Goal: Contribute content: Contribute content

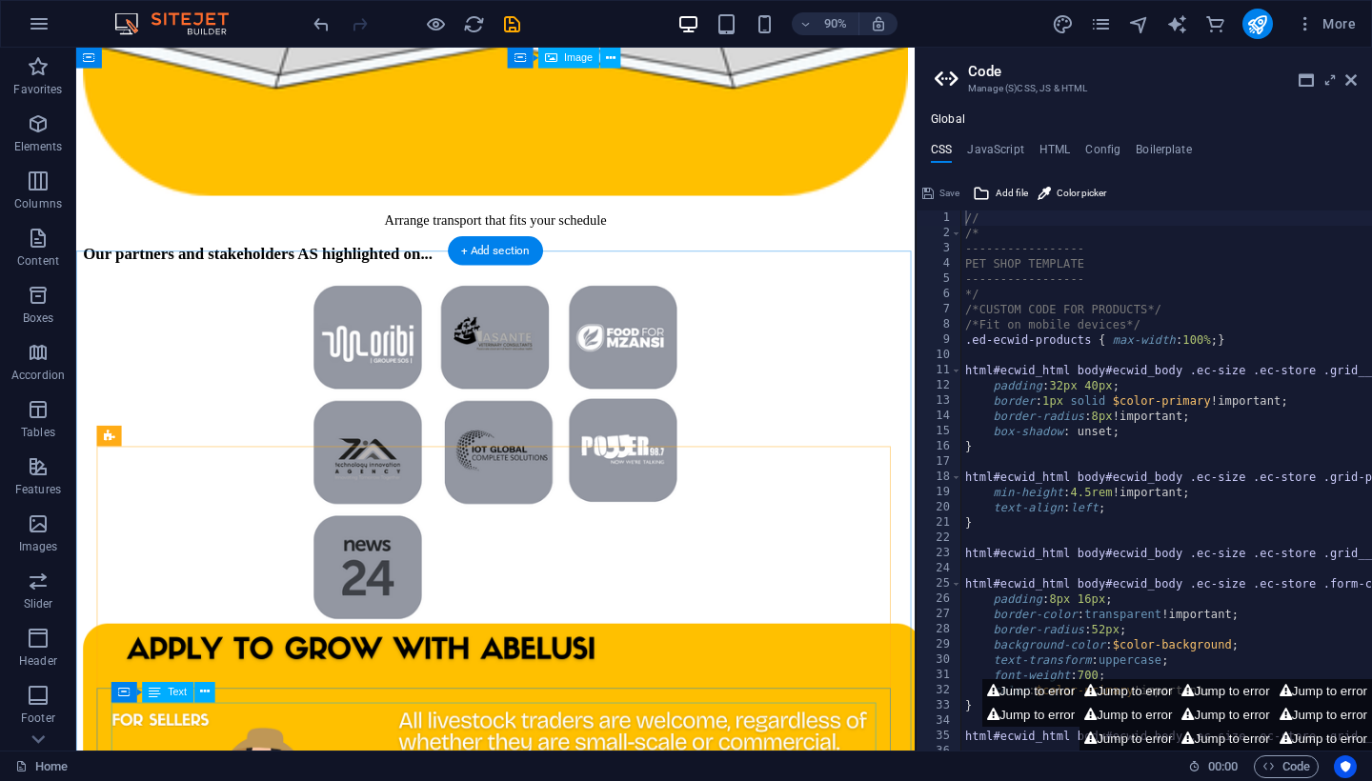
scroll to position [4918, 0]
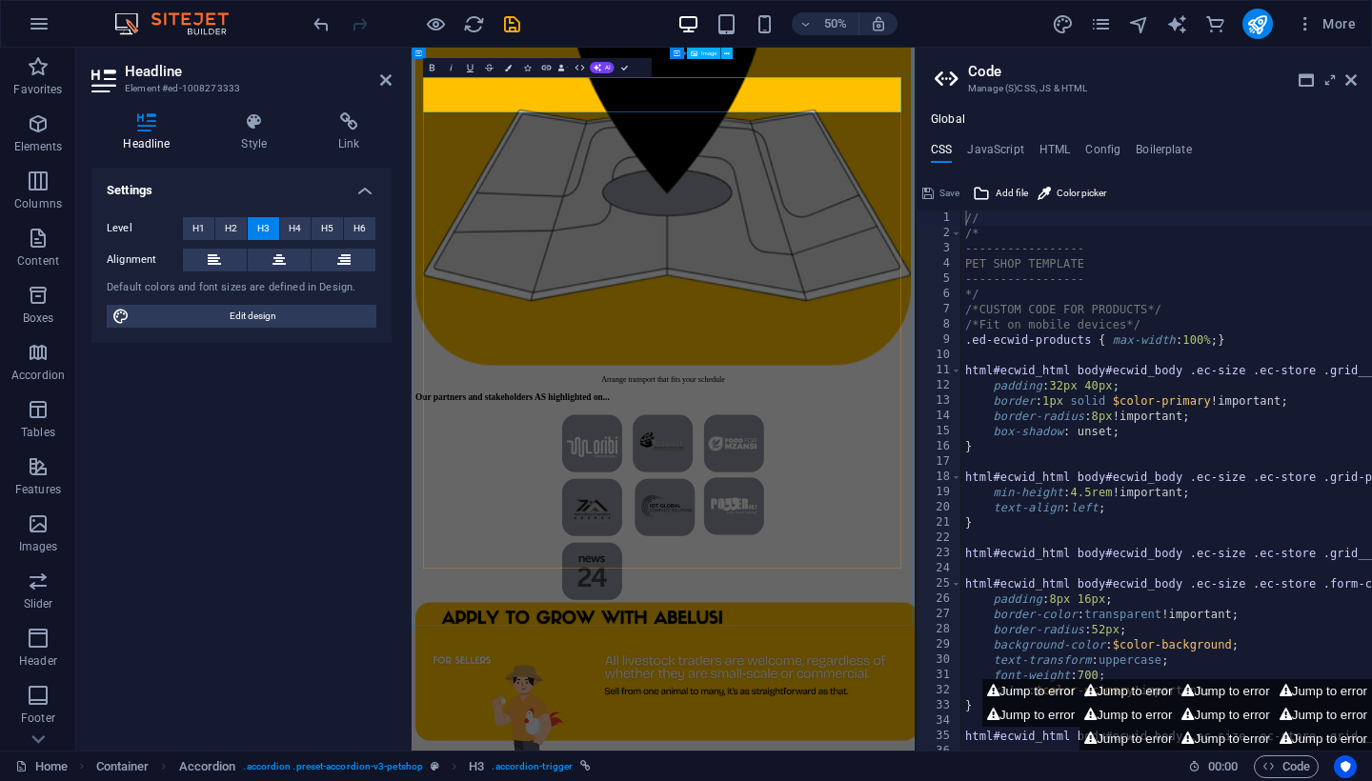
click at [509, 17] on icon "save" at bounding box center [512, 24] width 22 height 22
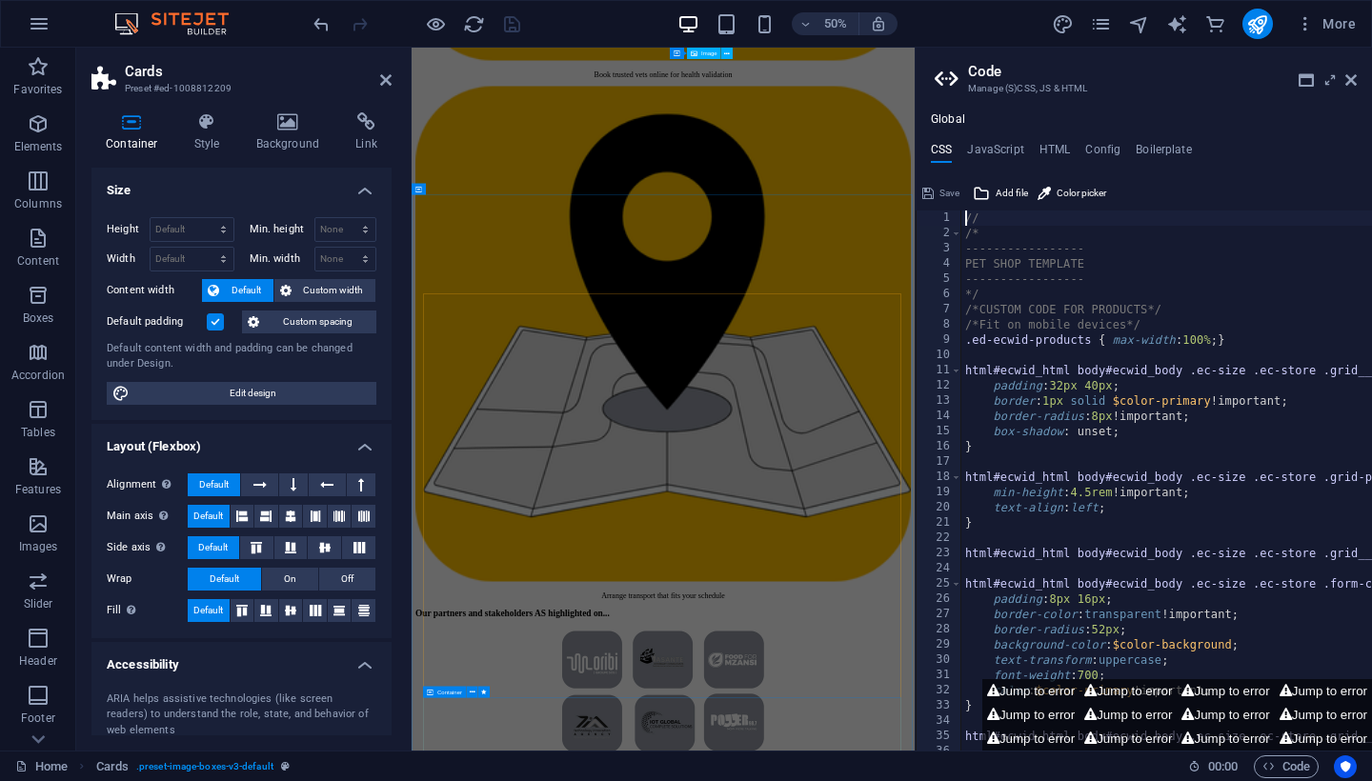
scroll to position [4465, 0]
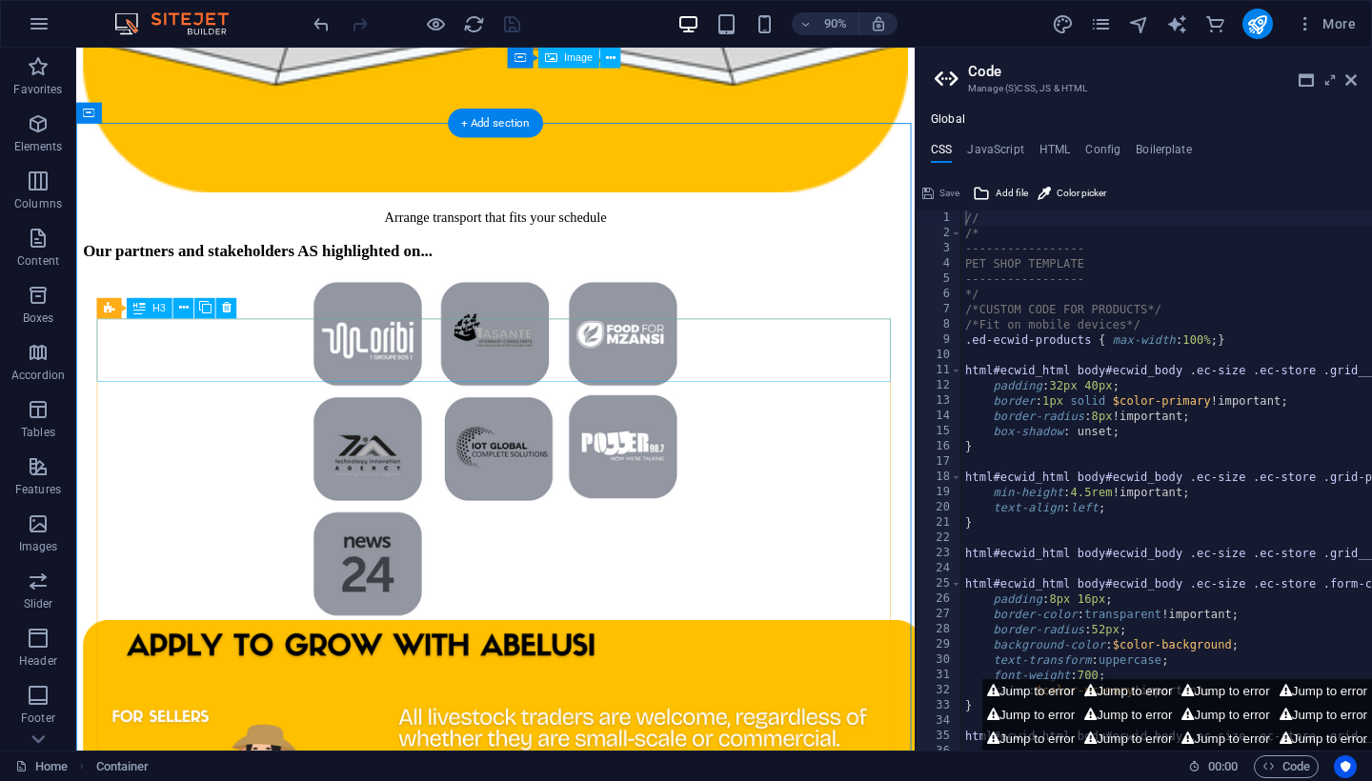
scroll to position [5061, 0]
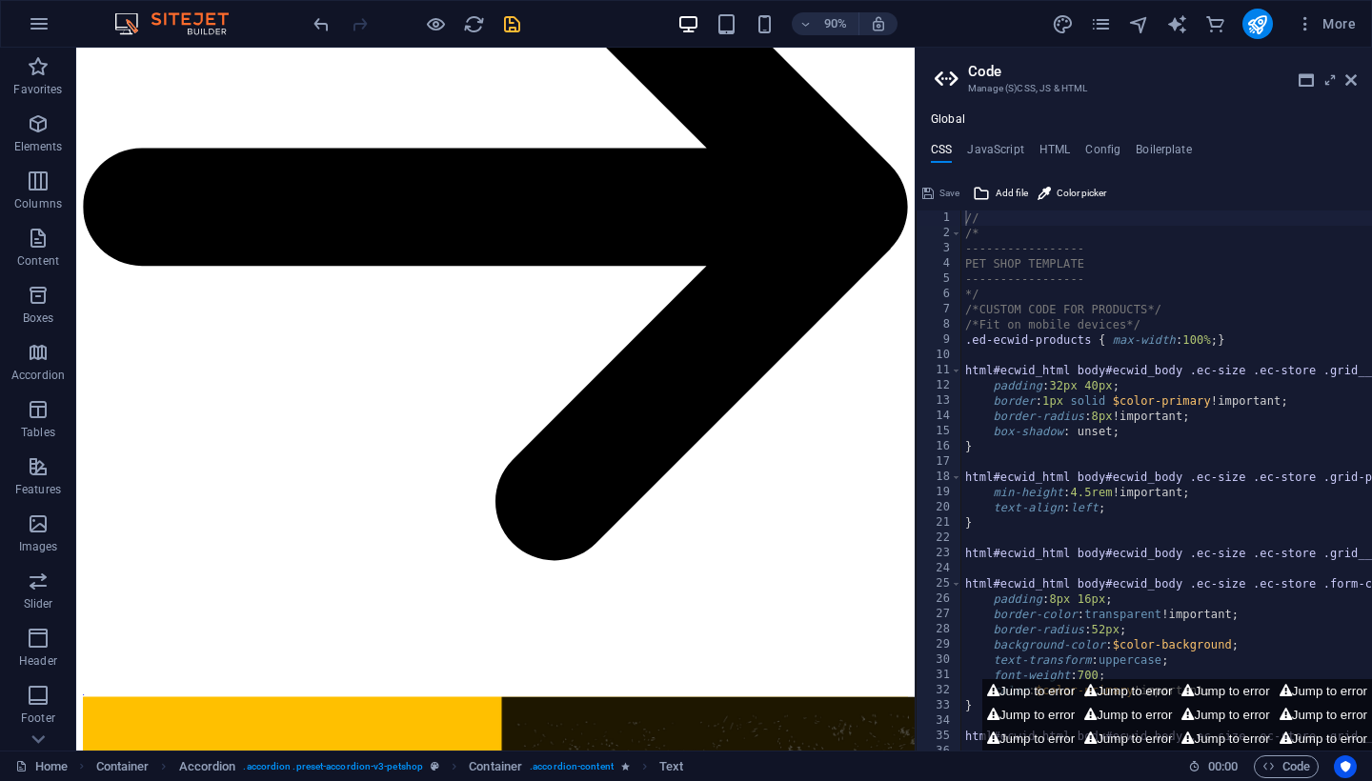
scroll to position [656, 0]
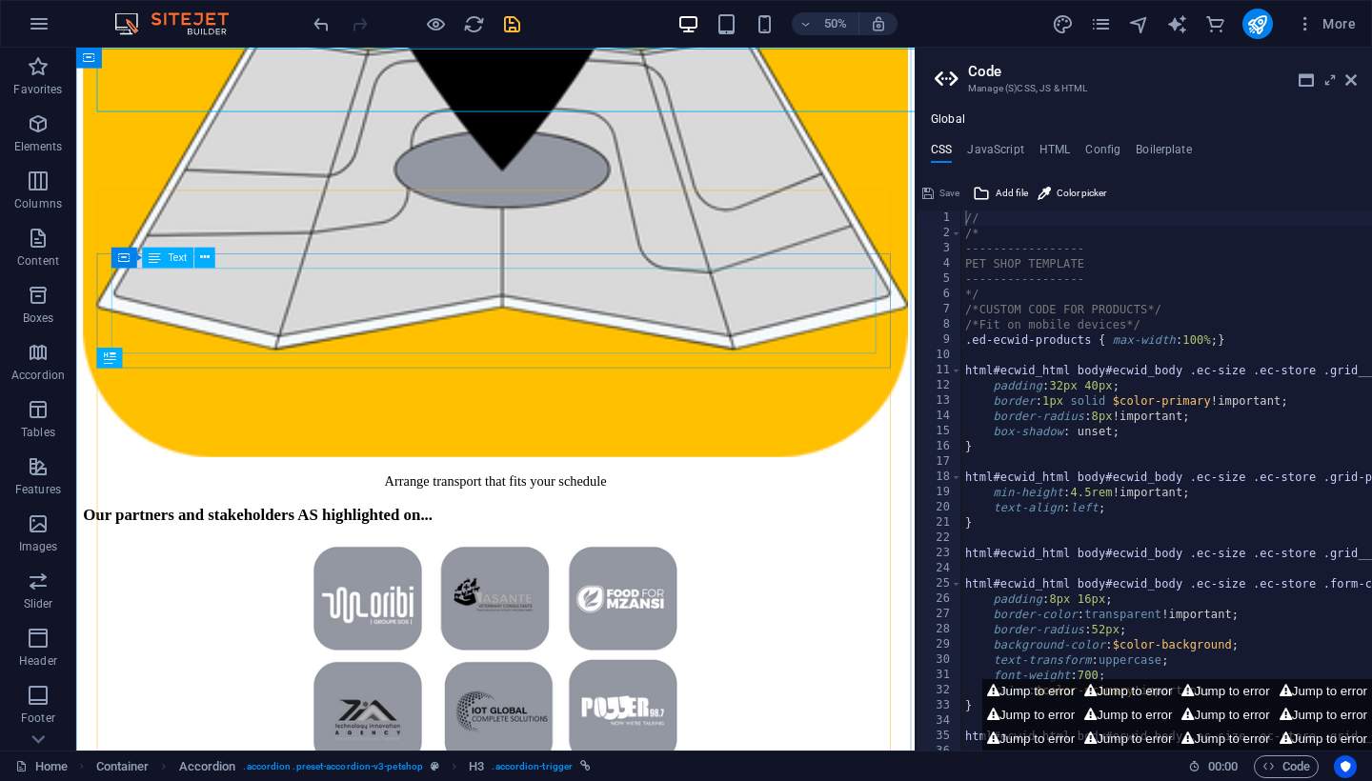
scroll to position [5060, 0]
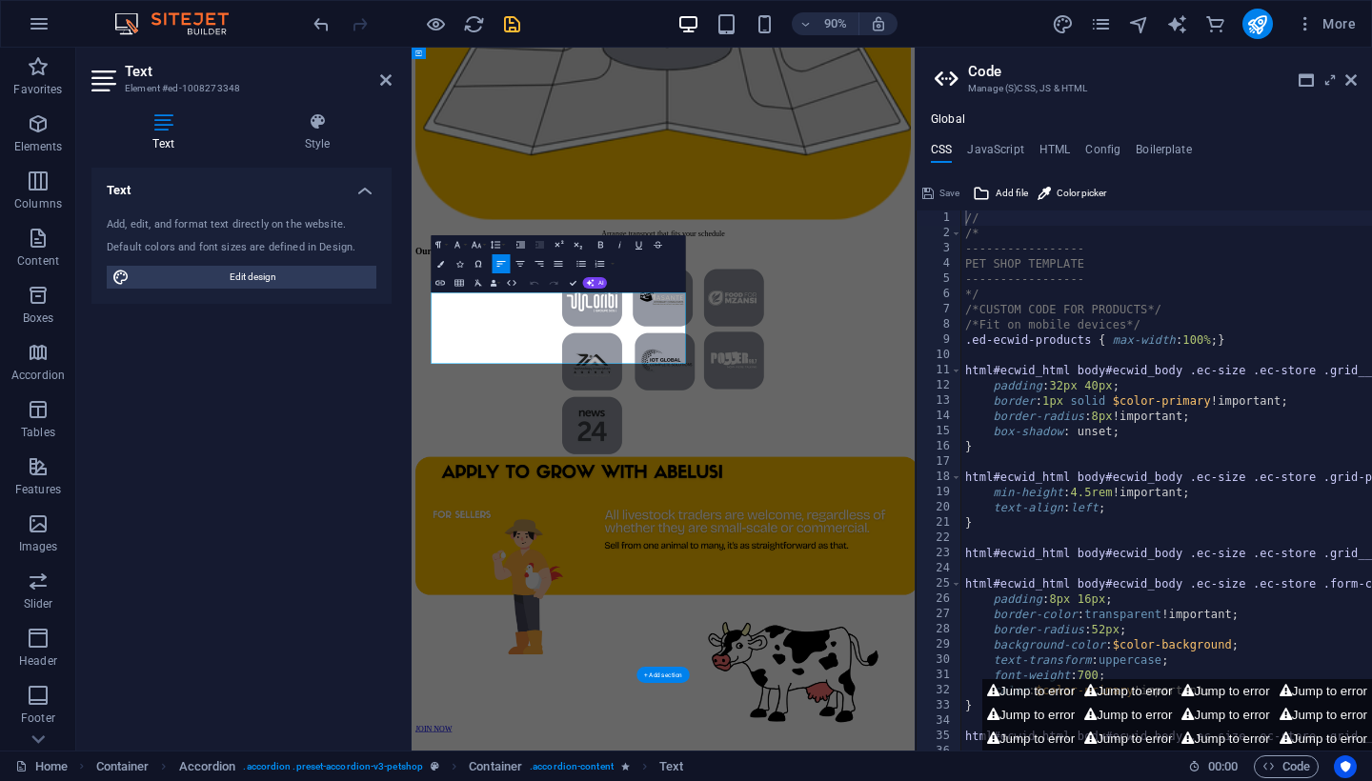
click at [399, 492] on div "Text Style Text Add, edit, and format text directly on the website. Default col…" at bounding box center [241, 423] width 331 height 653
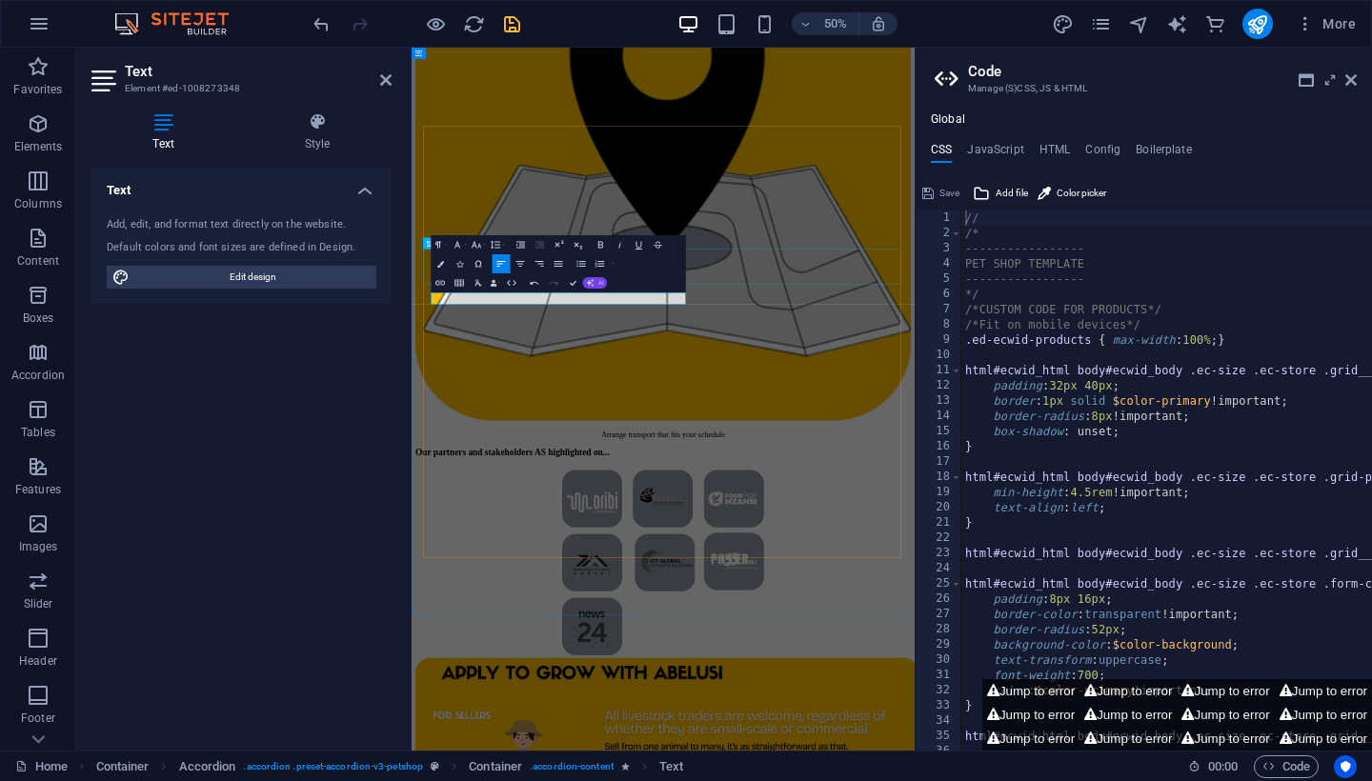
click at [600, 284] on span "AI" at bounding box center [601, 283] width 6 height 6
click at [539, 376] on link "Generate text" at bounding box center [553, 370] width 93 height 14
select select "English"
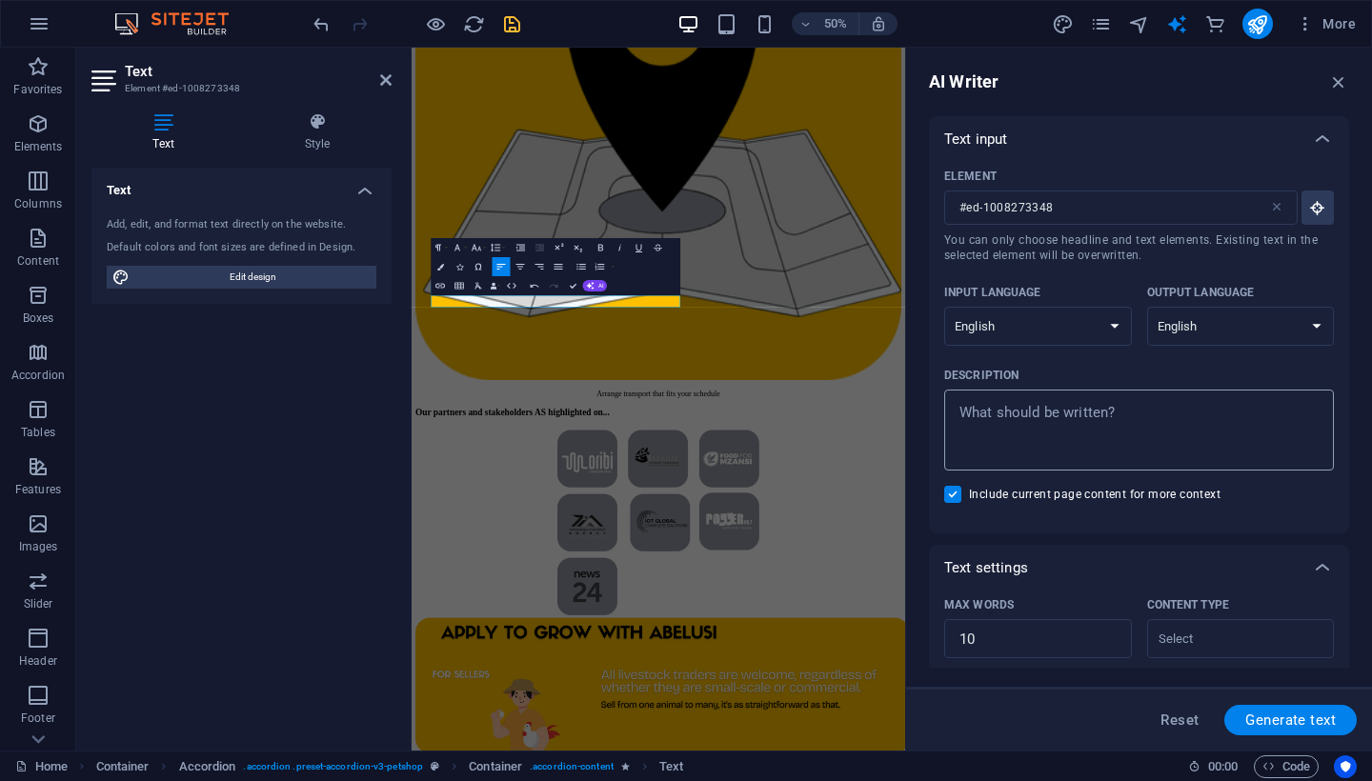
scroll to position [0, 0]
type textarea "x"
click at [1025, 406] on textarea "Description x ​" at bounding box center [1138, 430] width 371 height 62
type textarea "W"
type textarea "x"
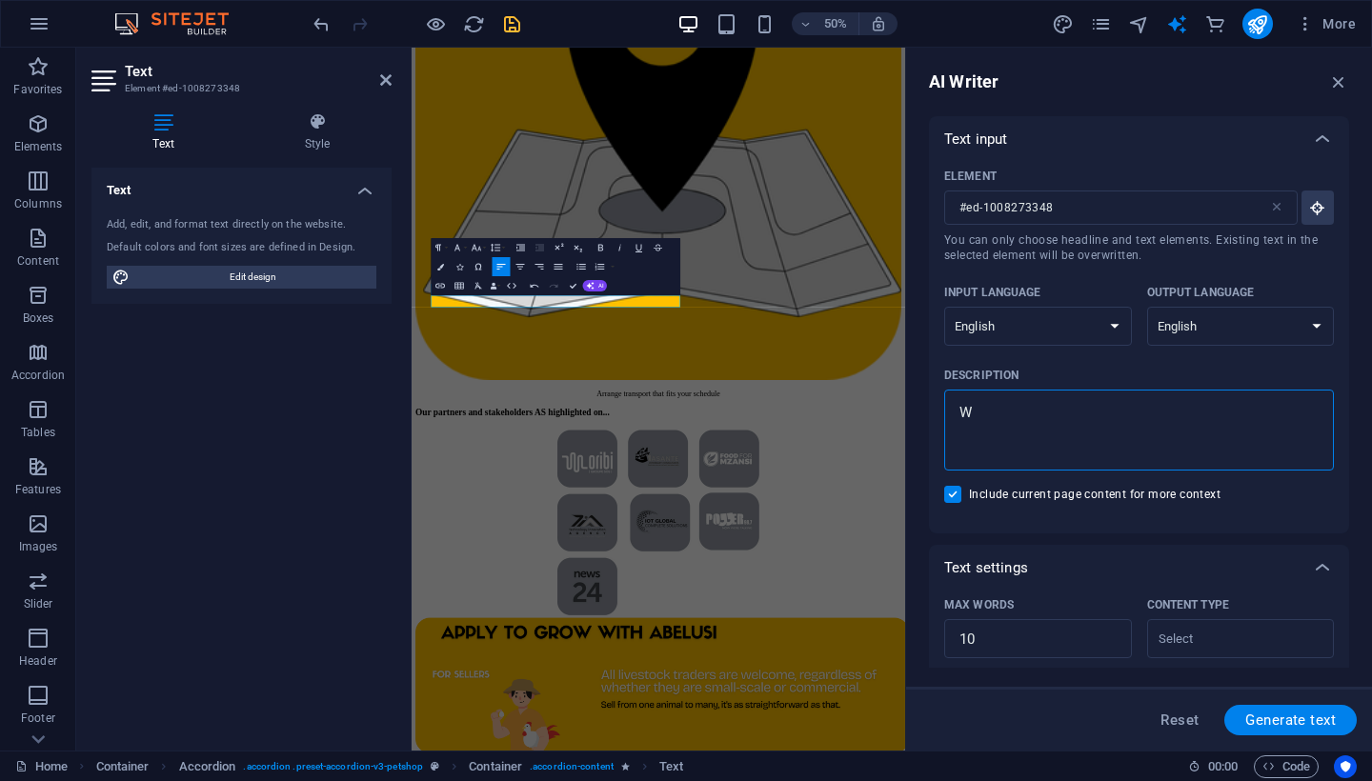
type textarea "Wr"
type textarea "x"
type textarea "Wri"
type textarea "x"
type textarea "Writ"
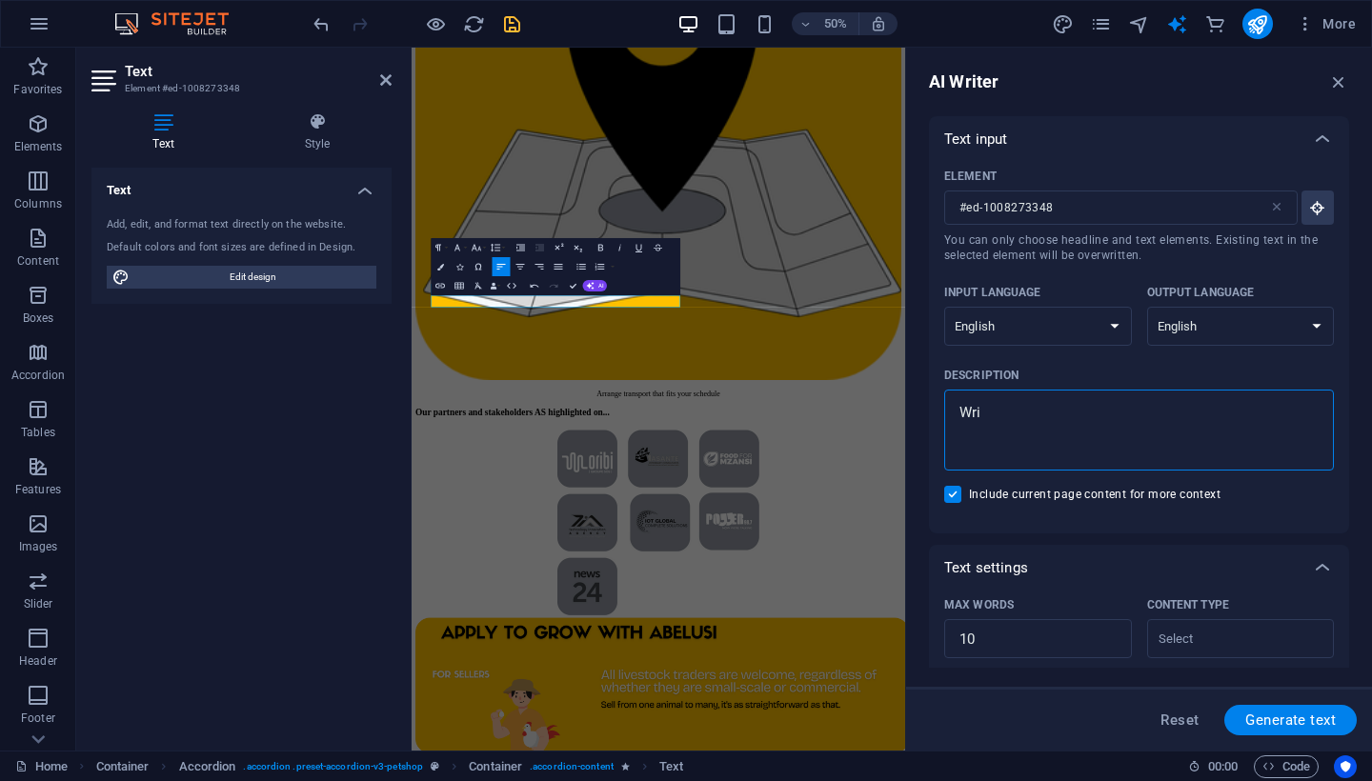
type textarea "x"
type textarea "Write"
type textarea "x"
type textarea "Write"
type textarea "x"
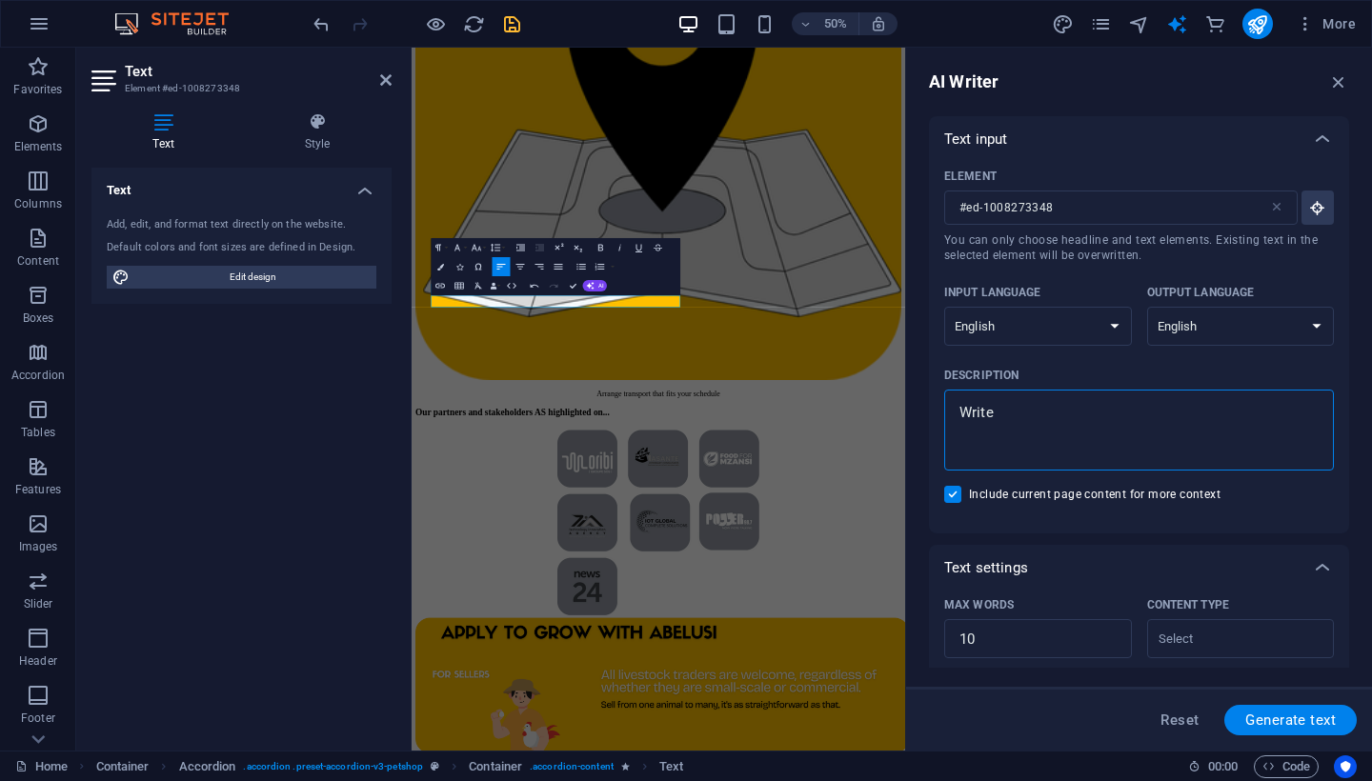
type textarea "Write t"
type textarea "x"
type textarea "Write th"
type textarea "x"
type textarea "Write tha"
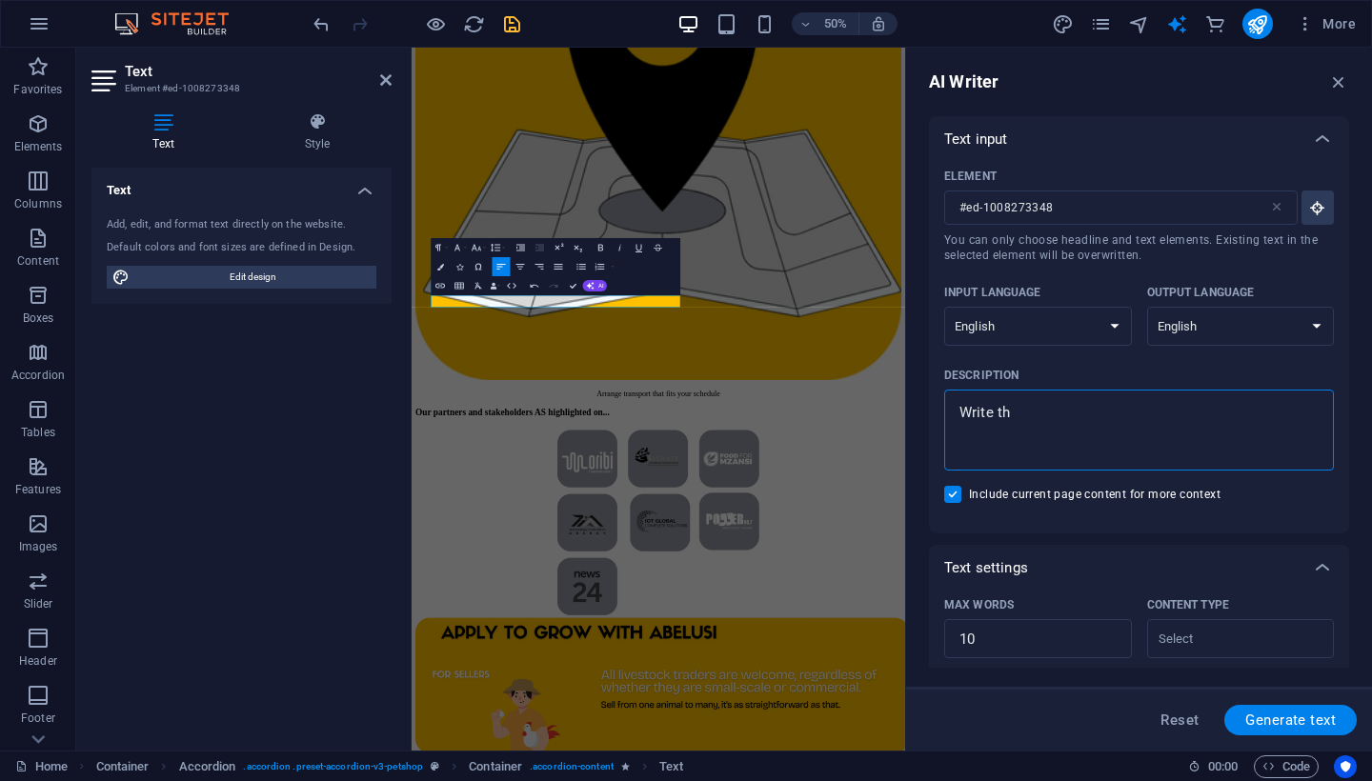
type textarea "x"
type textarea "Write that"
type textarea "x"
type textarea "Write that"
type textarea "x"
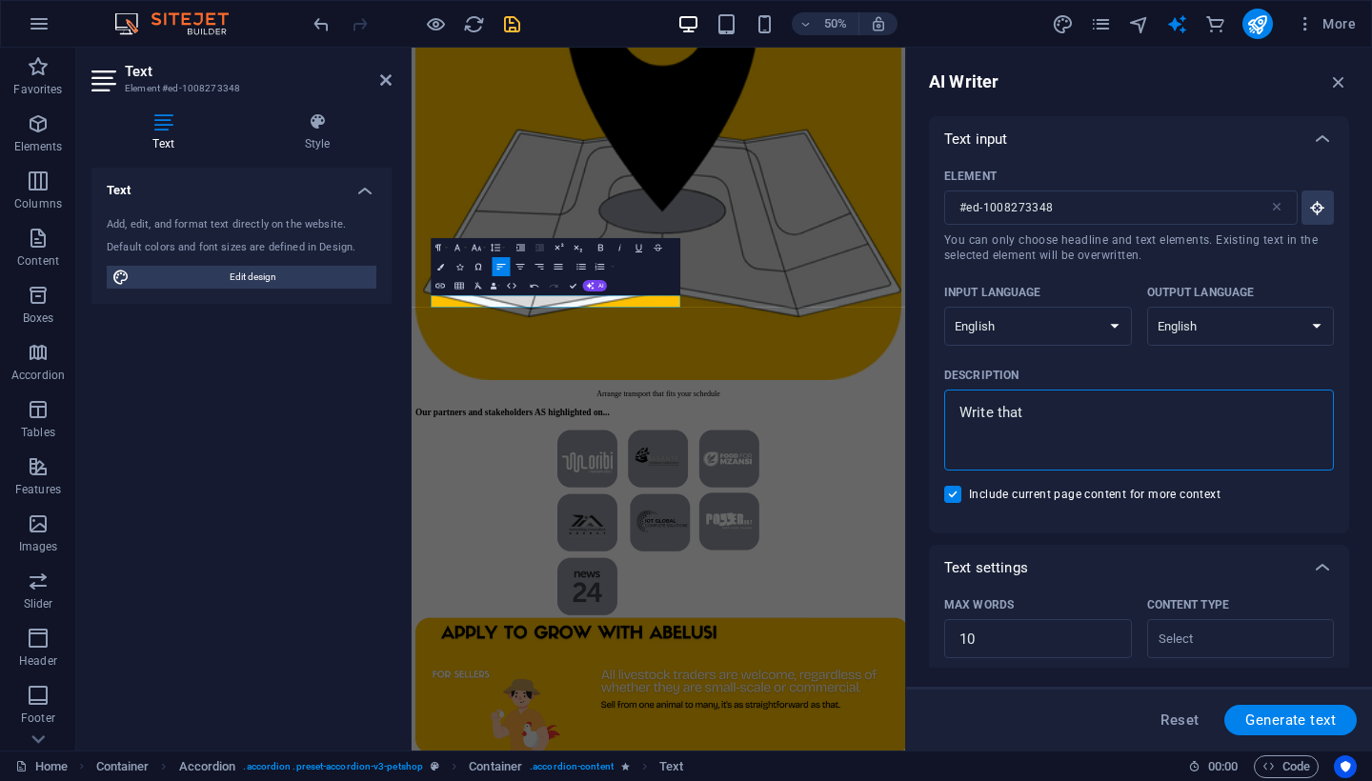
type textarea "Write that d"
type textarea "x"
type textarea "Write that de"
type textarea "x"
type textarea "Write that der"
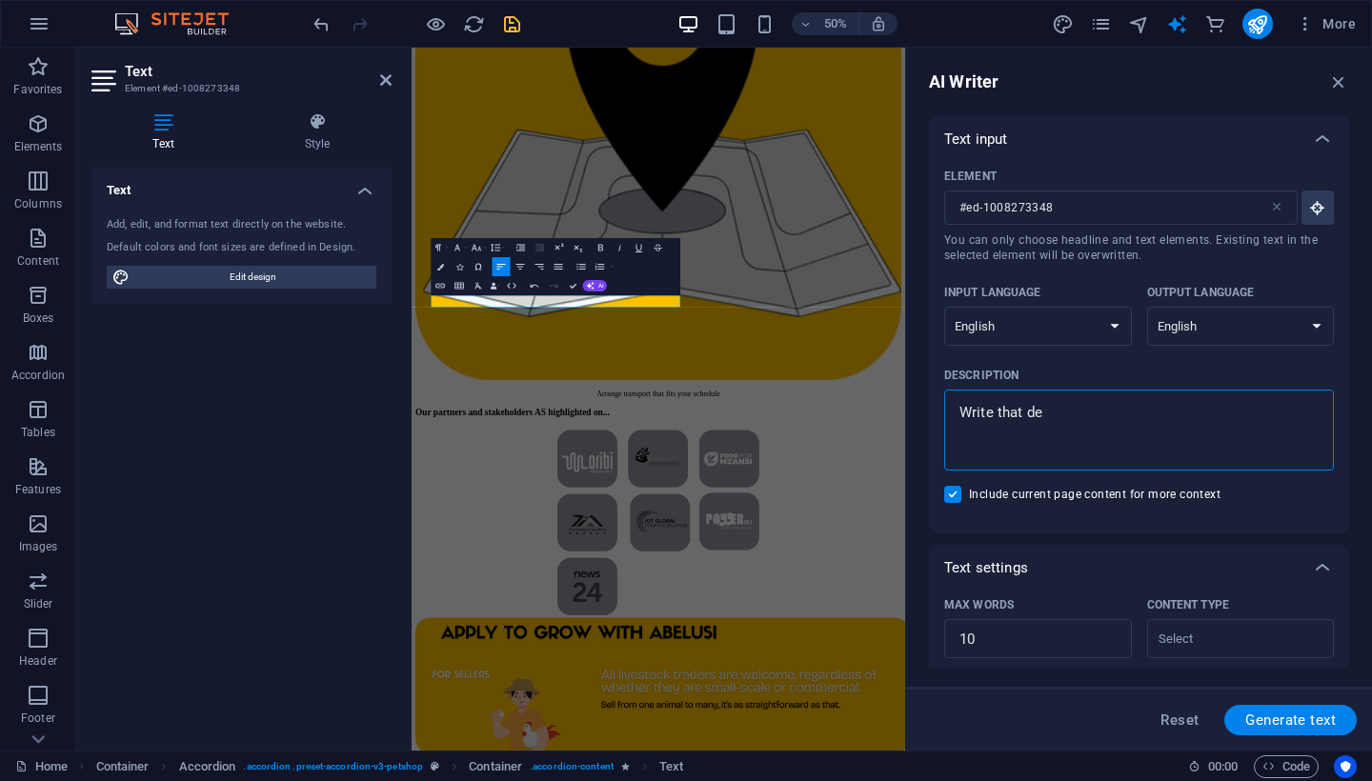
type textarea "x"
type textarea "Write that de"
type textarea "x"
type textarea "Write that del"
type textarea "x"
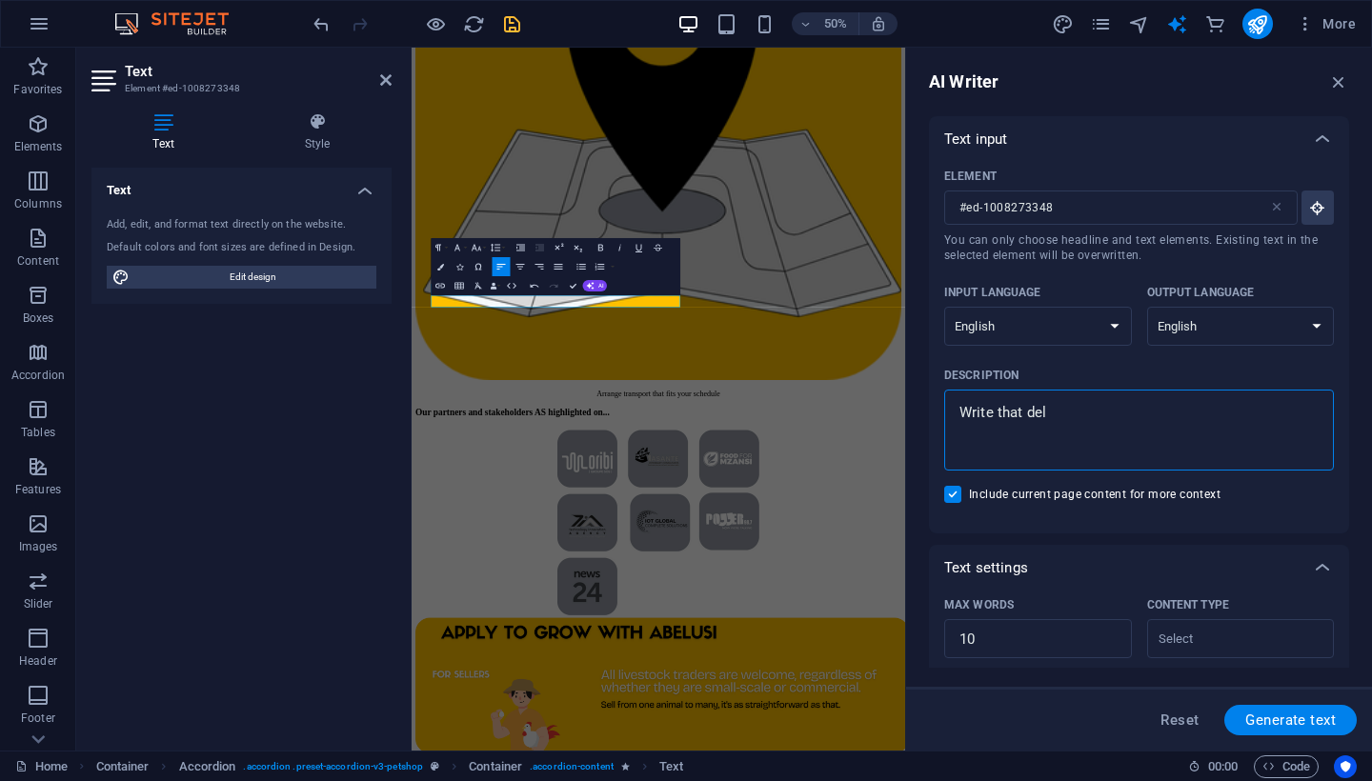
type textarea "Write that deli"
type textarea "x"
type textarea "Write that deliv"
type textarea "x"
type textarea "Write that delive"
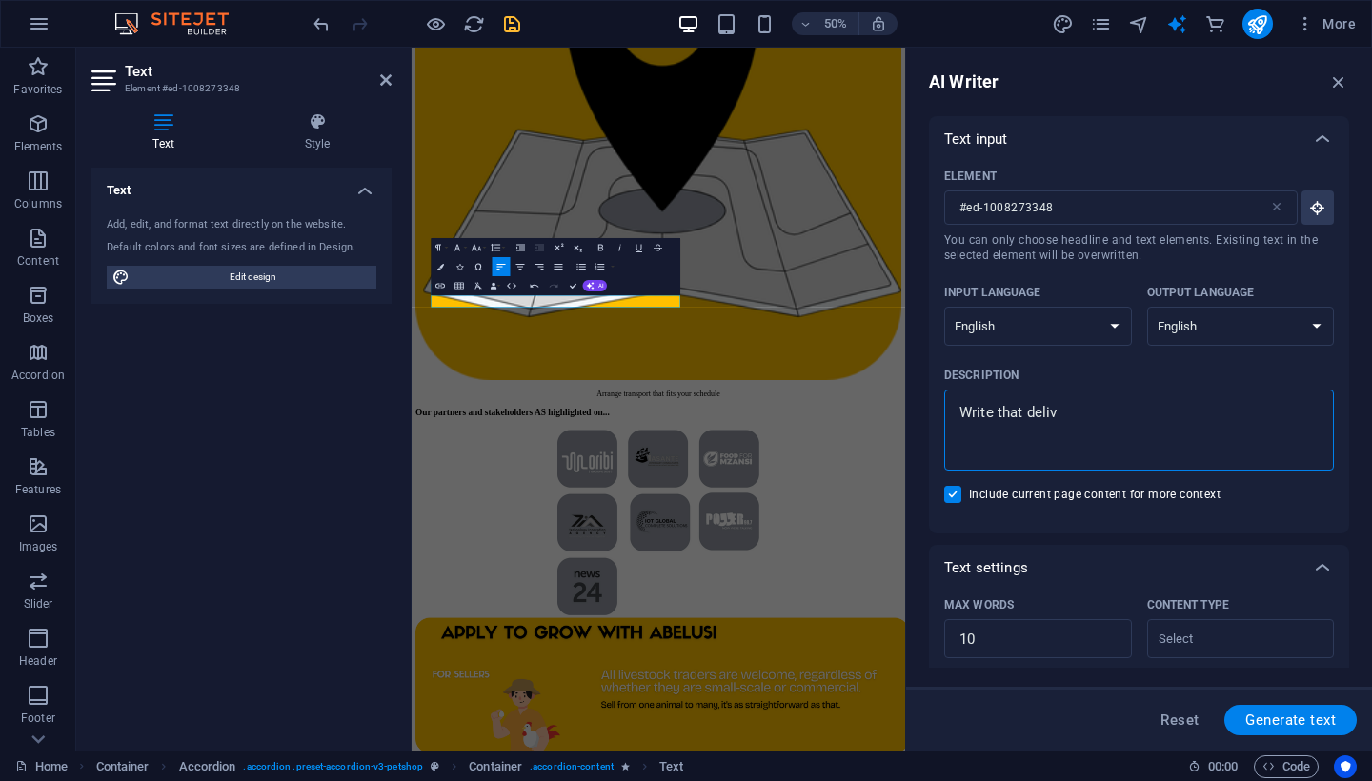
type textarea "x"
type textarea "Write that deliver"
type textarea "x"
type textarea "Write that deliveri"
type textarea "x"
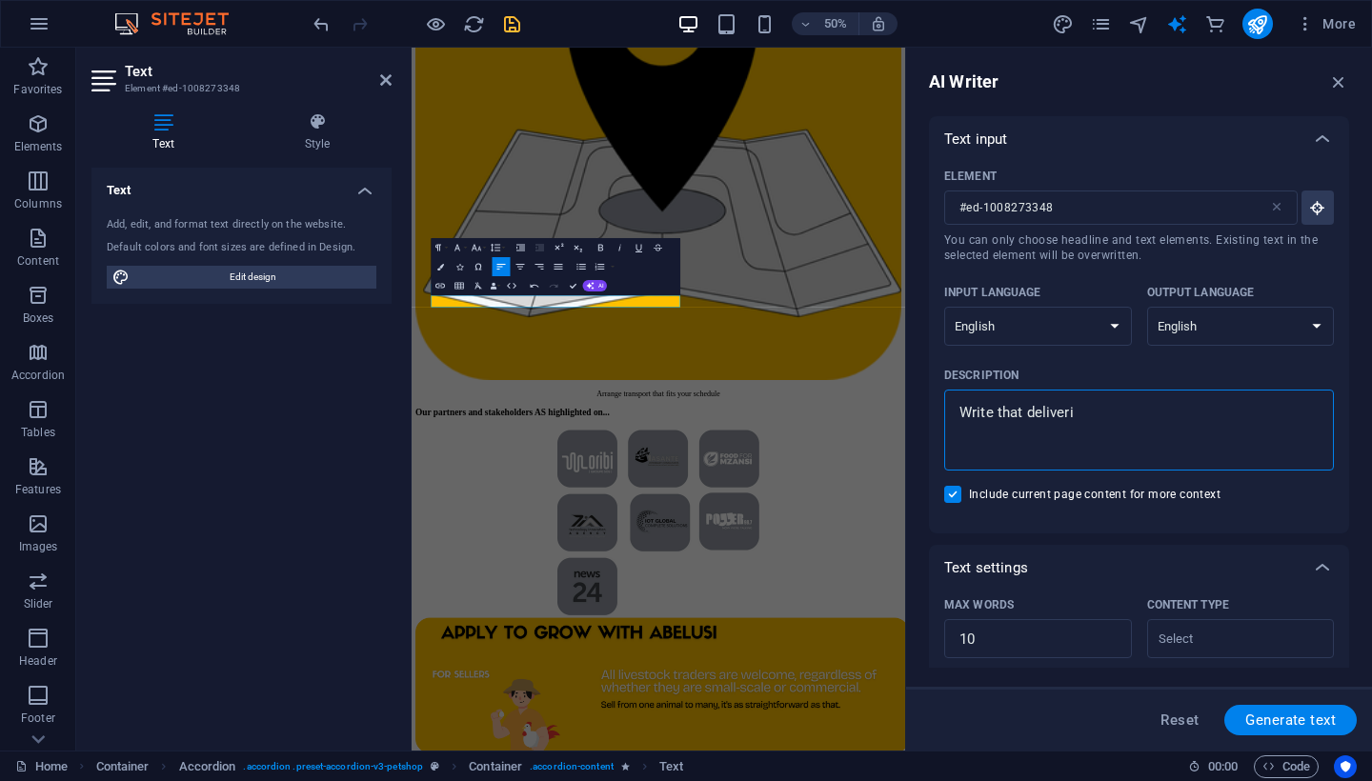
type textarea "Write that deliverie"
type textarea "x"
type textarea "Write that deliveries"
type textarea "x"
type textarea "Write that deliveries"
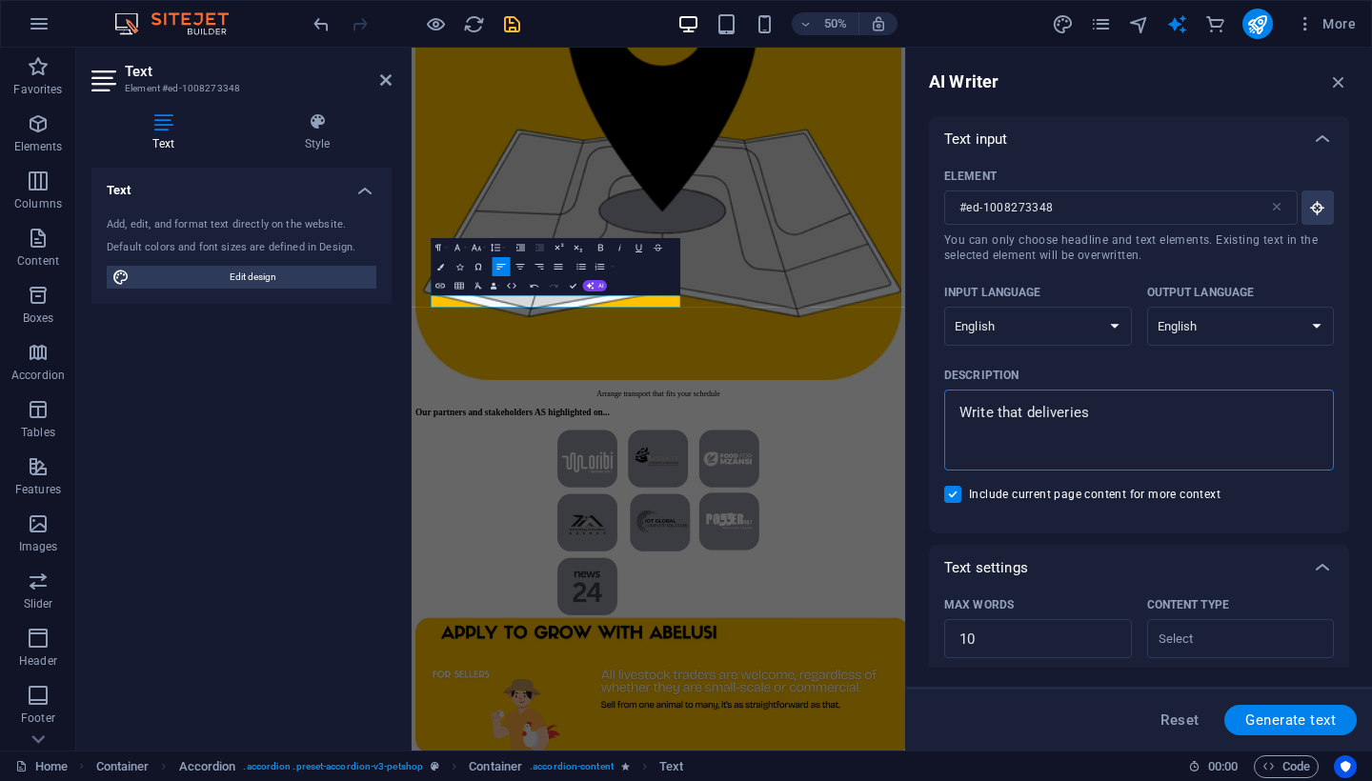
type textarea "x"
type textarea "Write that deliveries a"
type textarea "x"
type textarea "Write that deliveries ar"
type textarea "x"
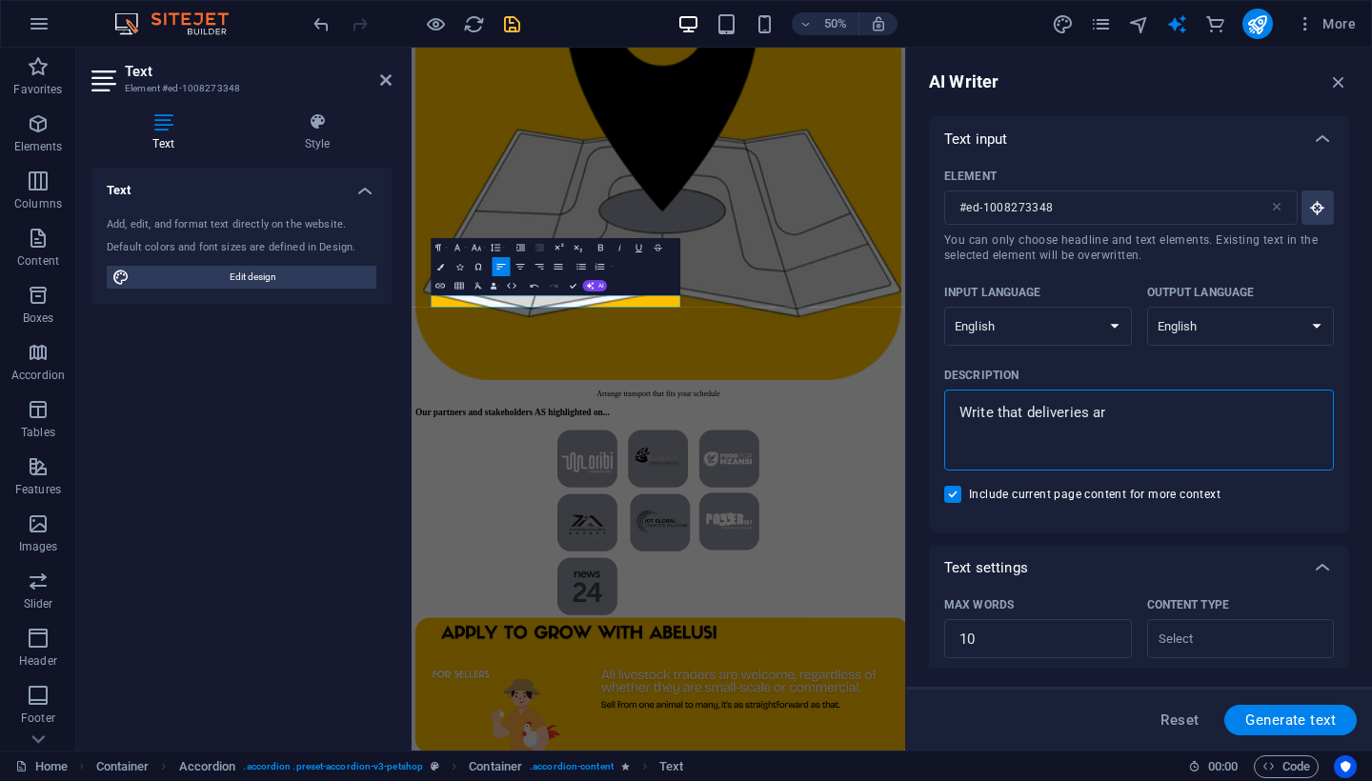
type textarea "Write that deliveries are"
type textarea "x"
type textarea "Write that deliveries are"
type textarea "x"
type textarea "Write that deliveries are a"
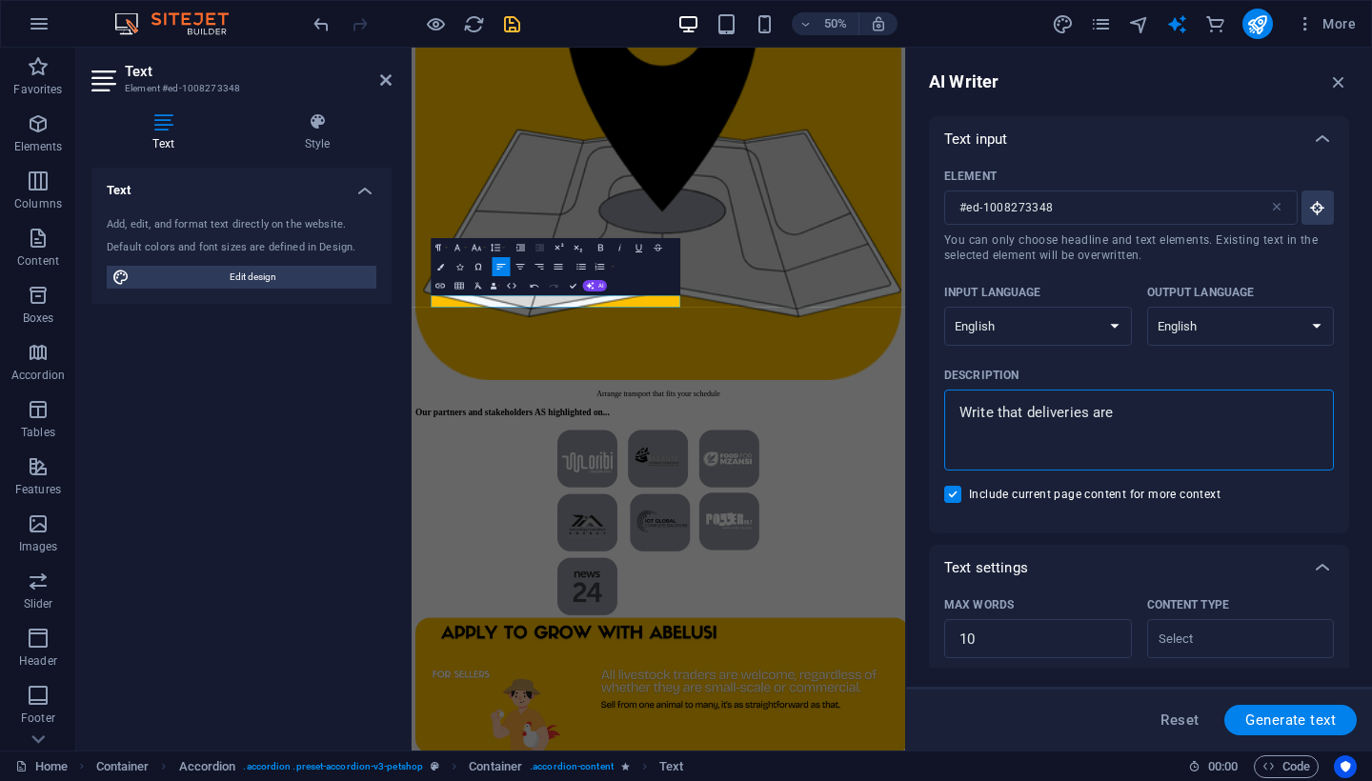
type textarea "x"
type textarea "Write that deliveries are at"
type textarea "x"
type textarea "Write that deliveries are at"
type textarea "x"
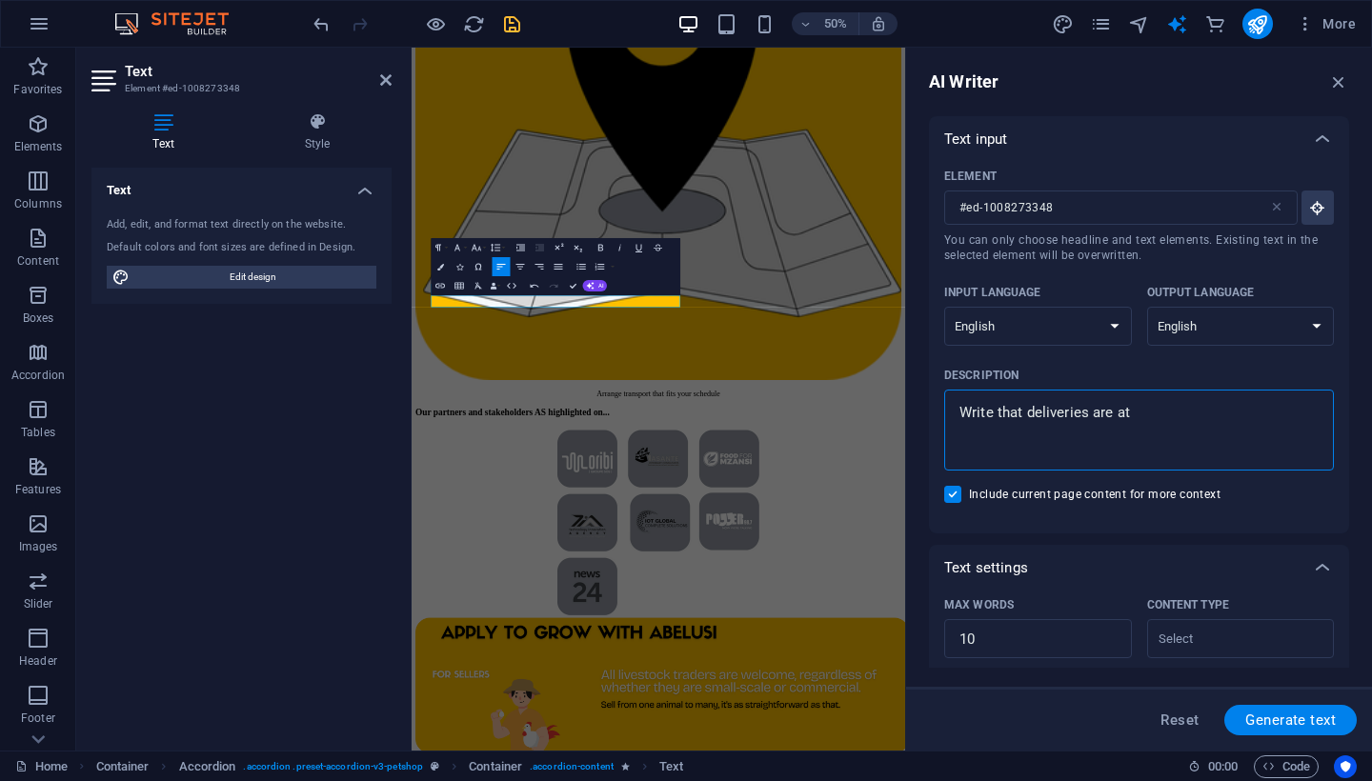
type textarea "Write that deliveries are at c"
type textarea "x"
type textarea "Write that deliveries are at ce"
type textarea "x"
type textarea "Write that deliveries are at cer"
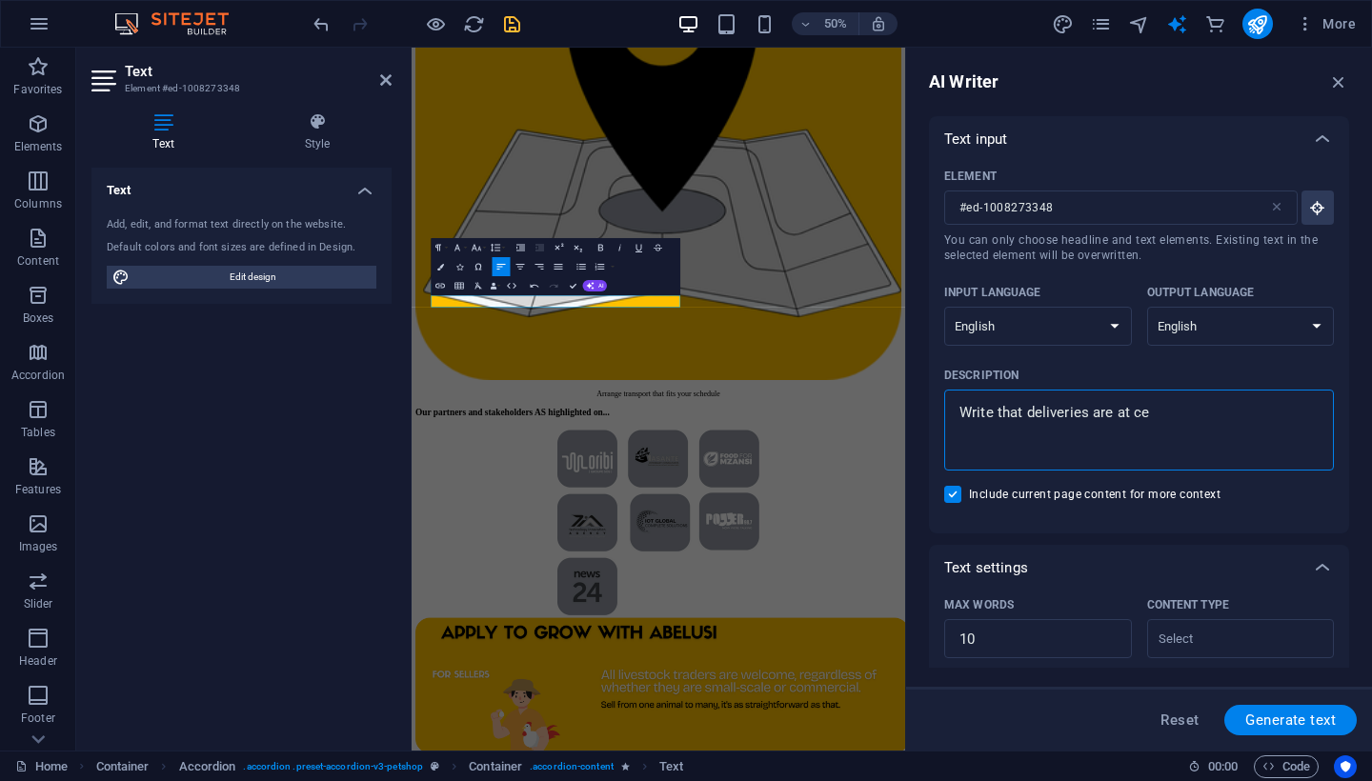
type textarea "x"
type textarea "Write that deliveries are at cert"
type textarea "x"
type textarea "Write that deliveries are at certa"
type textarea "x"
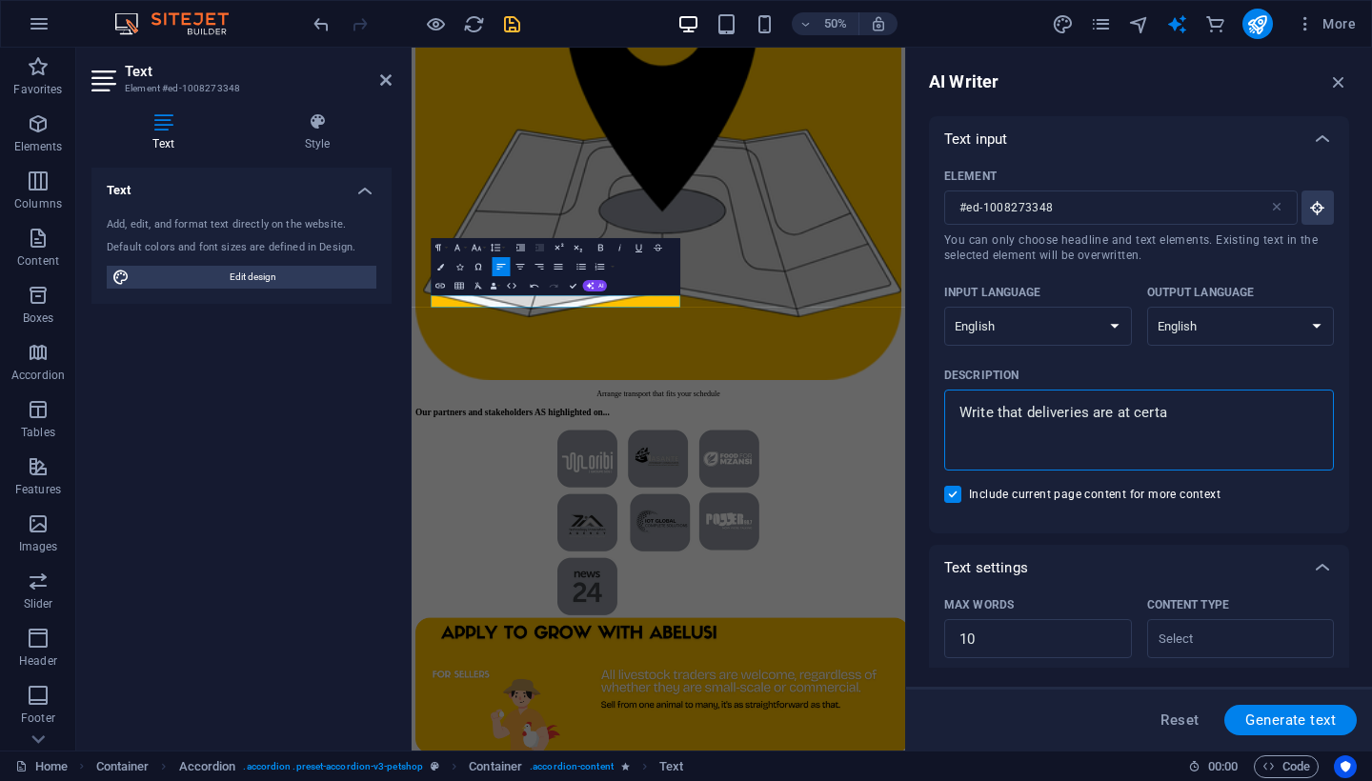
type textarea "Write that deliveries are at certai"
type textarea "x"
type textarea "Write that deliveries are at certail"
type textarea "x"
type textarea "Write that deliveries are at certai"
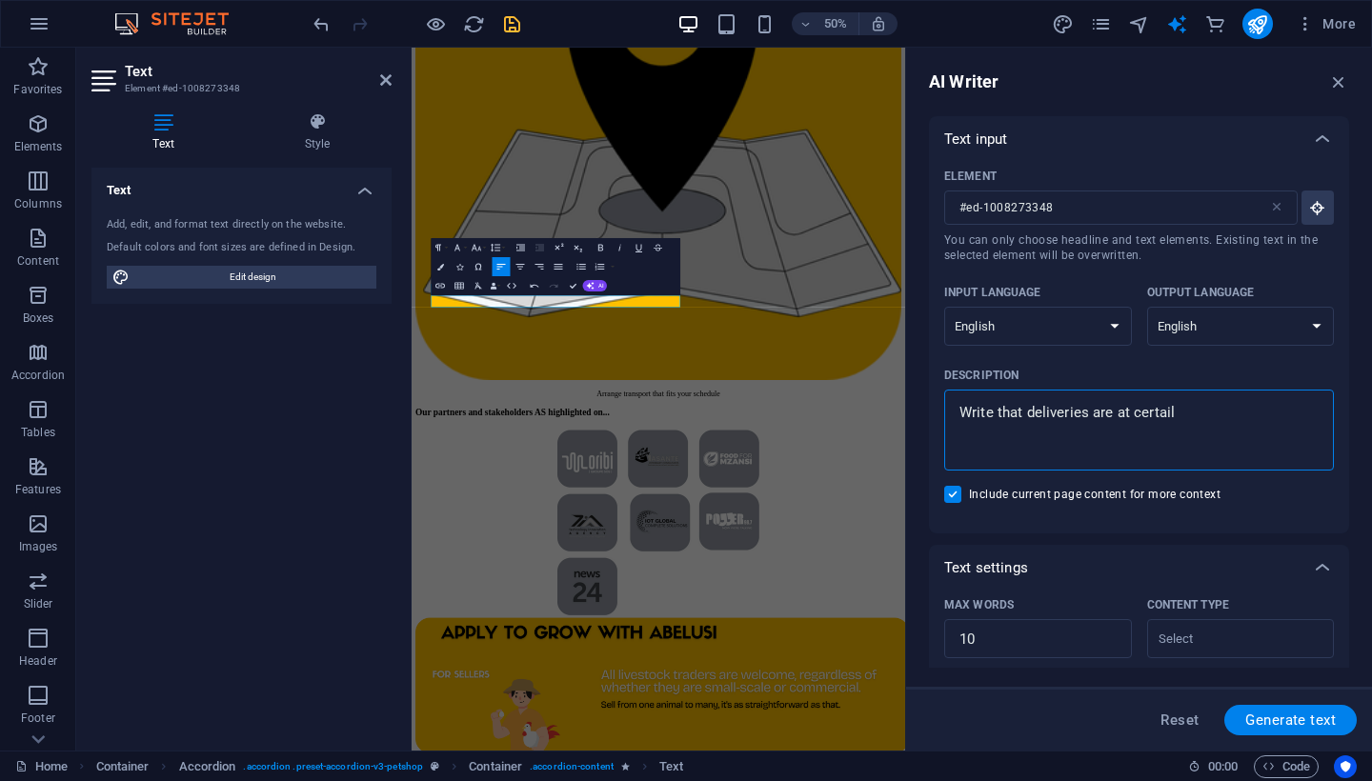
type textarea "x"
type textarea "Write that deliveries are at certain"
type textarea "x"
type textarea "Write that deliveries are at certain"
type textarea "x"
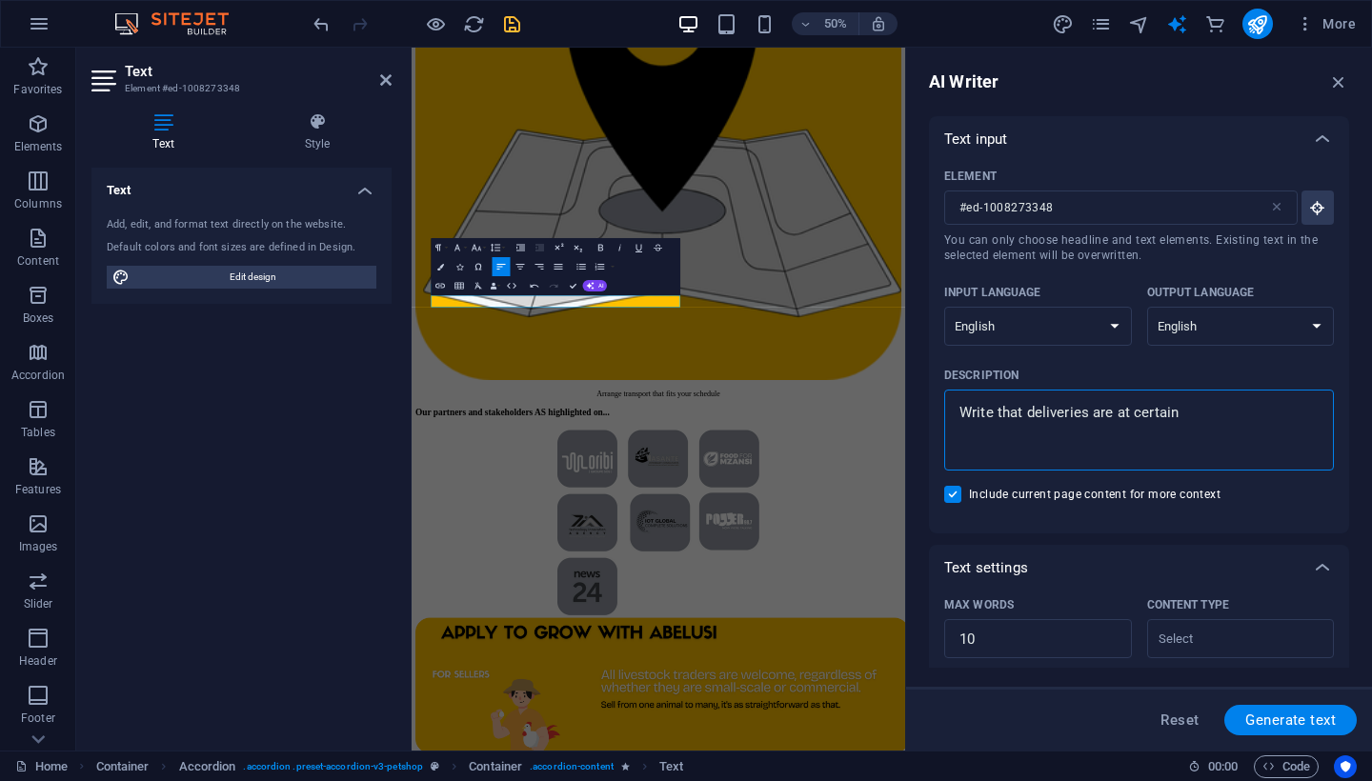
type textarea "Write that deliveries are at certain l"
type textarea "x"
type textarea "Write that deliveries are at certain lo"
type textarea "x"
type textarea "Write that deliveries are at certain loc"
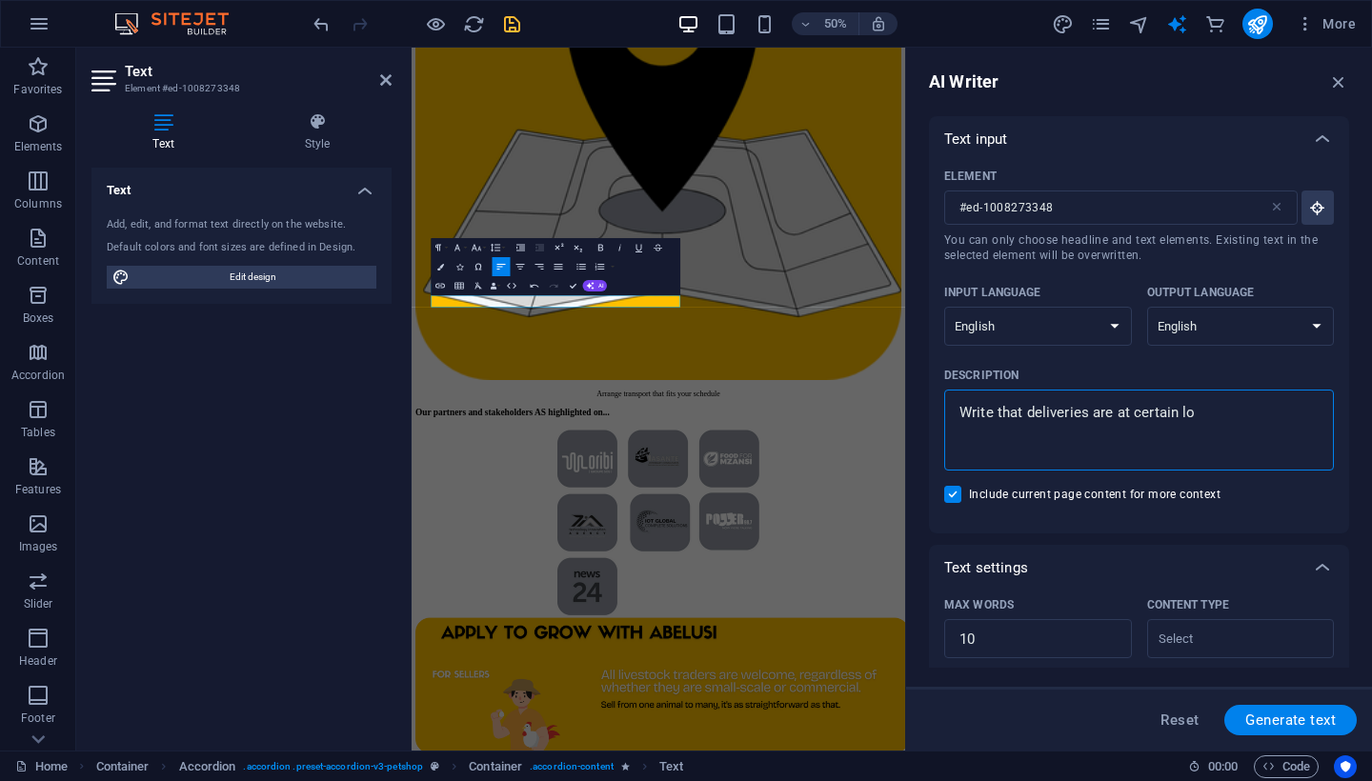
type textarea "x"
type textarea "Write that deliveries are at certain loca"
type textarea "x"
type textarea "Write that deliveries are at certain locat"
type textarea "x"
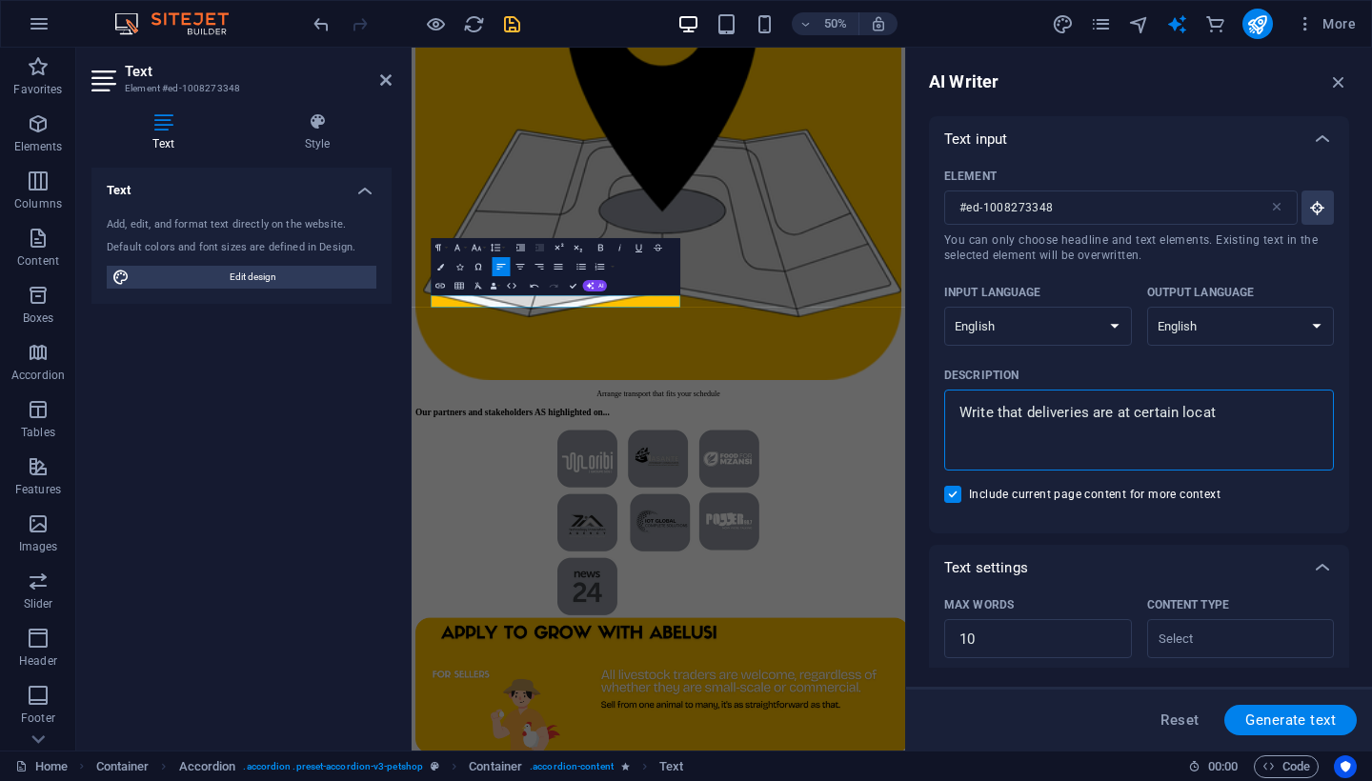
type textarea "Write that deliveries are at certain locati"
type textarea "x"
type textarea "Write that deliveries are at certain locatio"
type textarea "x"
type textarea "Write that deliveries are at certain location"
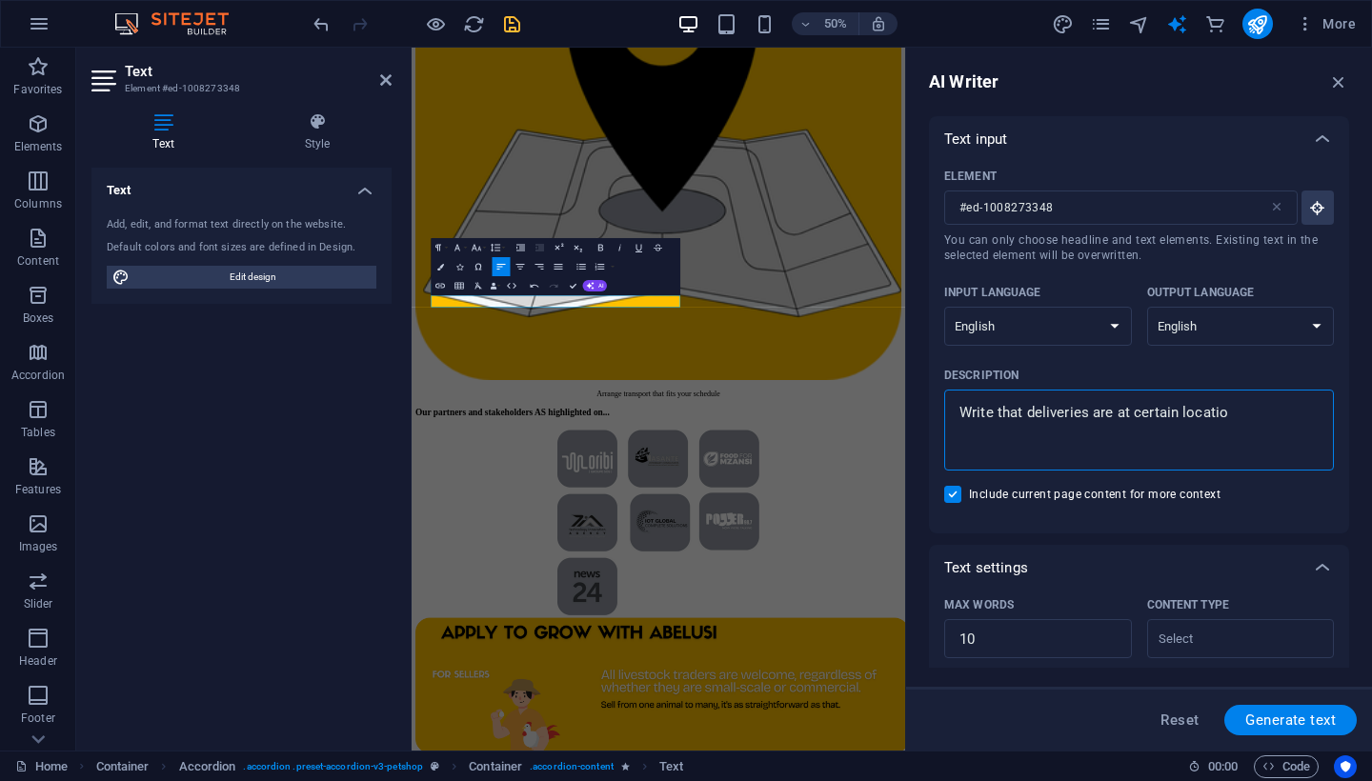
type textarea "x"
type textarea "Write that deliveries are at certain locations"
type textarea "x"
type textarea "Write that deliveries are at certain locations"
type textarea "x"
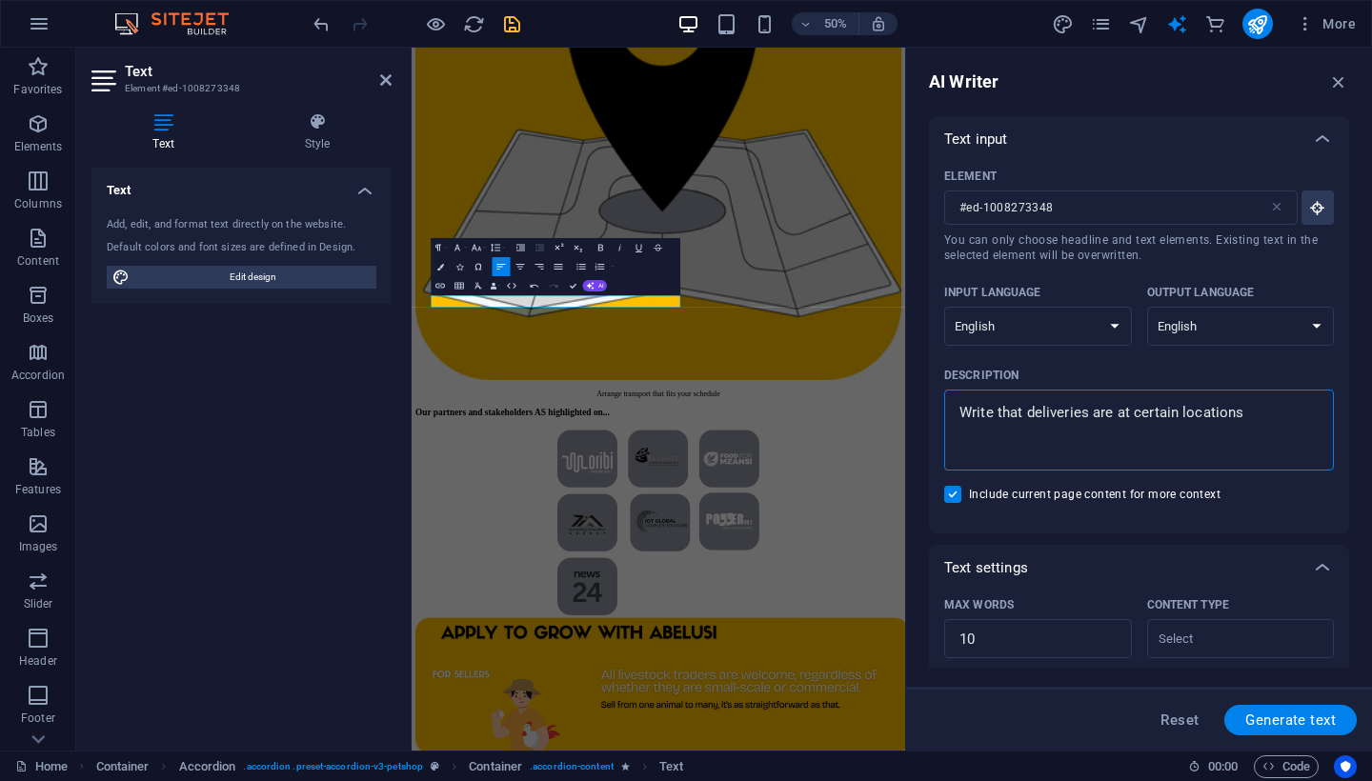
type textarea "Write that deliveries are at certain locations"
type textarea "x"
type textarea "Write that deliveries are at certain locations,"
type textarea "x"
type textarea "Write that deliveries are at certain locations,"
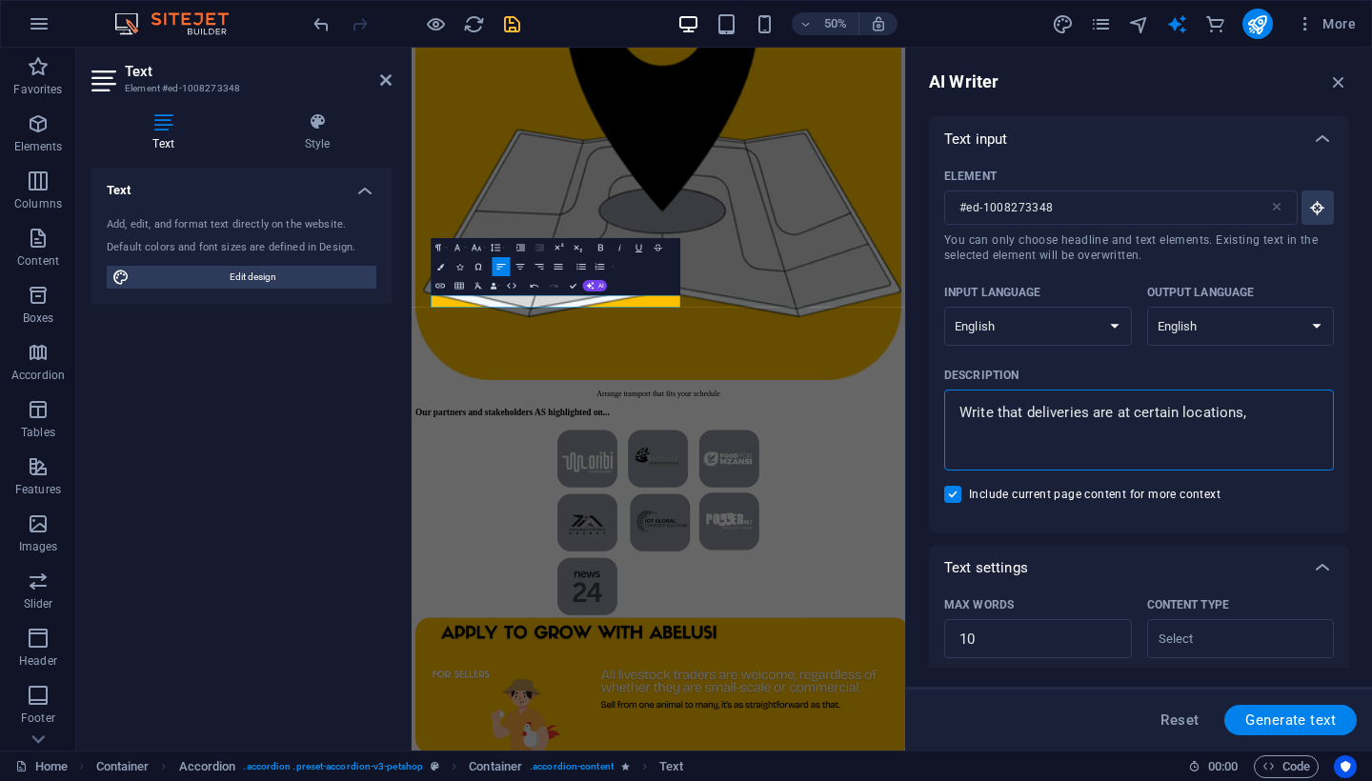
type textarea "x"
type textarea "Write that deliveries are at certain locations, h"
type textarea "x"
type textarea "Write that deliveries are at certain locations, ho"
type textarea "x"
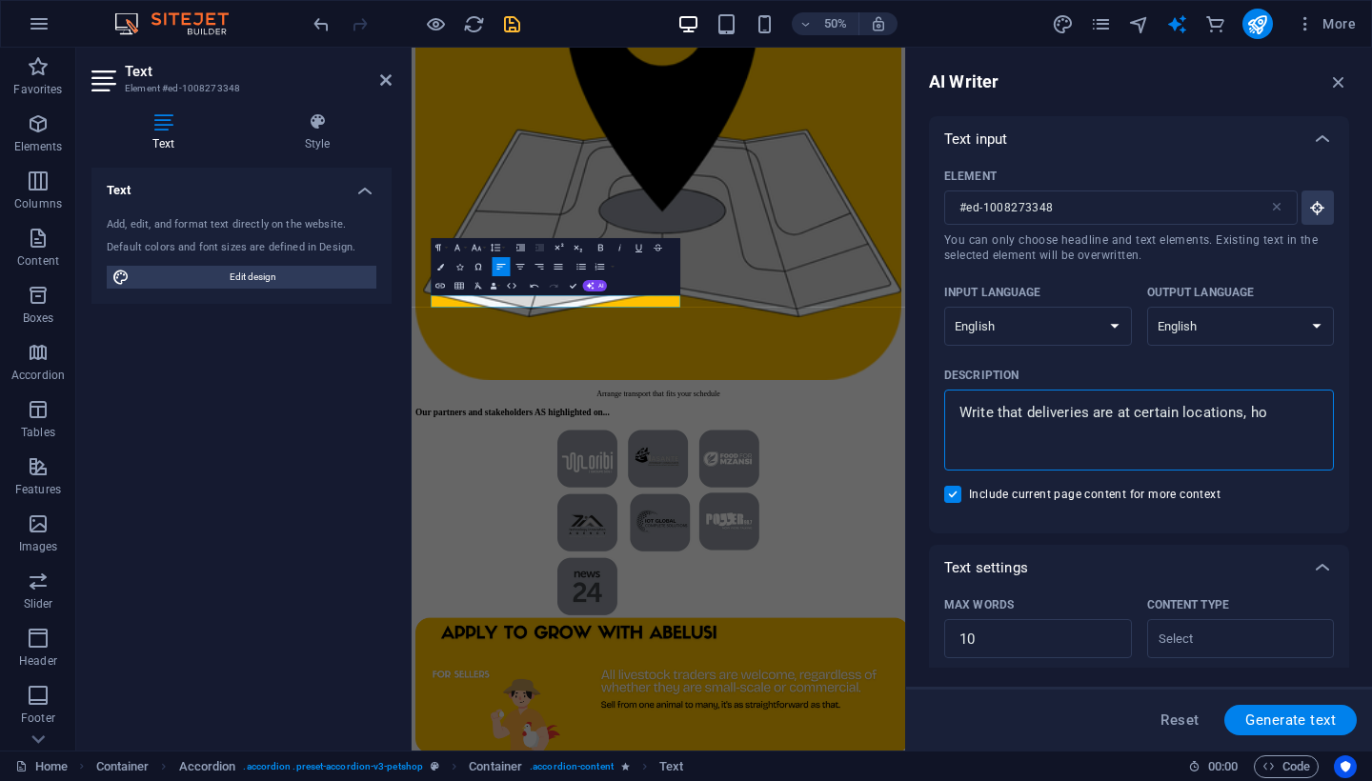
type textarea "Write that deliveries are at certain locations, how"
type textarea "x"
type textarea "Write that deliveries are at certain locations, [PERSON_NAME]"
type textarea "x"
type textarea "Write that deliveries are at certain locations, howev"
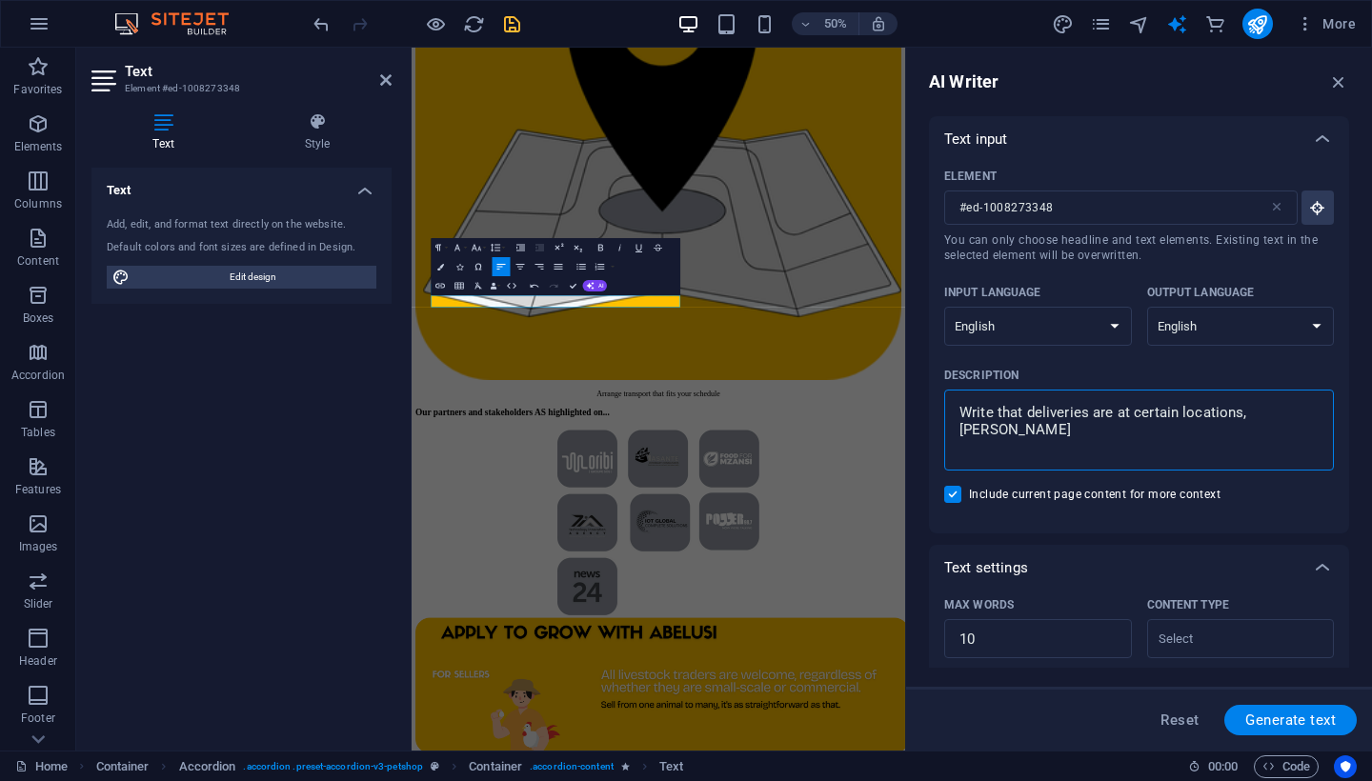
type textarea "x"
type textarea "Write that deliveries are at certain locations, [GEOGRAPHIC_DATA]"
type textarea "x"
type textarea "Write that deliveries are at certain locations, however"
type textarea "x"
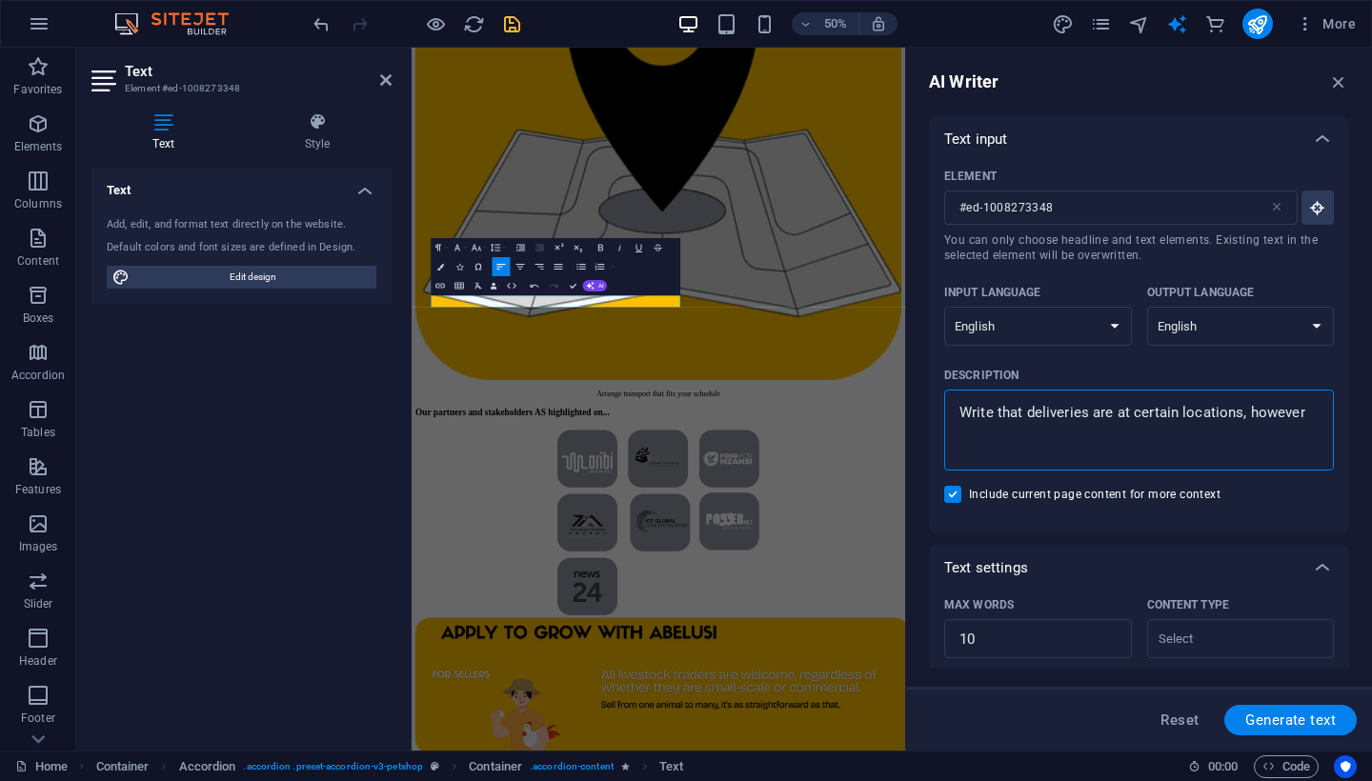
type textarea "Write that deliveries are at certain locations, however"
type textarea "x"
type textarea "Write that deliveries are at certain locations, however f"
type textarea "x"
type textarea "Write that deliveries are at certain locations, however fo"
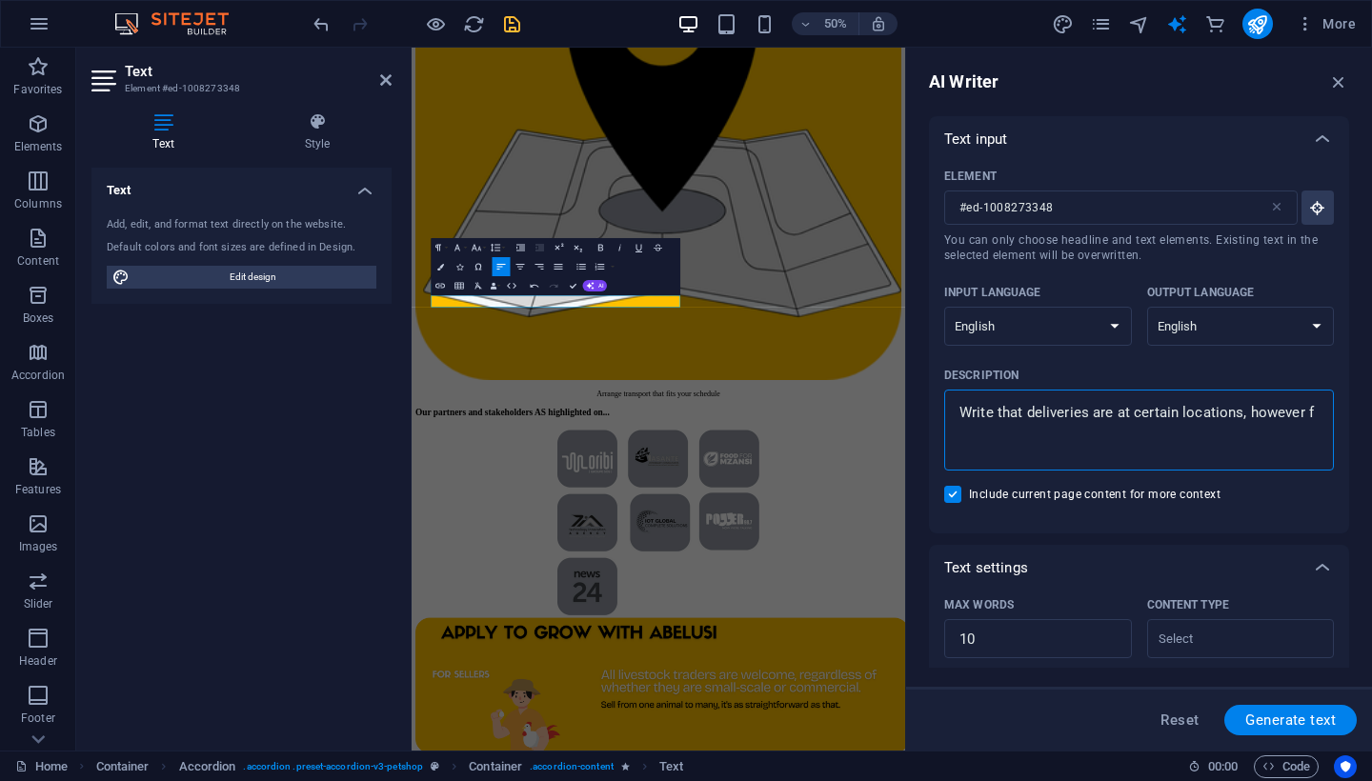
type textarea "x"
type textarea "Write that deliveries are at certain locations, however for"
type textarea "x"
type textarea "Write that deliveries are at certain locations, however for"
type textarea "x"
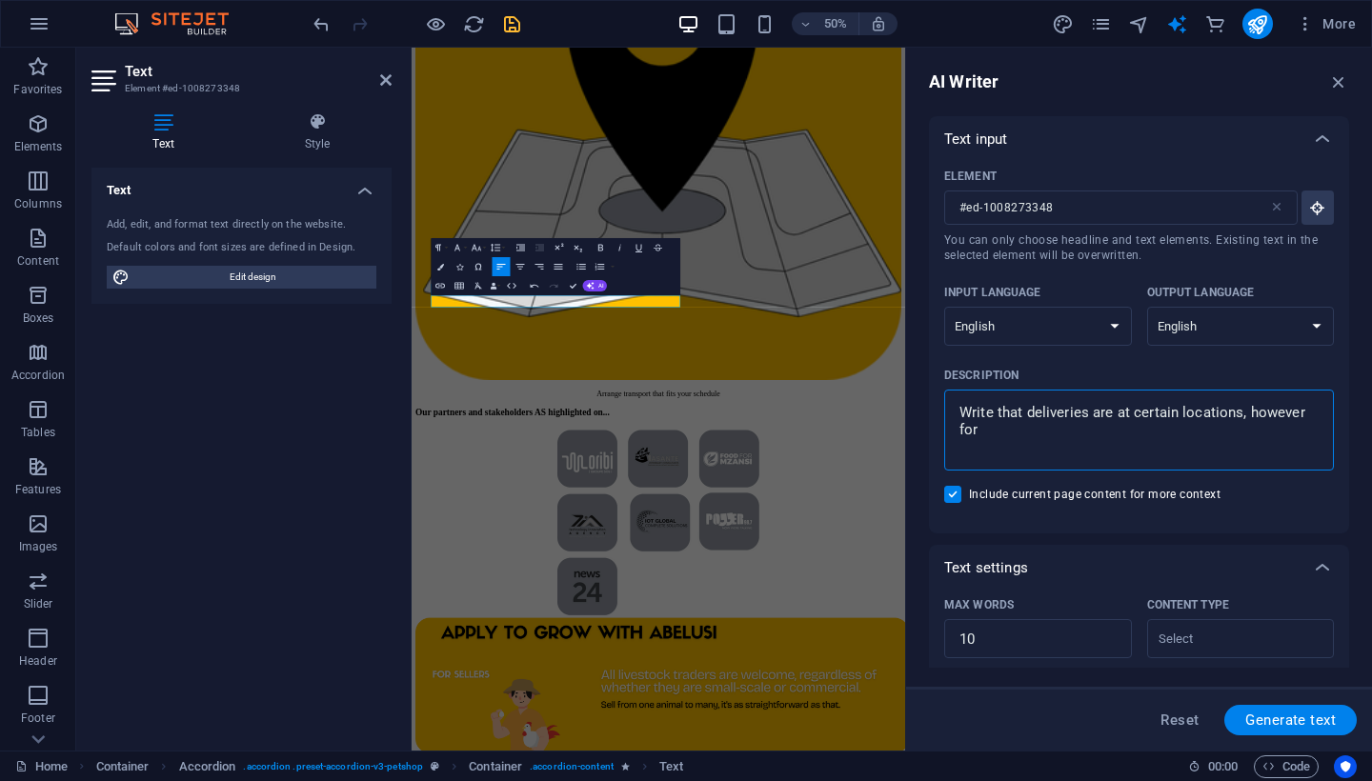
type textarea "Write that deliveries are at certain locations, however for n"
type textarea "x"
type textarea "Write that deliveries are at certain locations, however for no"
type textarea "x"
type textarea "Write that deliveries are at certain locations, however for not"
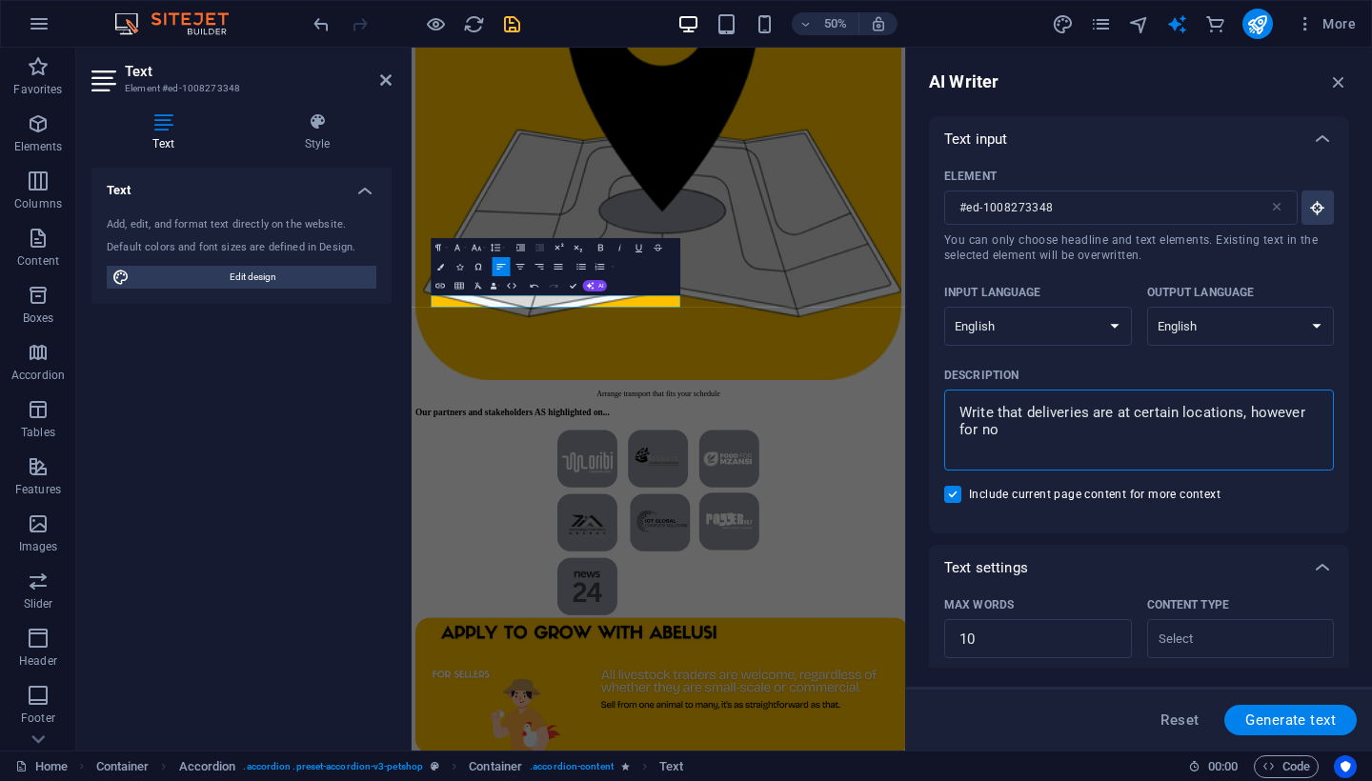
type textarea "x"
type textarea "Write that deliveries are at certain locations, however for noti"
type textarea "x"
type textarea "Write that deliveries are at certain locations, however for notif"
type textarea "x"
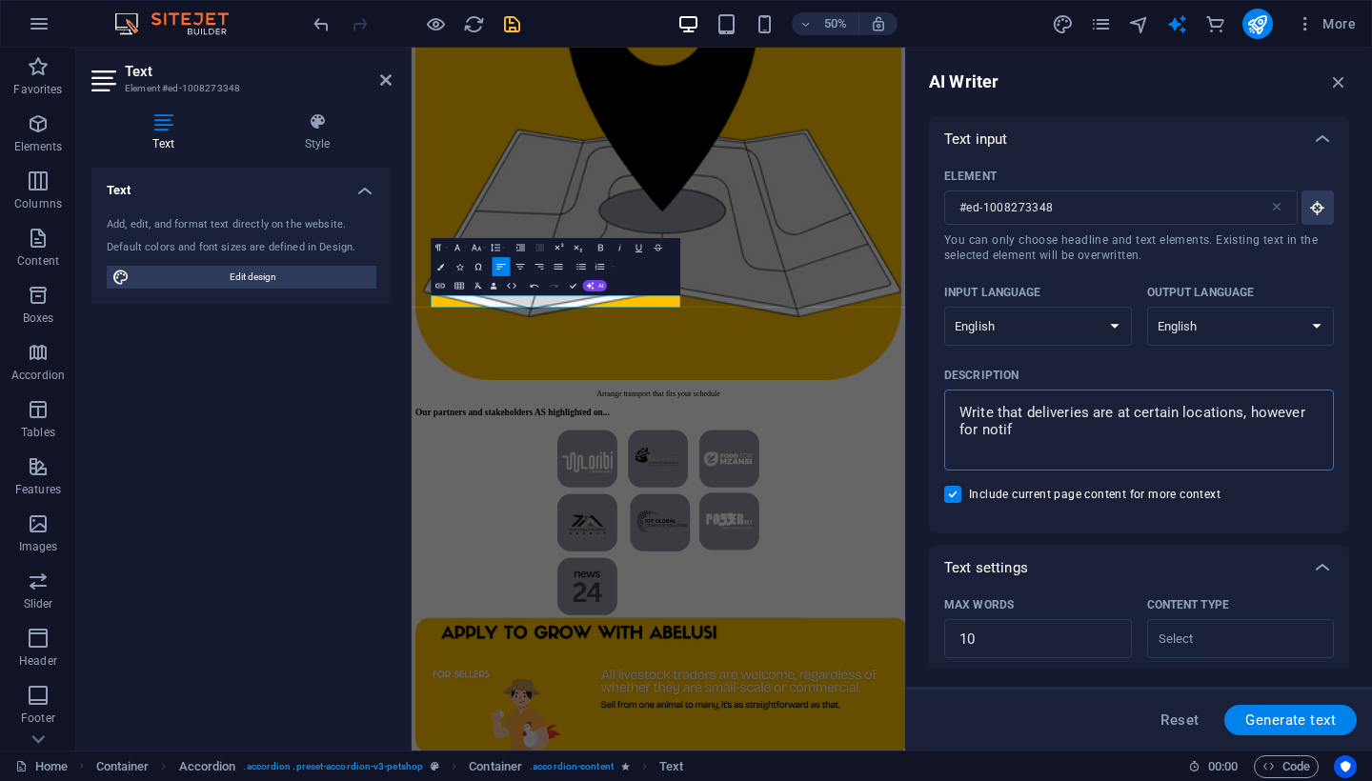
type textarea "Write that deliveries are at certain locations, however for notifi"
type textarea "x"
type textarea "Write that deliveries are at certain locations, however for notific"
type textarea "x"
type textarea "Write that deliveries are at certain locations, however for notifica"
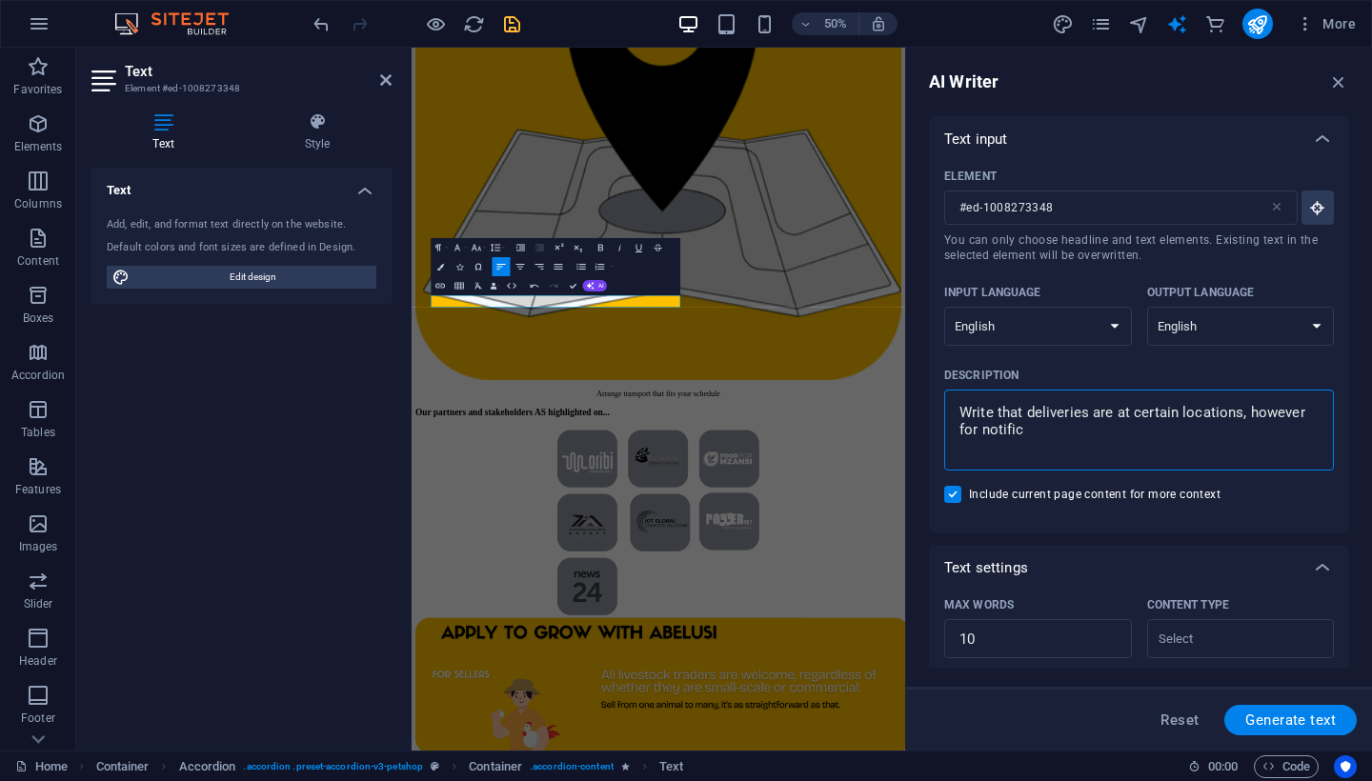
type textarea "x"
type textarea "Write that deliveries are at certain locations, however for notificat"
type textarea "x"
type textarea "Write that deliveries are at certain locations, however for notificati"
type textarea "x"
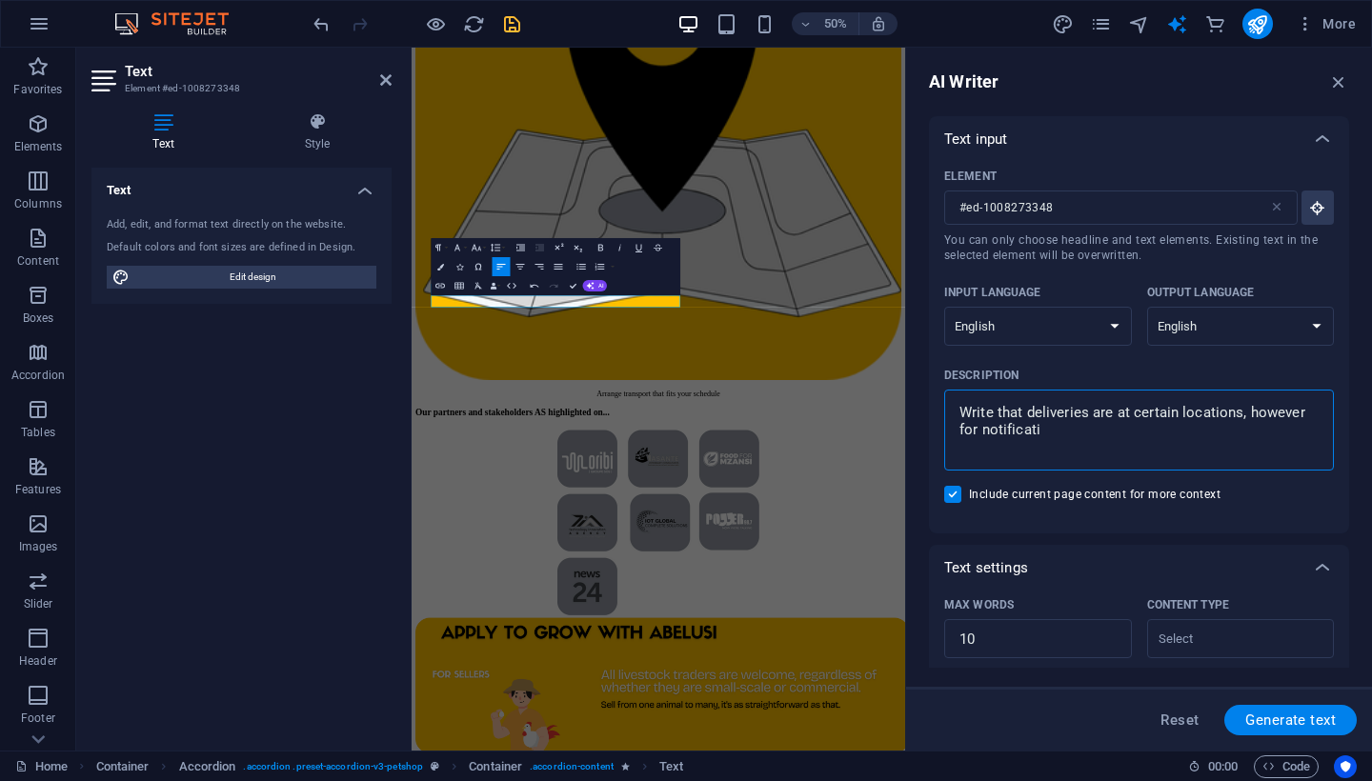
type textarea "Write that deliveries are at certain locations, however for notificatio"
type textarea "x"
type textarea "Write that deliveries are at certain locations, however for notification"
type textarea "x"
type textarea "Write that deliveries are at certain locations, however for notification"
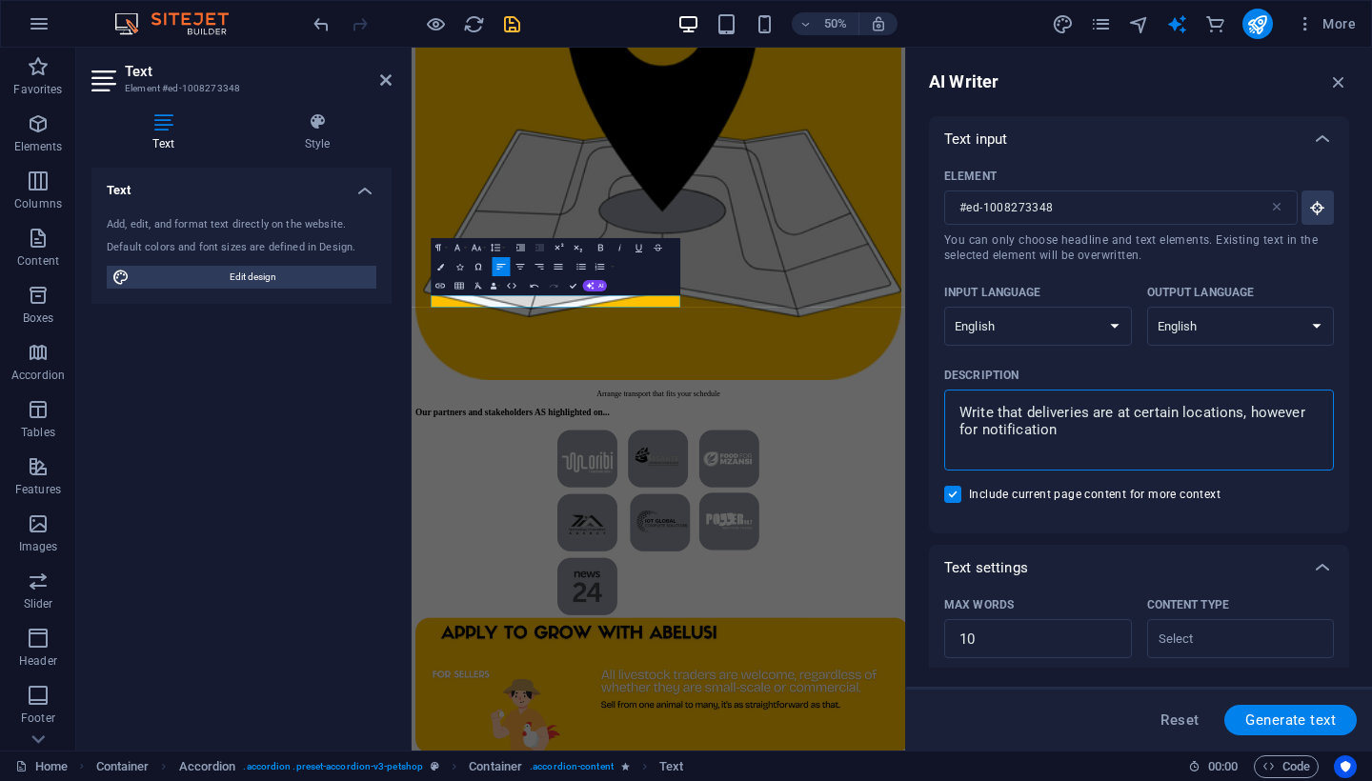
type textarea "x"
type textarea "Write that deliveries are at certain locations, however for notification s"
type textarea "x"
type textarea "Write that deliveries are at certain locations, however for notification"
type textarea "x"
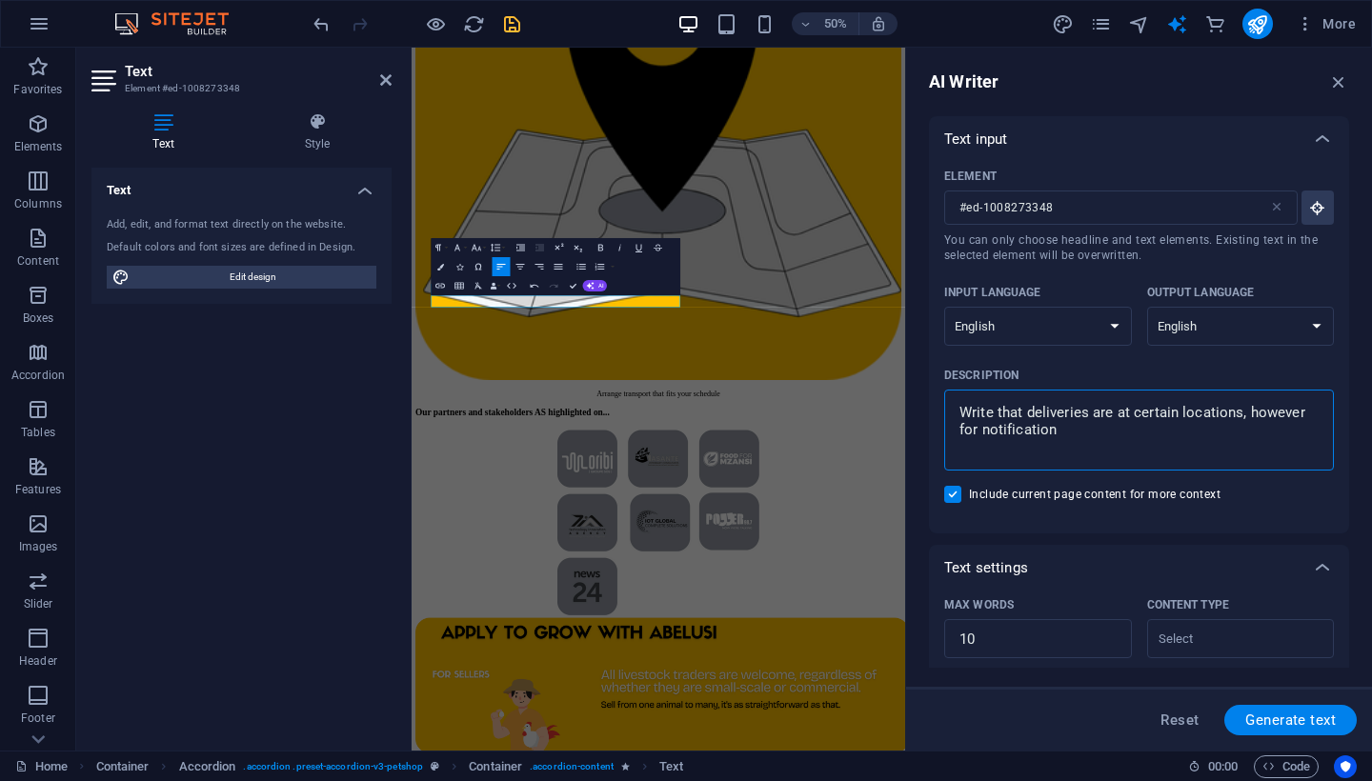
type textarea "Write that deliveries are at certain locations, however for notification"
type textarea "x"
type textarea "Write that deliveries are at certain locations, however for notifications"
type textarea "x"
type textarea "Write that deliveries are at certain locations, however for notifications"
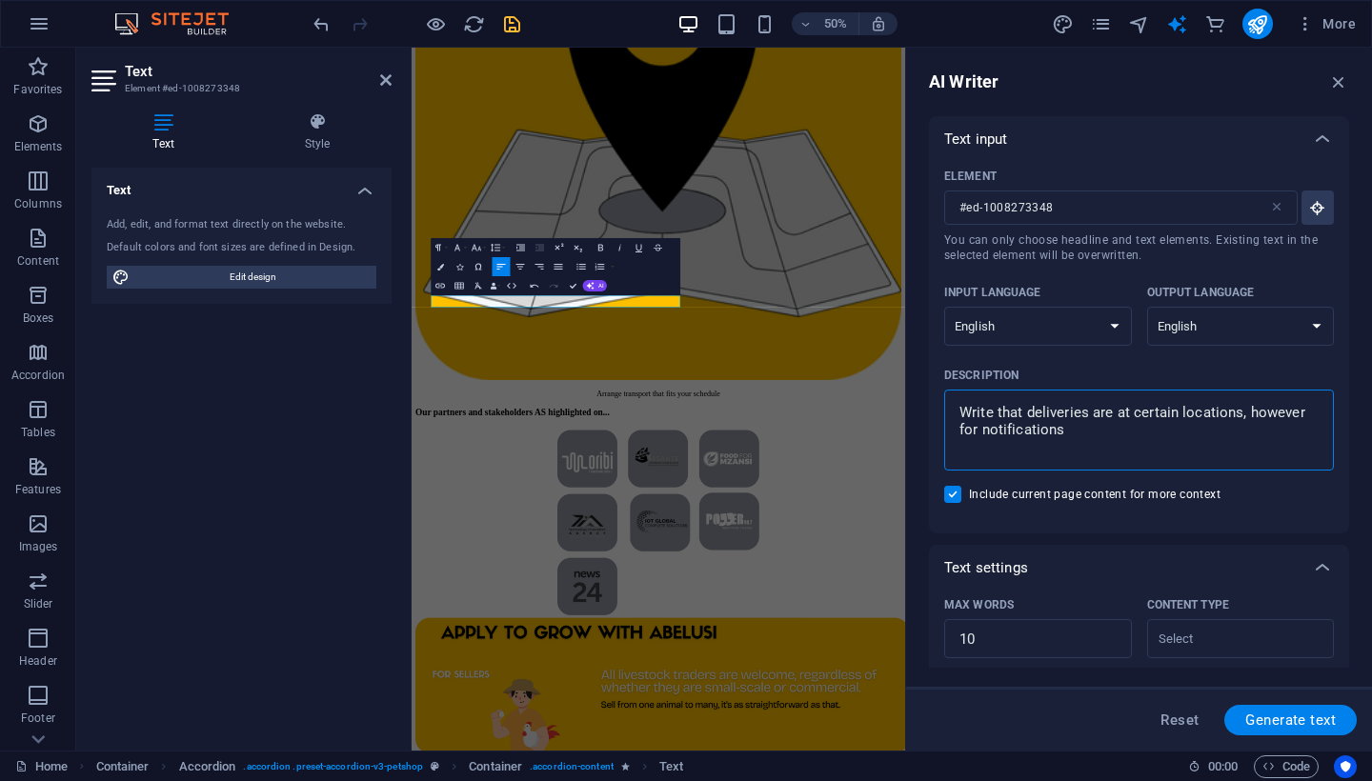
type textarea "x"
type textarea "Write that deliveries are at certain locations, however for notifications a"
type textarea "x"
type textarea "Write that deliveries are at certain locations, however for notifications an"
type textarea "x"
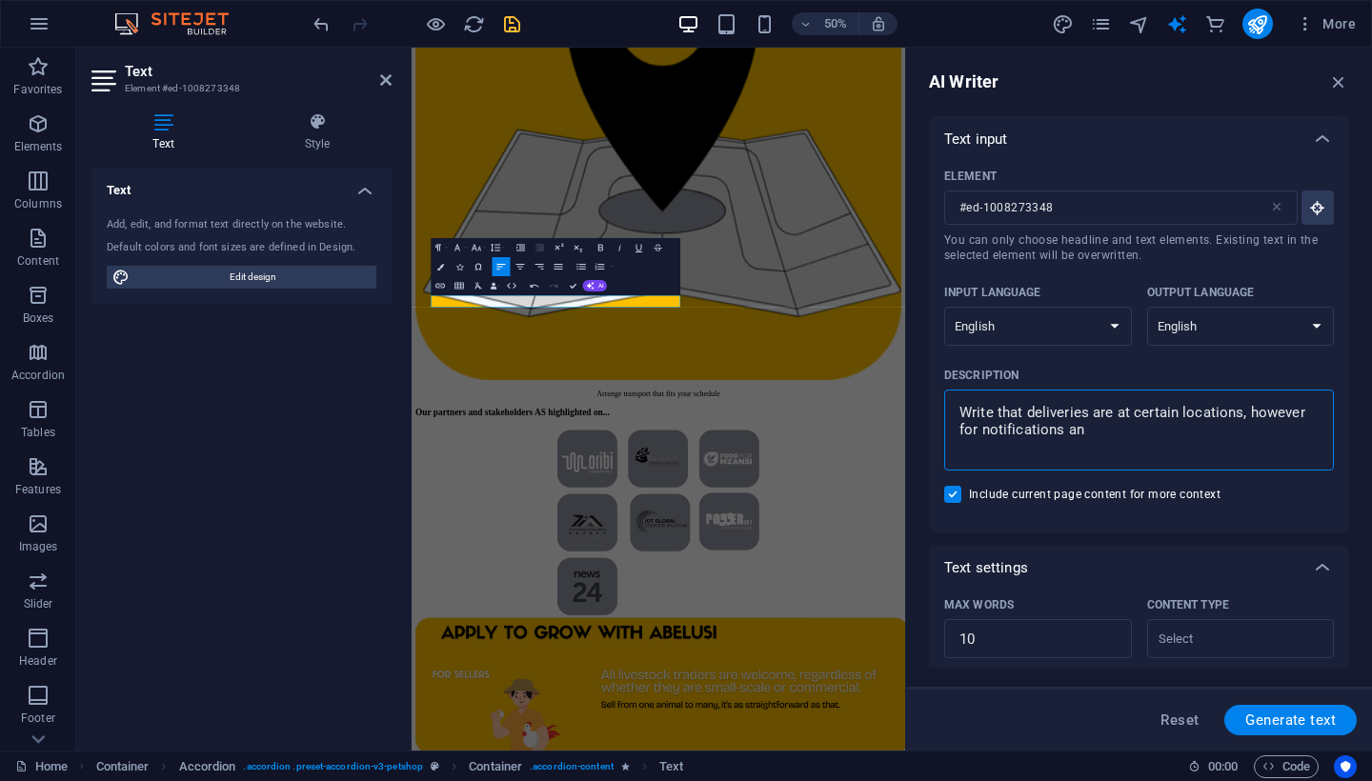
type textarea "Write that deliveries are at certain locations, however for notifications and"
type textarea "x"
type textarea "Write that deliveries are at certain locations, however for notifications and"
type textarea "x"
type textarea "Write that deliveries are at certain locations, however for notifications and d"
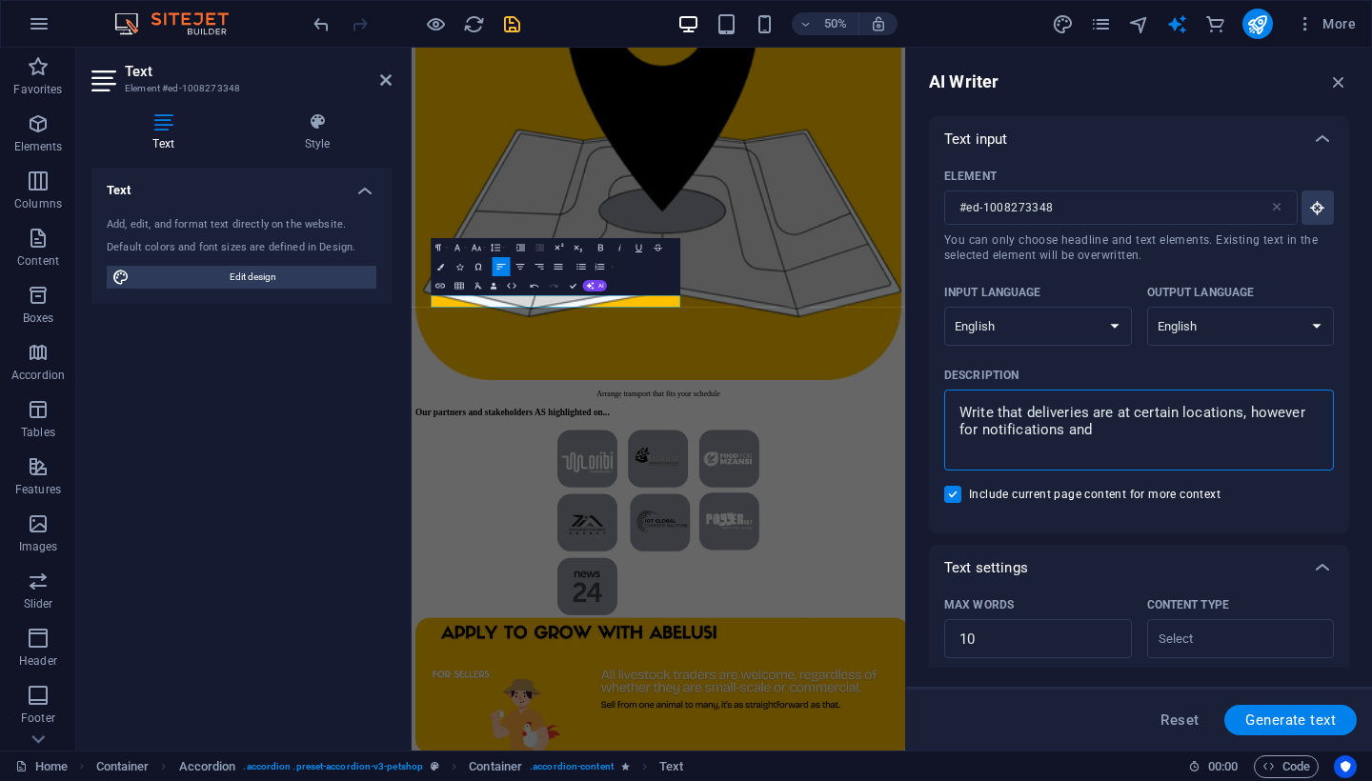
type textarea "x"
type textarea "Write that deliveries are at certain locations, however for notifications and de"
type textarea "x"
type textarea "Write that deliveries are at certain locations, however for notifications and d…"
type textarea "x"
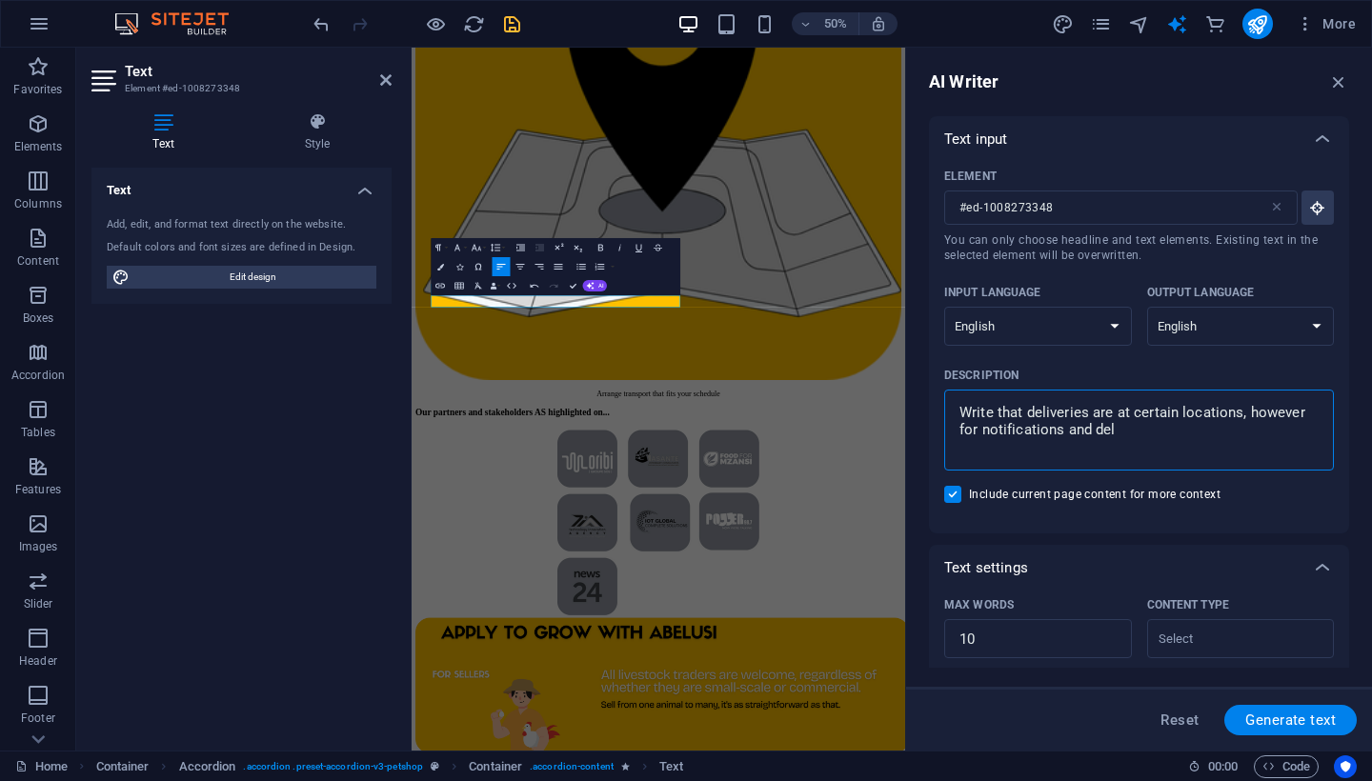
type textarea "Write that deliveries are at certain locations, however for notifications and d…"
type textarea "x"
type textarea "Write that deliveries are at certain locations, however for notifications and d…"
type textarea "x"
type textarea "Write that deliveries are at certain locations, however for notifications and d…"
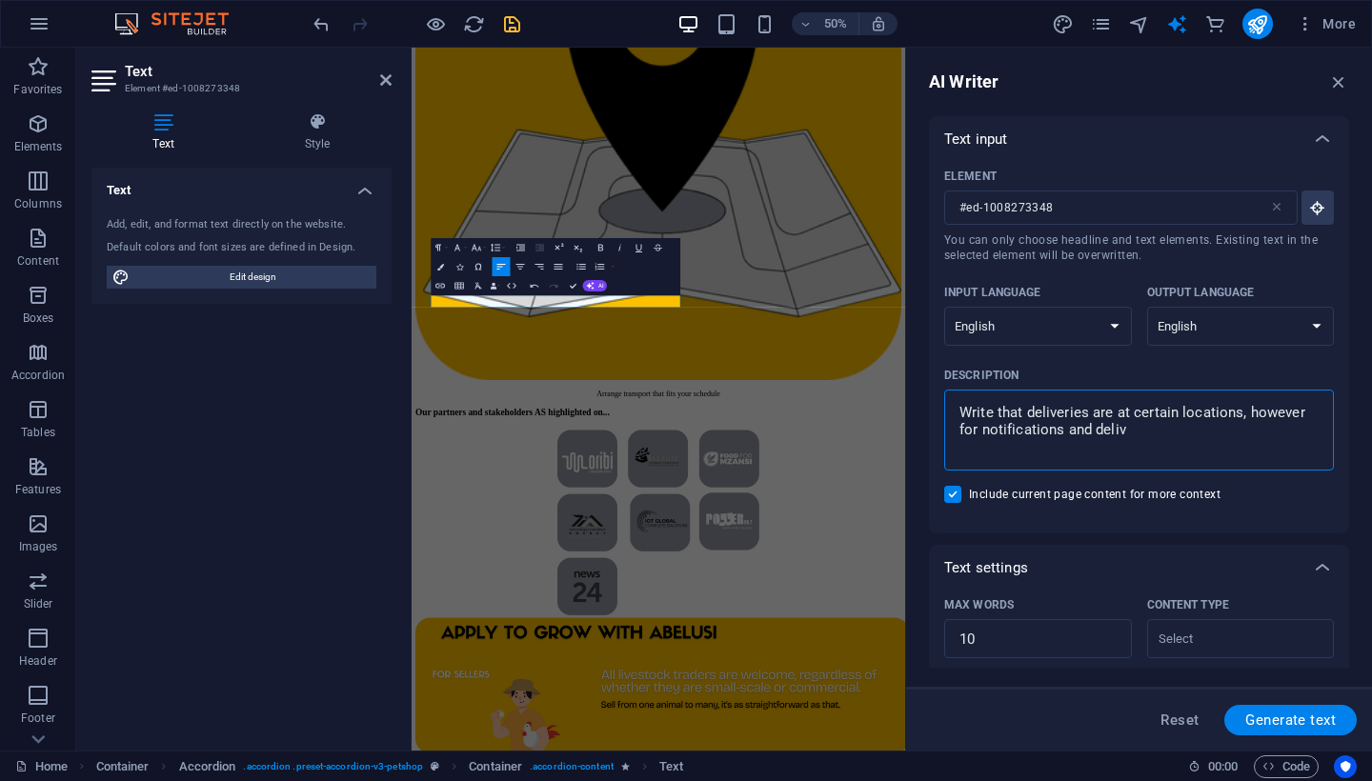
type textarea "x"
type textarea "Write that deliveries are at certain locations, however for notifications and d…"
type textarea "x"
type textarea "Write that deliveries are at certain locations, however for notifications and d…"
type textarea "x"
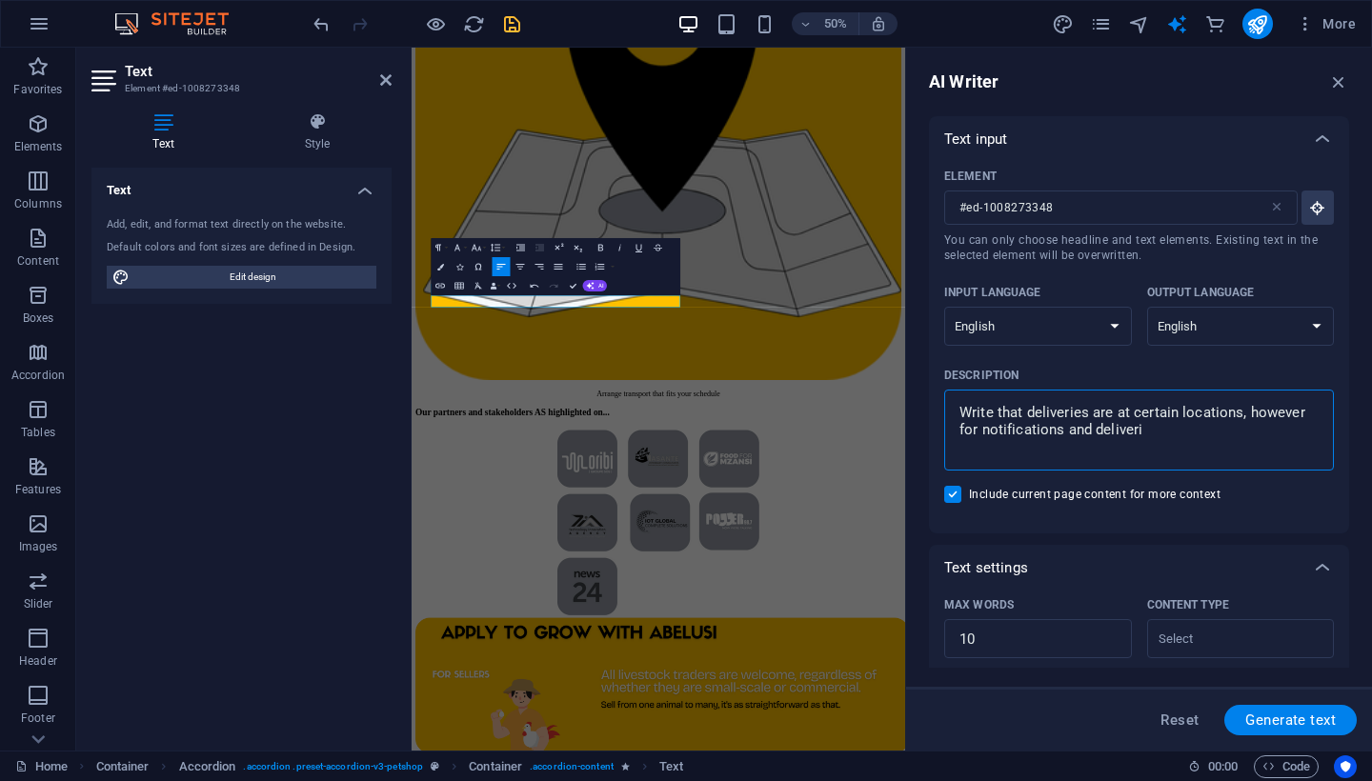
type textarea "Write that deliveries are at certain locations, however for notifications and d…"
type textarea "x"
click at [1294, 731] on button "Generate text" at bounding box center [1290, 720] width 132 height 30
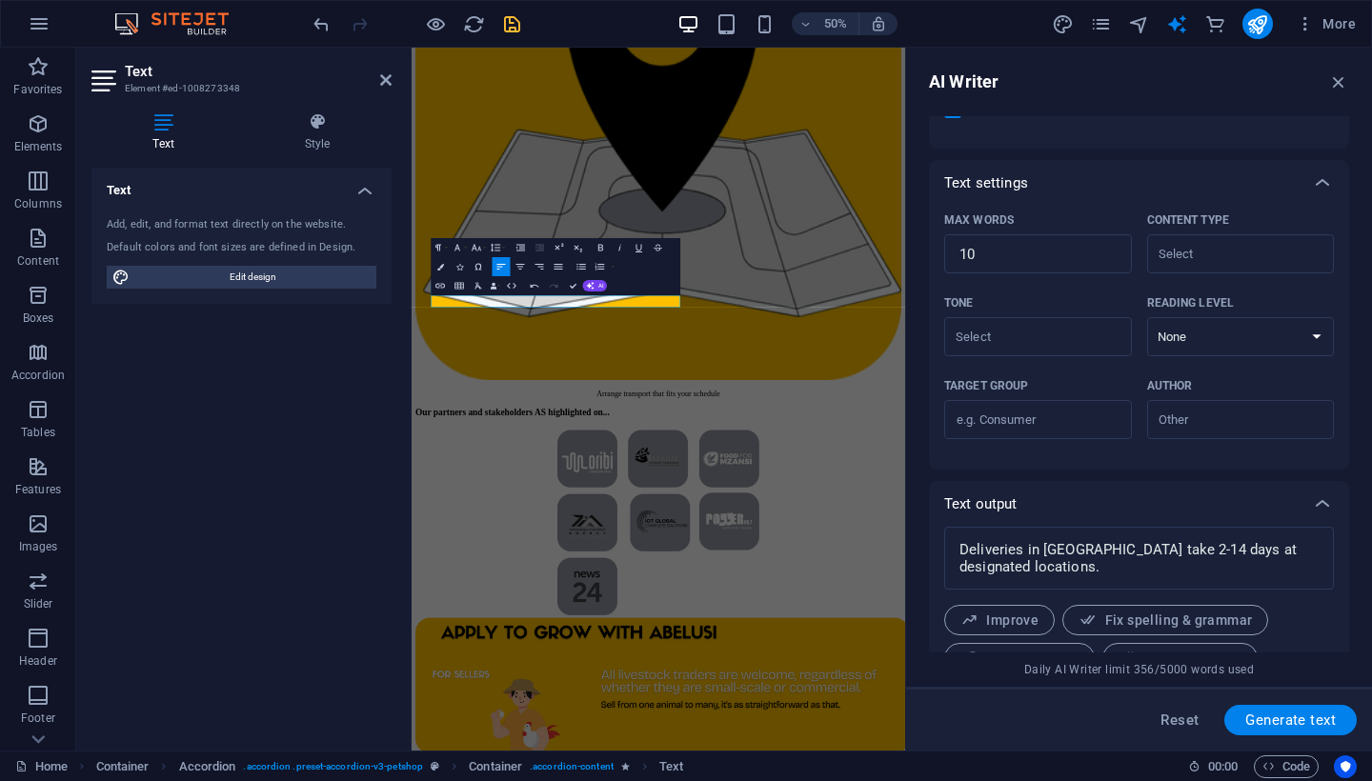
scroll to position [467, 0]
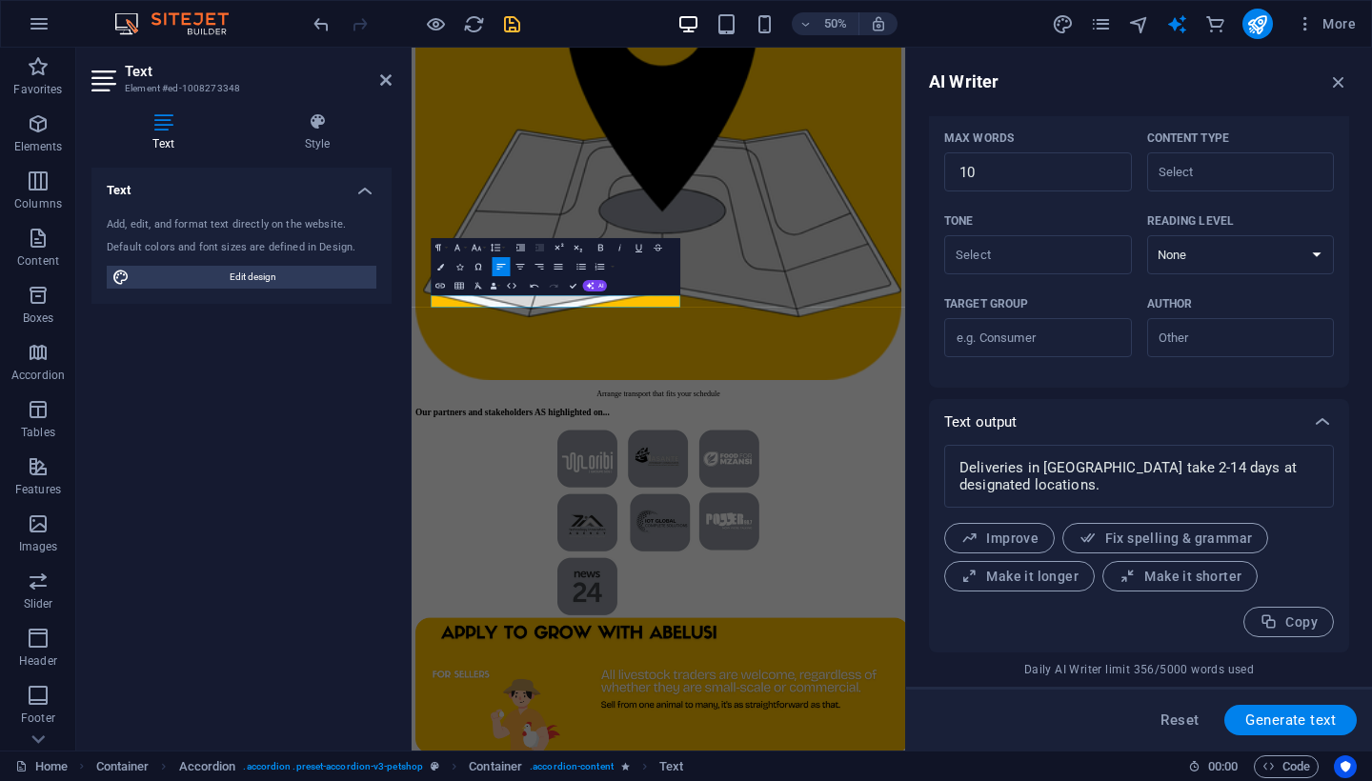
click at [1283, 644] on div "Deliveries in [GEOGRAPHIC_DATA] take 2-14 days at designated locations. x ​ Imp…" at bounding box center [1139, 549] width 420 height 208
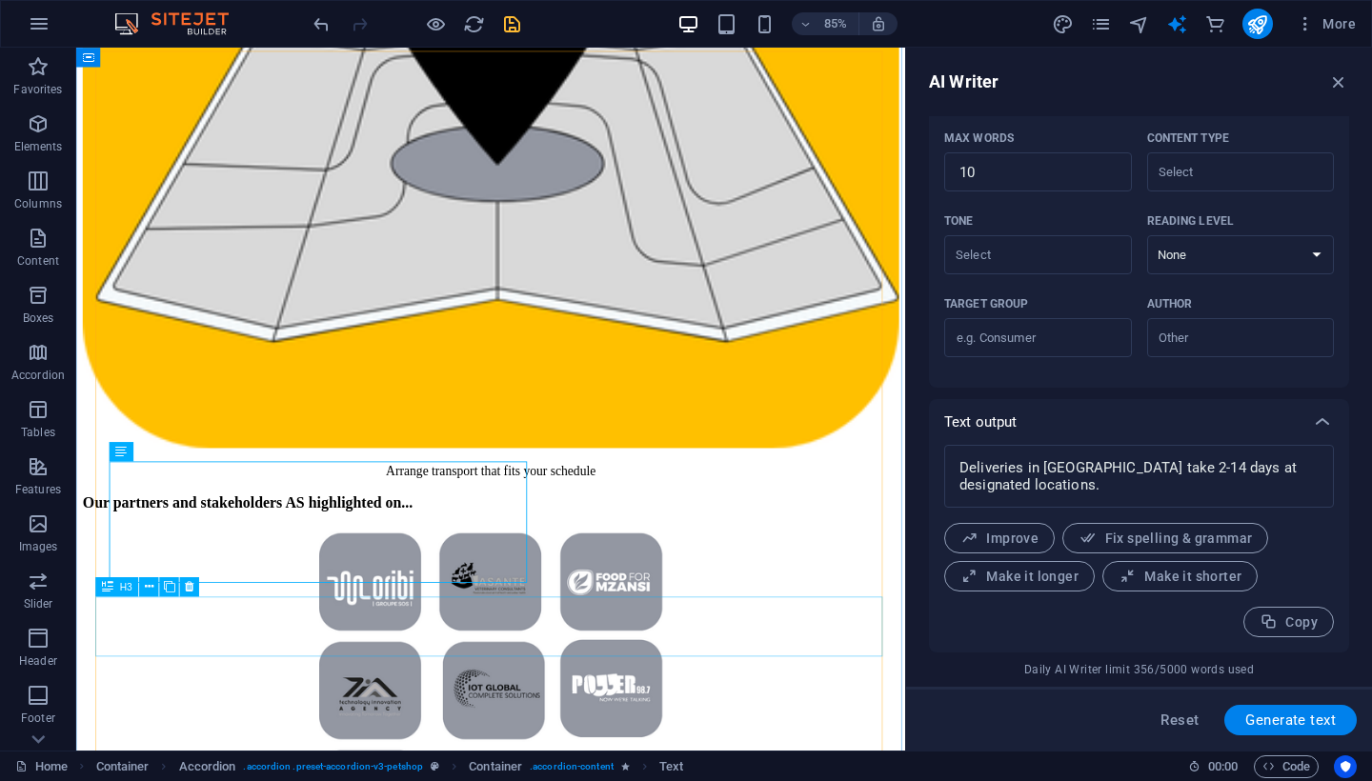
scroll to position [4801, 0]
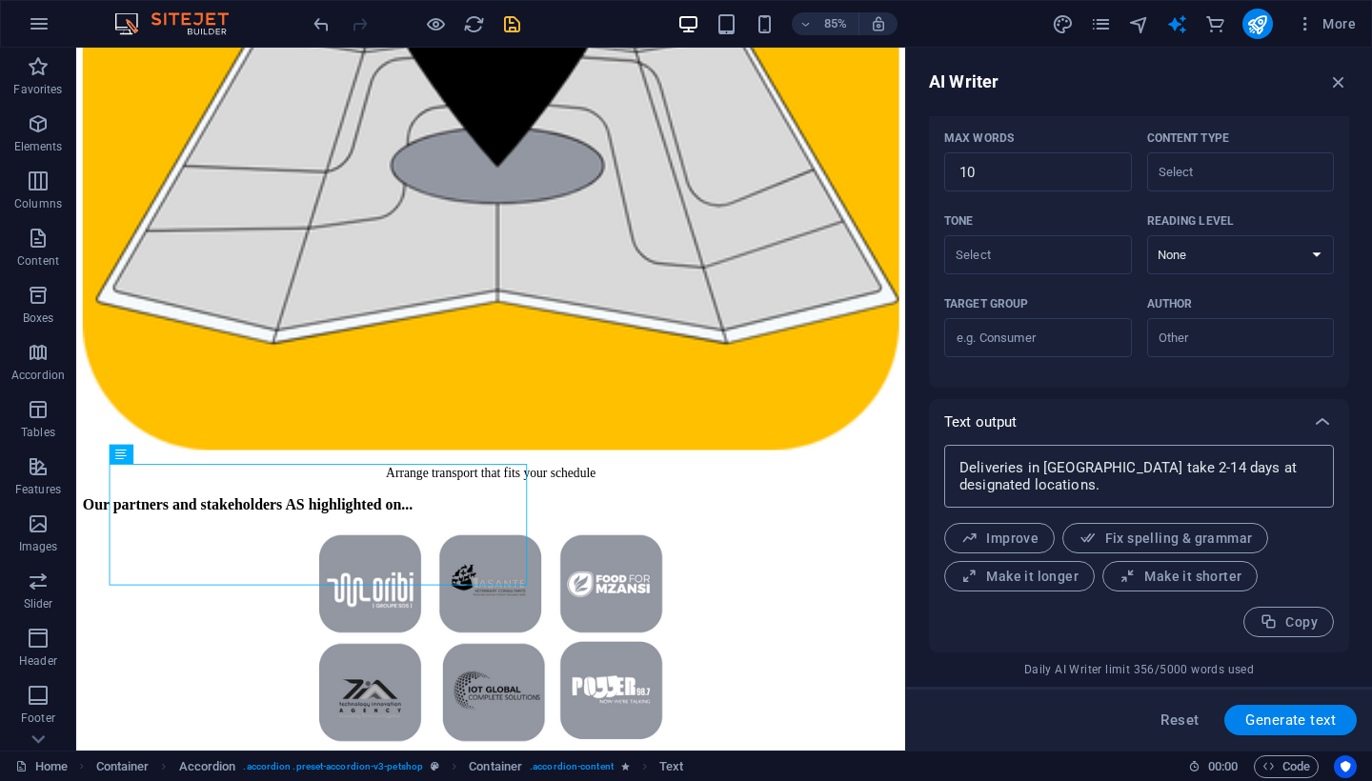
click at [1121, 487] on textarea "Deliveries in [GEOGRAPHIC_DATA] take 2-14 days at designated locations." at bounding box center [1138, 476] width 371 height 44
click at [1061, 469] on textarea "Deliveries in [GEOGRAPHIC_DATA] take 2-14 days at designated locations." at bounding box center [1138, 476] width 371 height 44
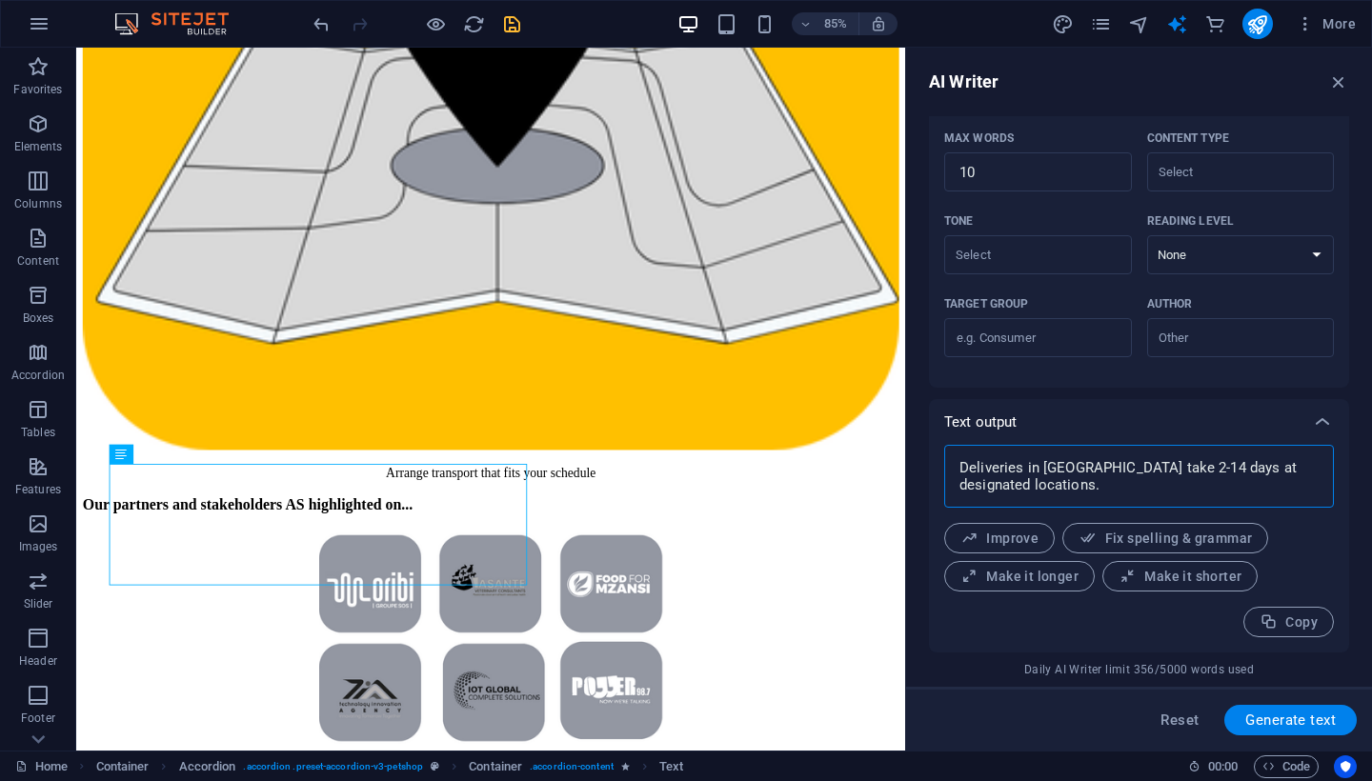
click at [1061, 469] on textarea "Deliveries in [GEOGRAPHIC_DATA] take 2-14 days at designated locations." at bounding box center [1138, 476] width 371 height 44
click at [990, 472] on textarea "Deliveries in [GEOGRAPHIC_DATA] take 2-14 days at designated locations." at bounding box center [1138, 476] width 371 height 44
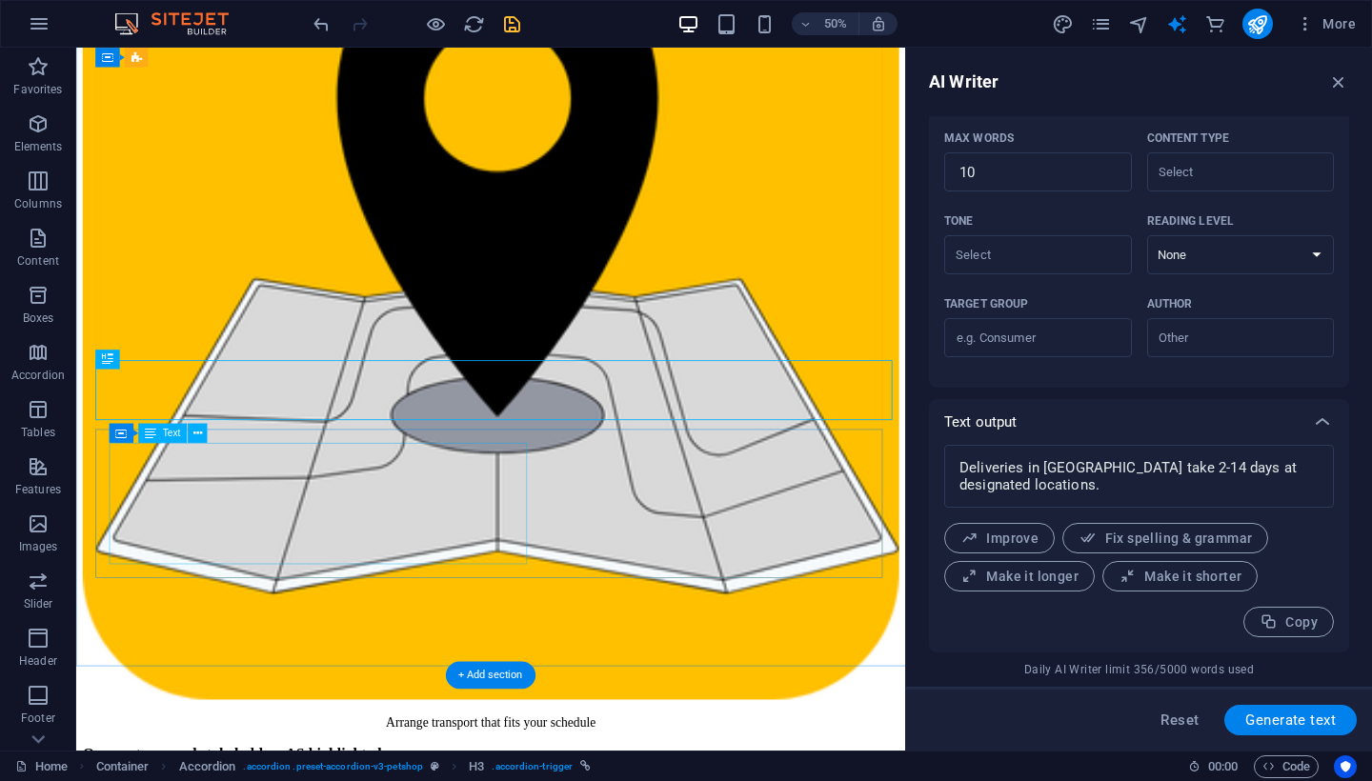
scroll to position [5071, 0]
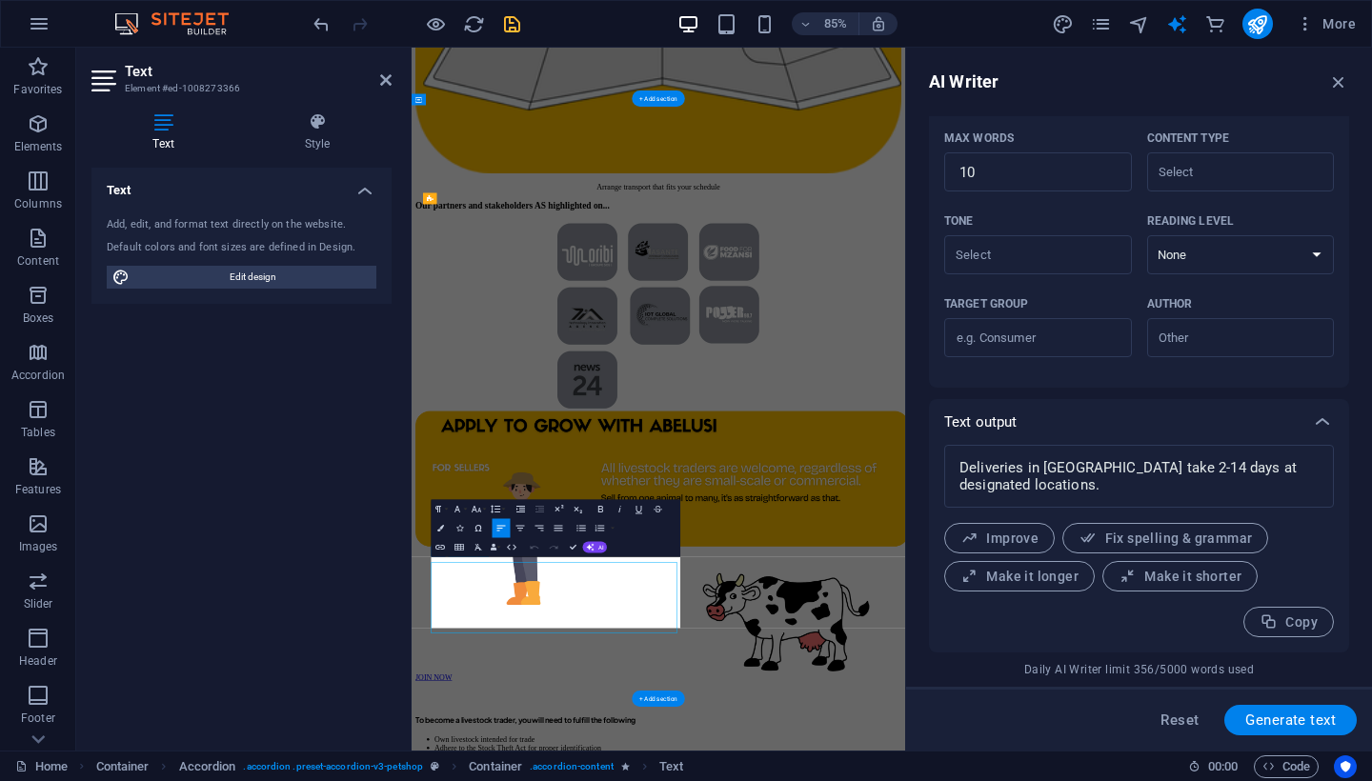
click at [331, 490] on div "Text Add, edit, and format text directly on the website. Default colors and fon…" at bounding box center [241, 452] width 300 height 568
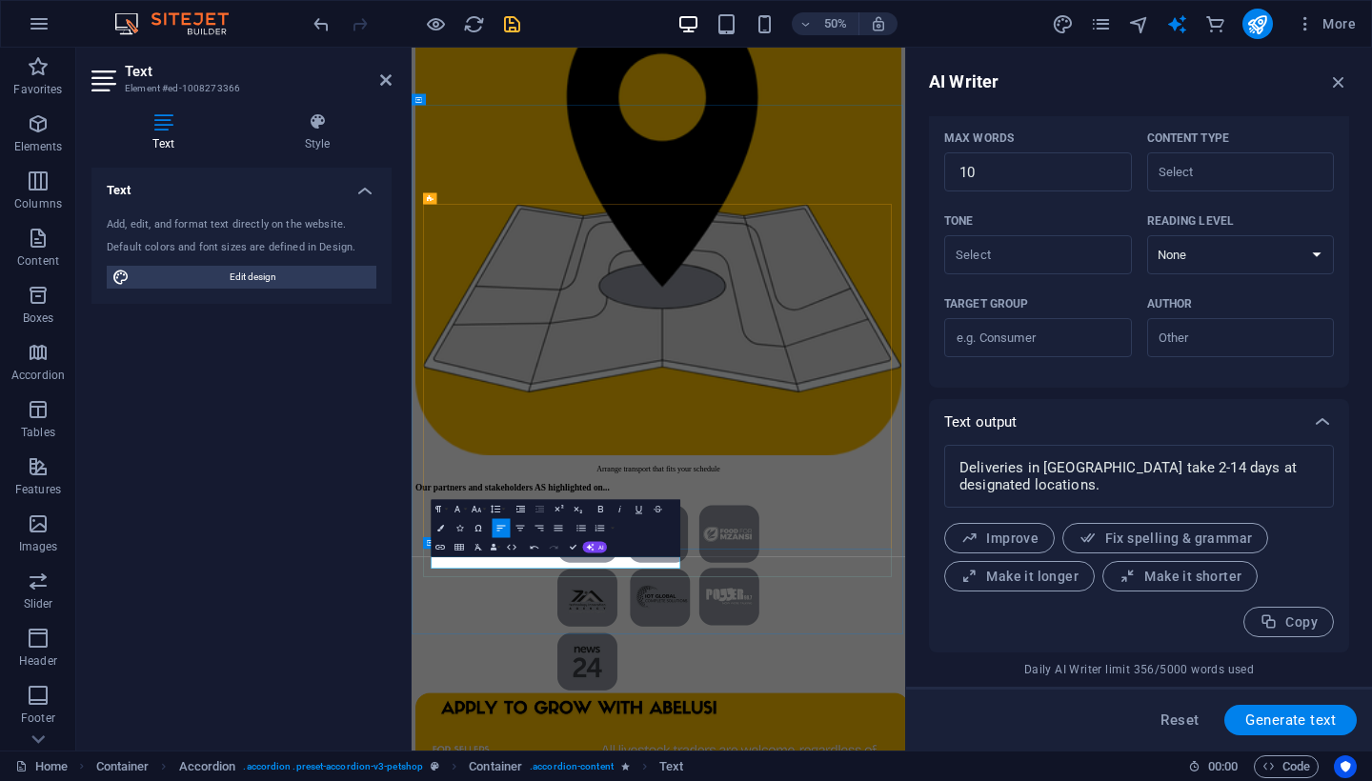
click at [597, 541] on div "Undo Redo Confirm (⌘+⏎) AI Improve Make shorter Make longer Fix spelling & gram…" at bounding box center [567, 547] width 82 height 19
click at [593, 547] on icon "button" at bounding box center [591, 548] width 8 height 8
click at [570, 530] on link "Generate text" at bounding box center [553, 531] width 93 height 14
click at [1035, 486] on textarea "Deliveries in [GEOGRAPHIC_DATA] take 2-14 days at designated locations." at bounding box center [1138, 476] width 371 height 44
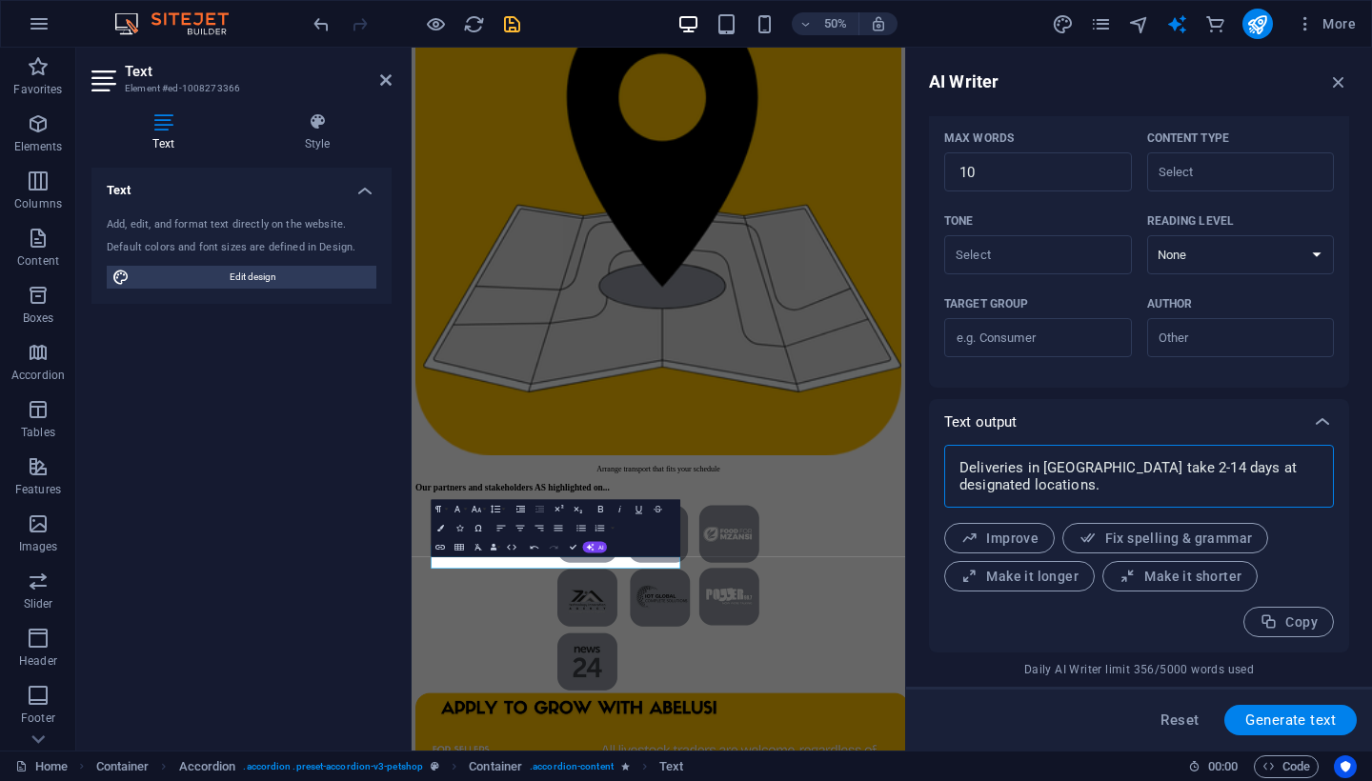
click at [1035, 486] on textarea "Deliveries in [GEOGRAPHIC_DATA] take 2-14 days at designated locations." at bounding box center [1138, 476] width 371 height 44
click at [1021, 475] on textarea "Deliveries in [GEOGRAPHIC_DATA] take 2-14 days at designated locations." at bounding box center [1138, 476] width 371 height 44
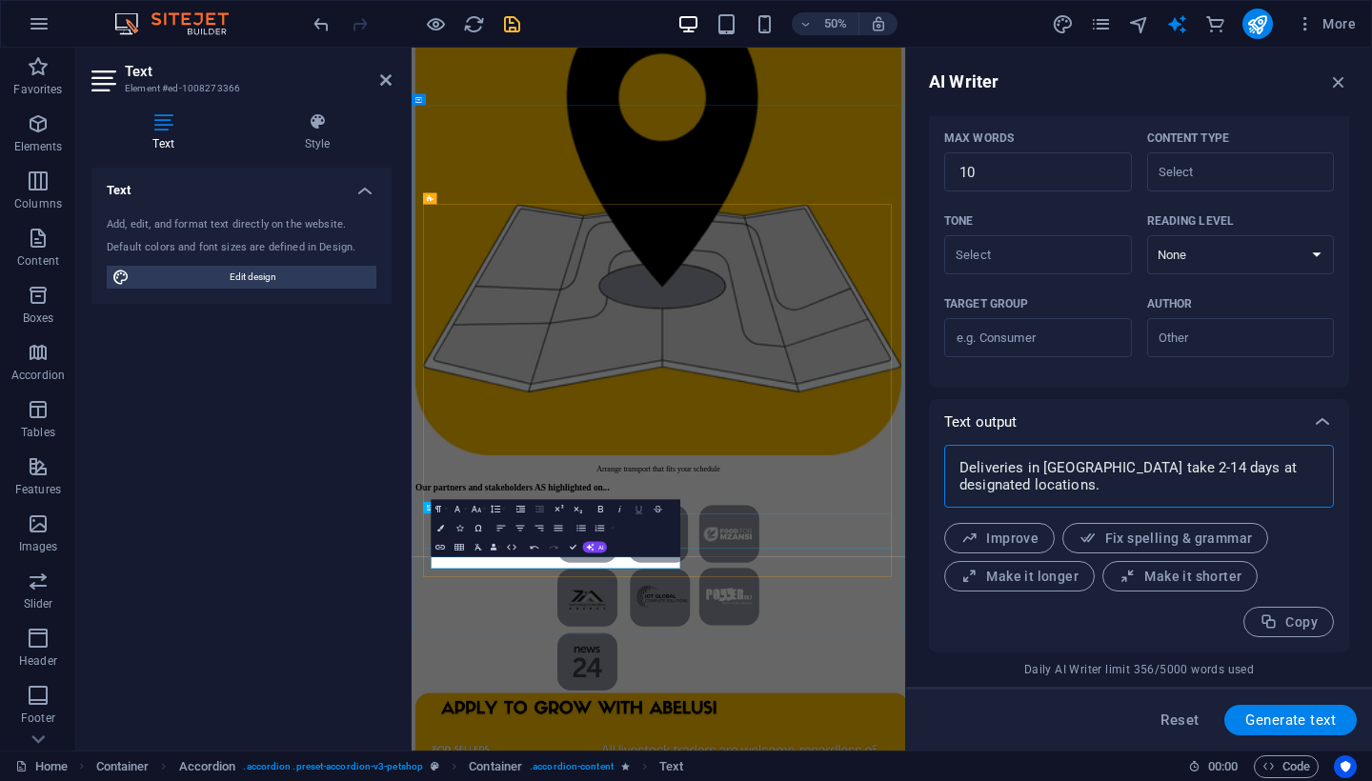
click at [637, 505] on icon "button" at bounding box center [638, 509] width 11 height 11
click at [602, 553] on div "Undo Redo Confirm (⌘+⏎) AI Improve Make shorter Make longer Fix spelling & gram…" at bounding box center [567, 547] width 82 height 19
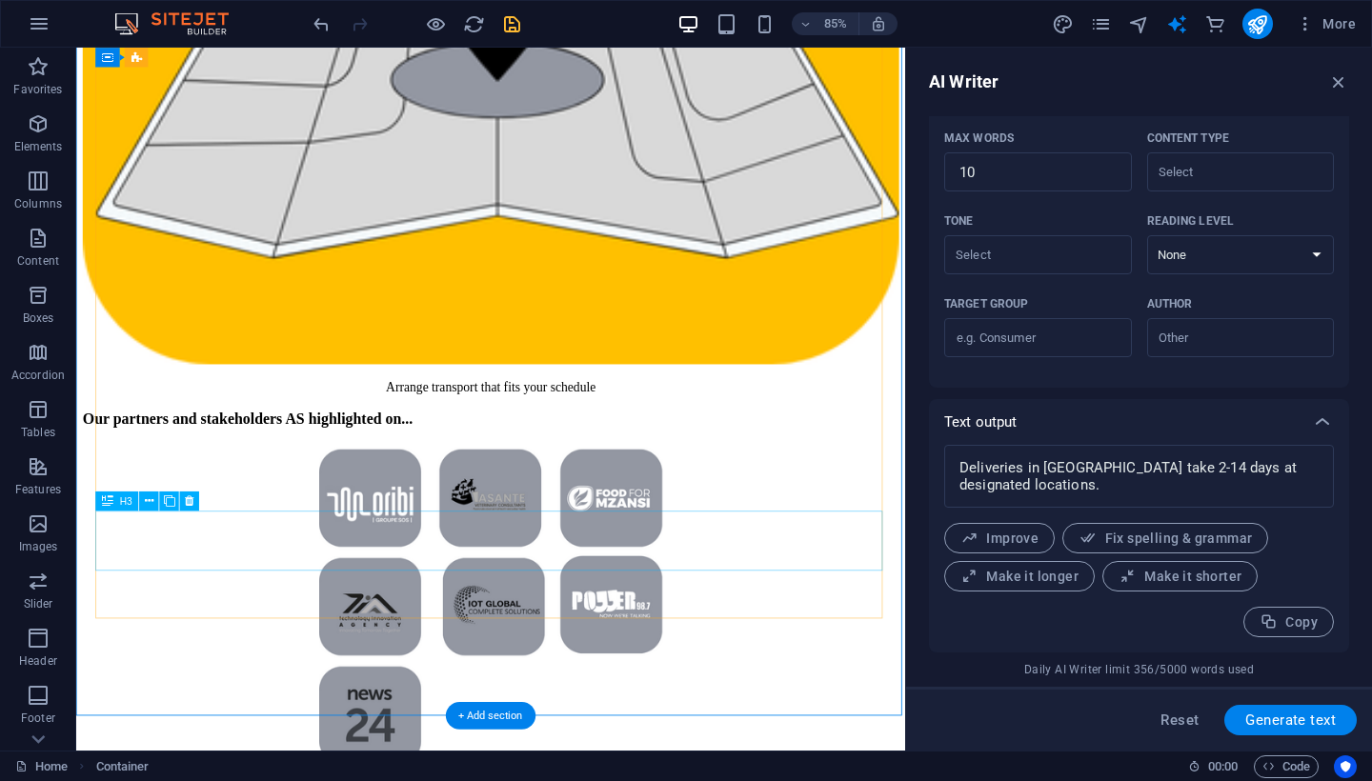
scroll to position [4906, 0]
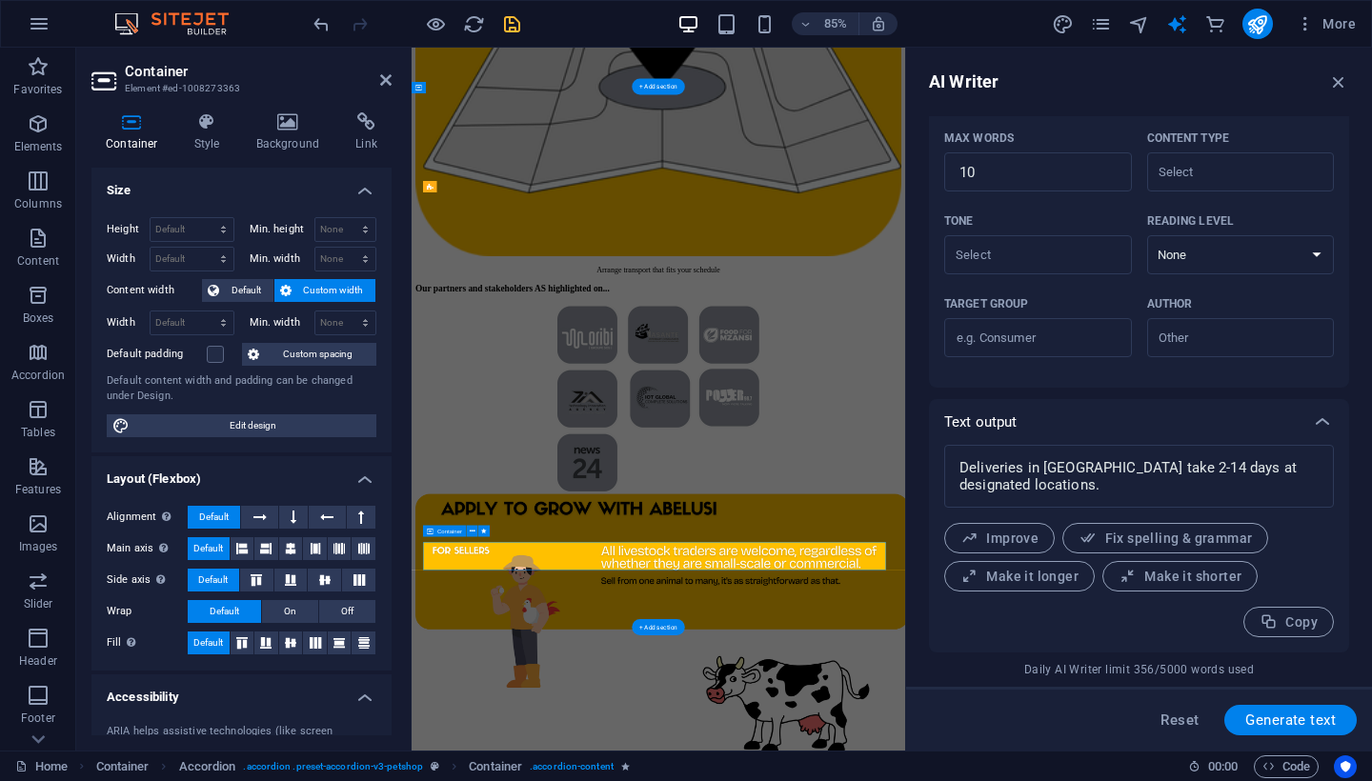
scroll to position [4531, 0]
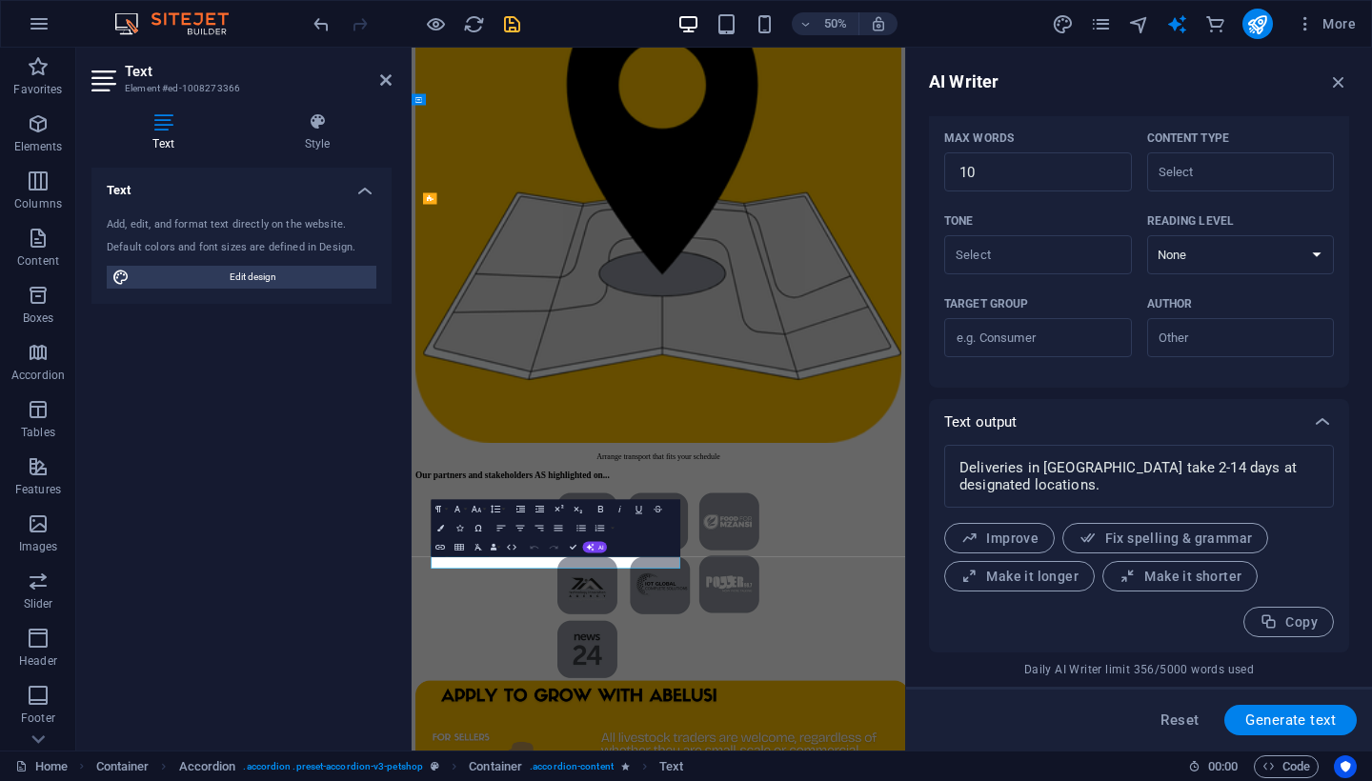
scroll to position [4507, 0]
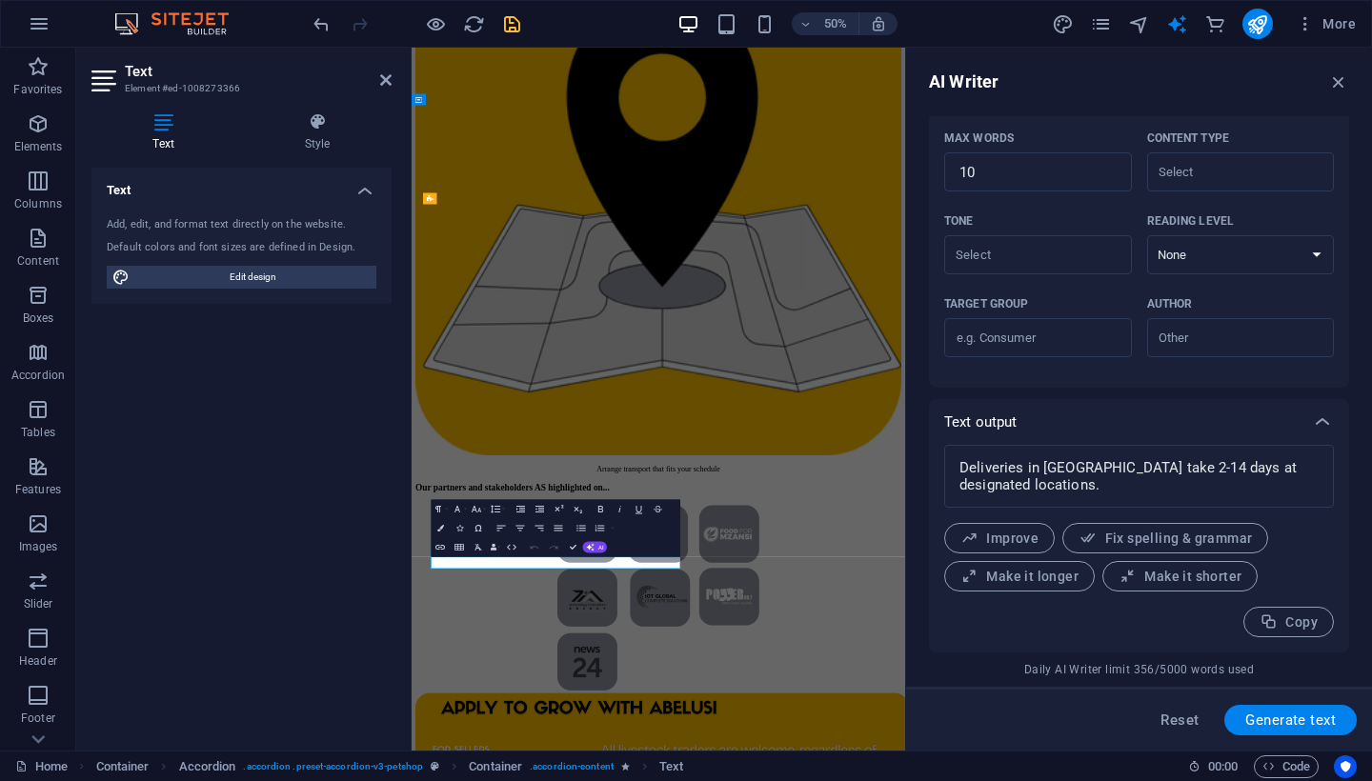
click at [600, 552] on button "AI" at bounding box center [595, 547] width 25 height 11
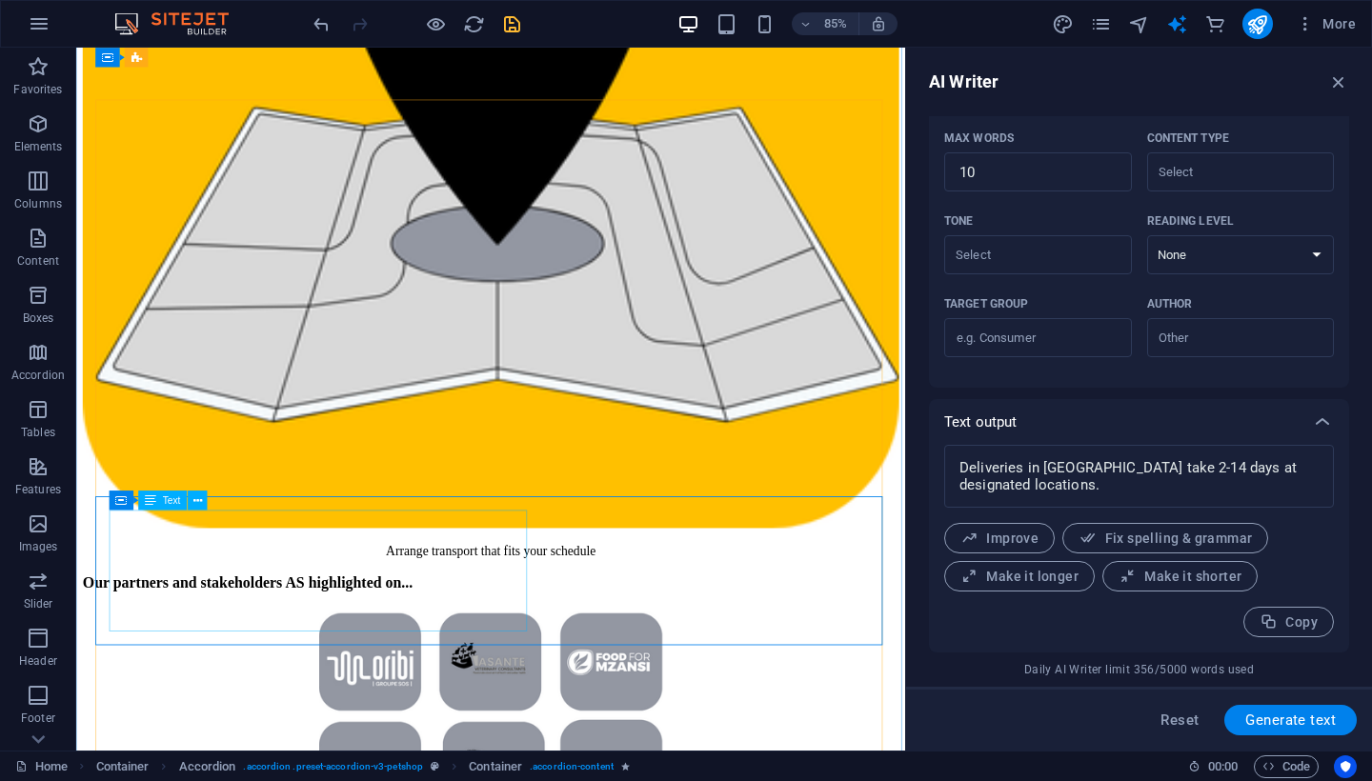
scroll to position [4638, 0]
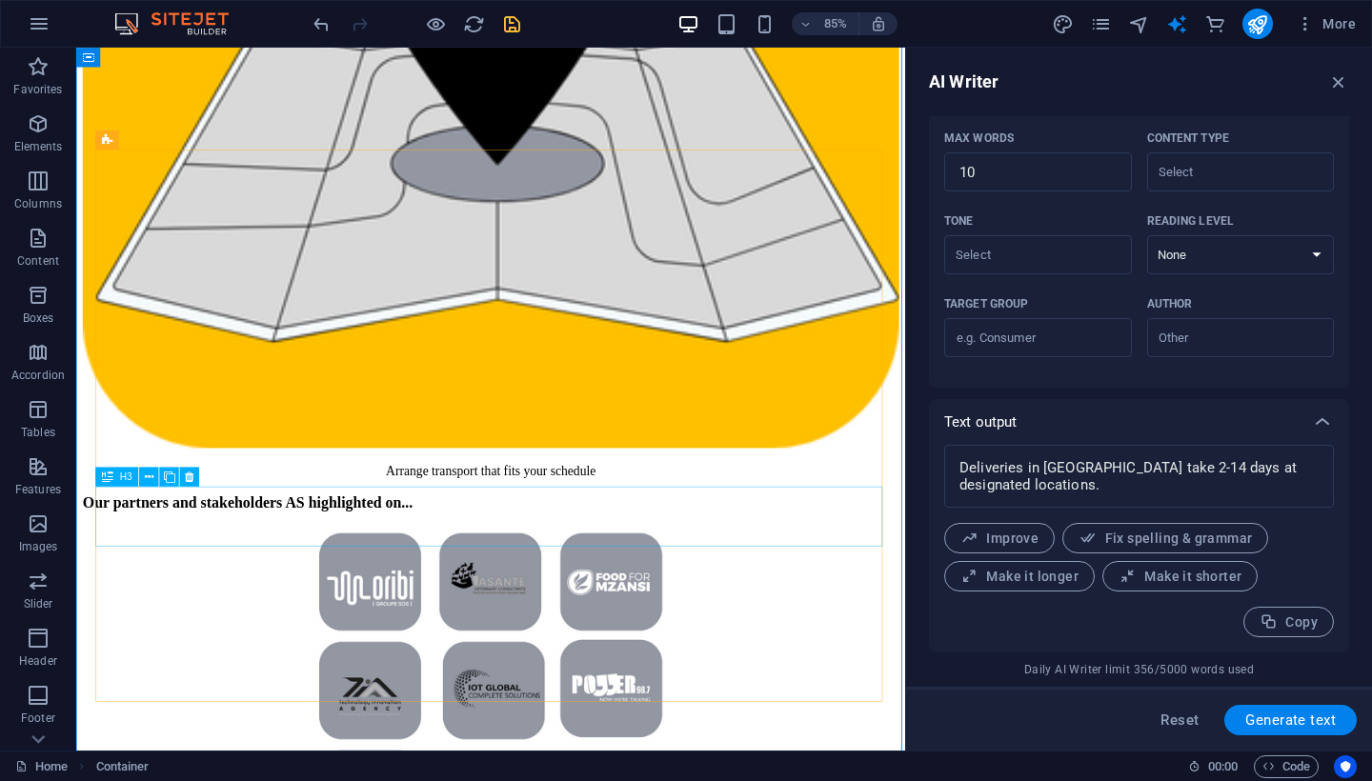
scroll to position [4888, 0]
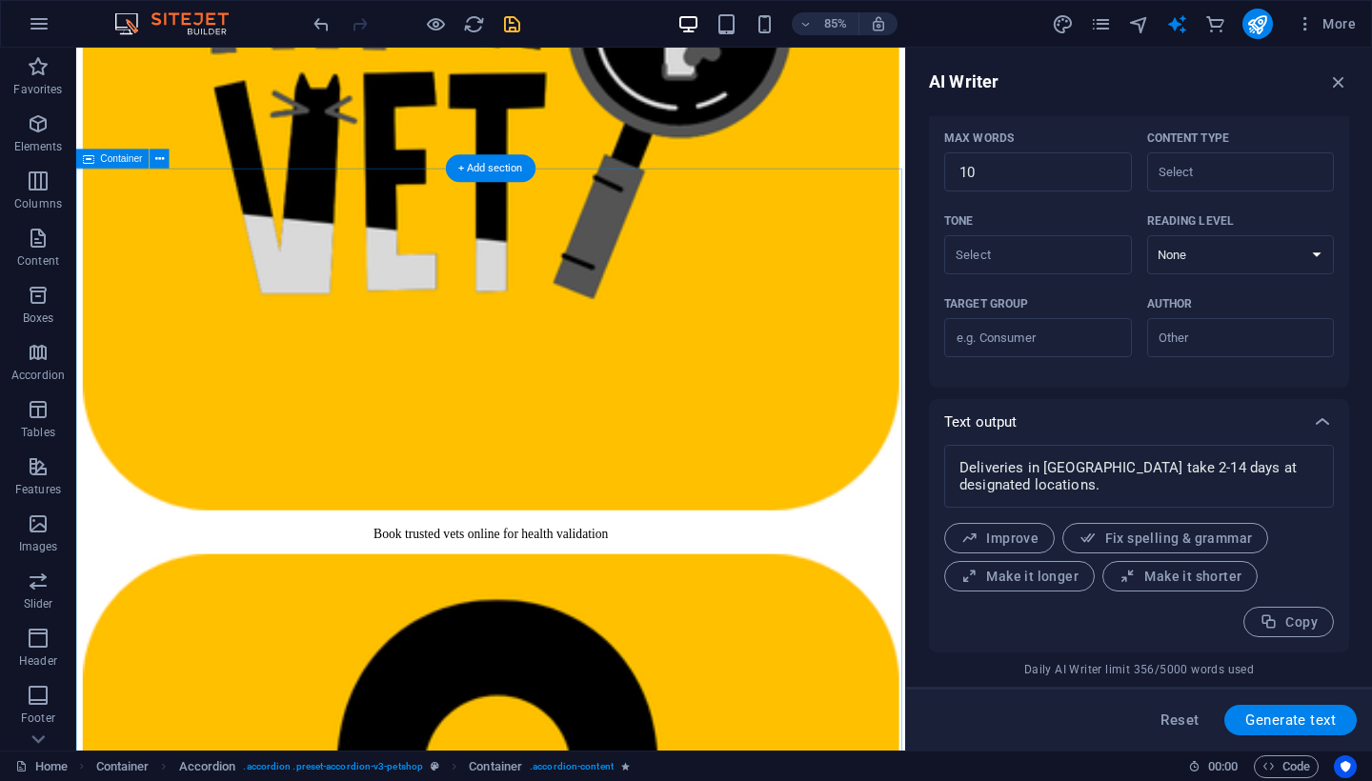
scroll to position [3677, 0]
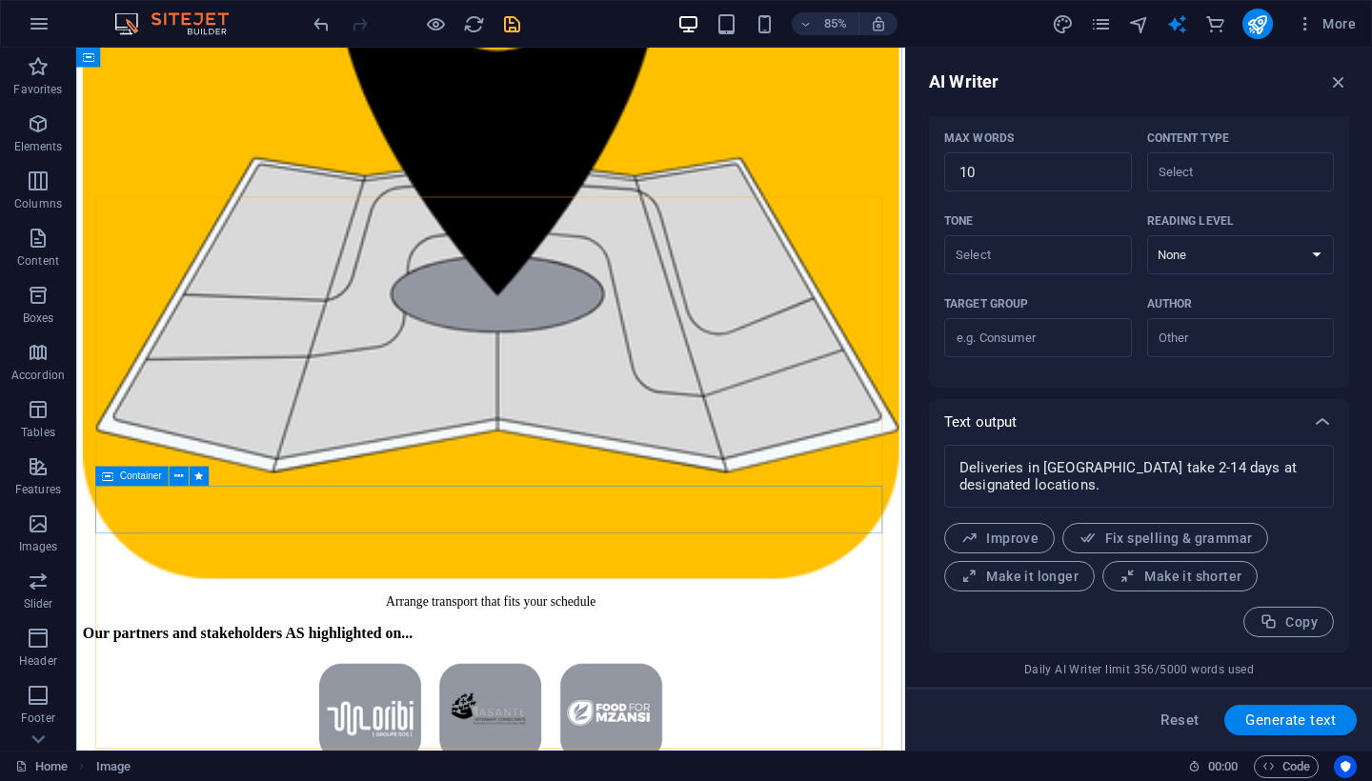
scroll to position [4628, 0]
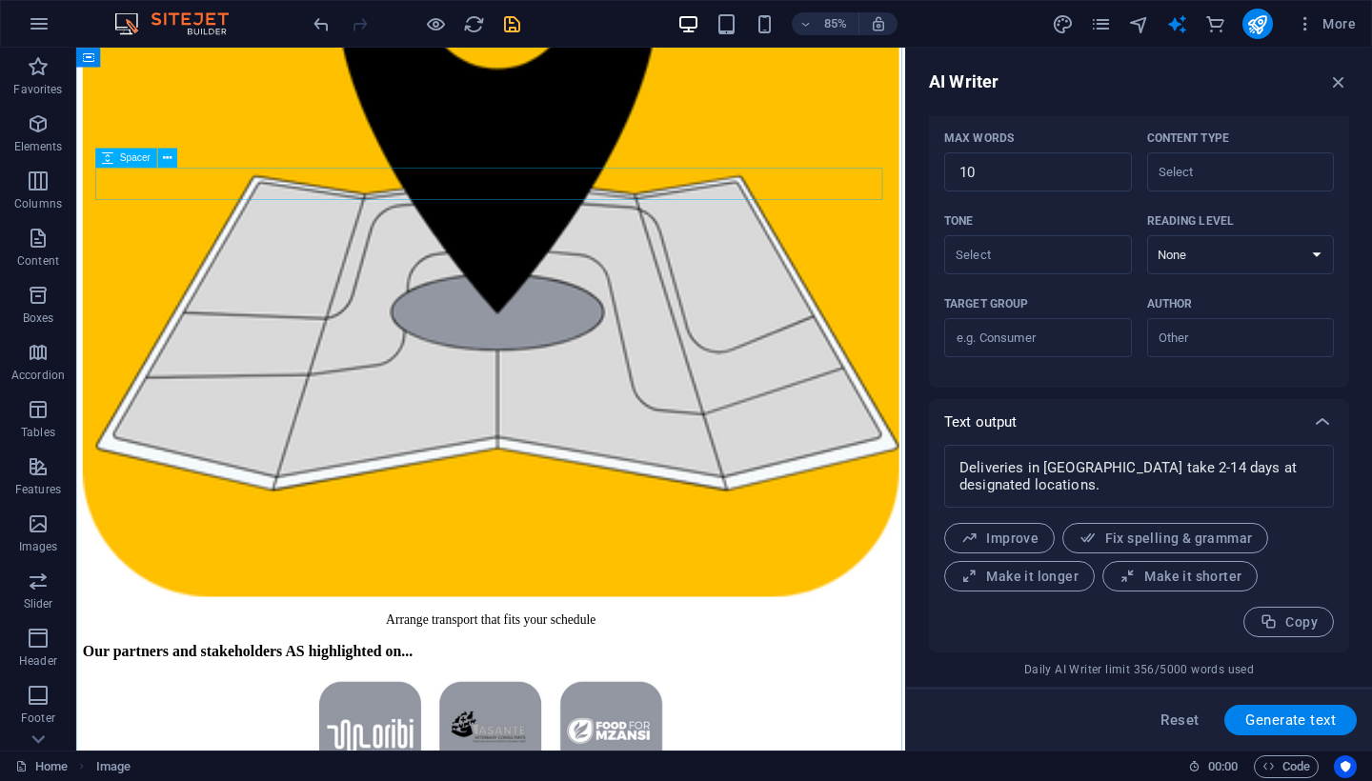
click at [311, 25] on icon "undo" at bounding box center [322, 24] width 22 height 22
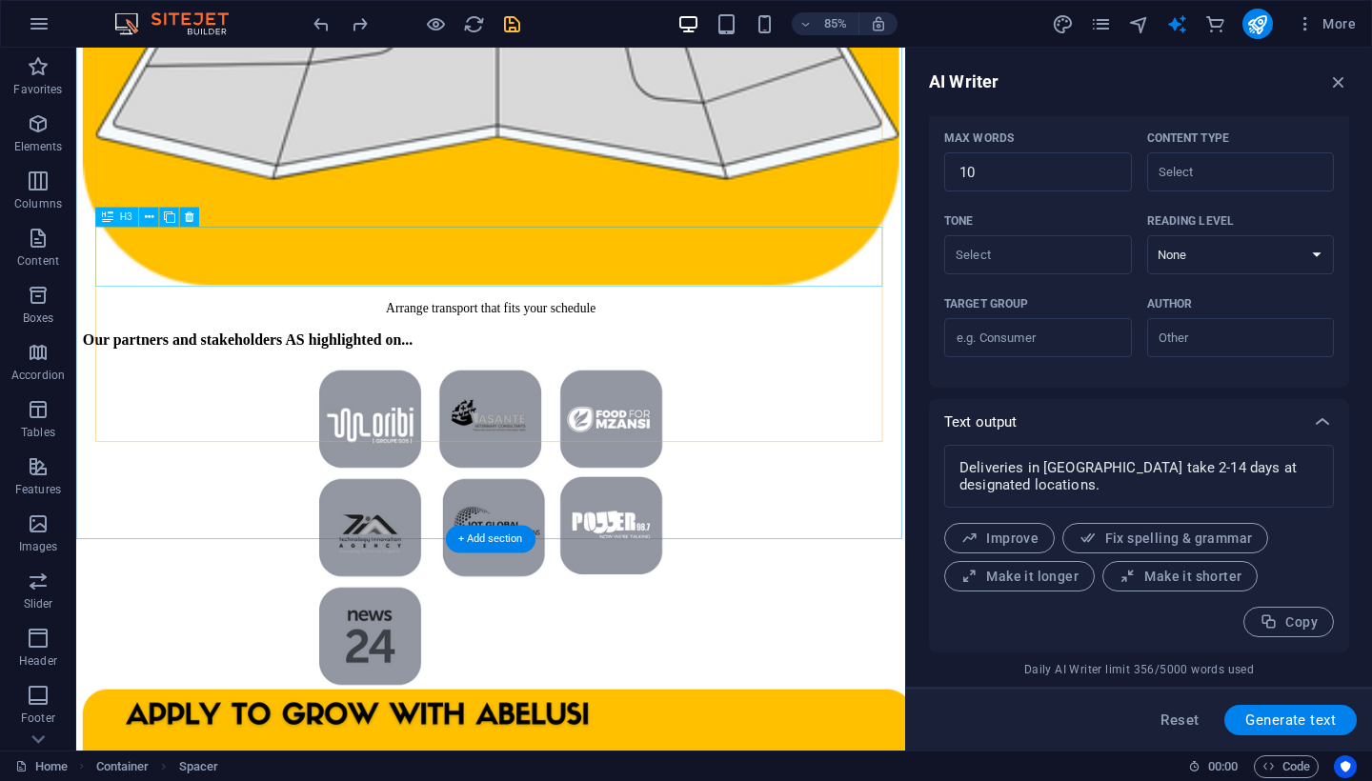
scroll to position [4993, 0]
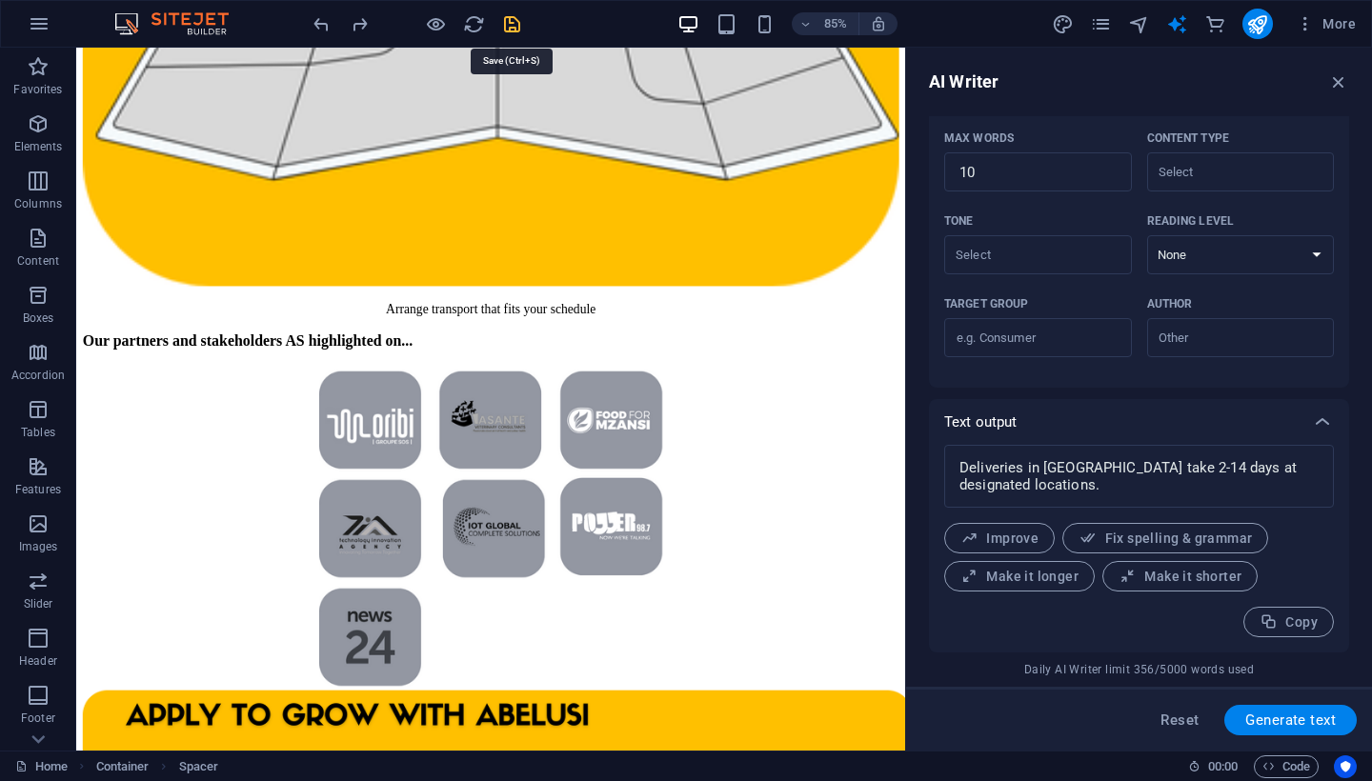
click at [511, 22] on icon "save" at bounding box center [512, 24] width 22 height 22
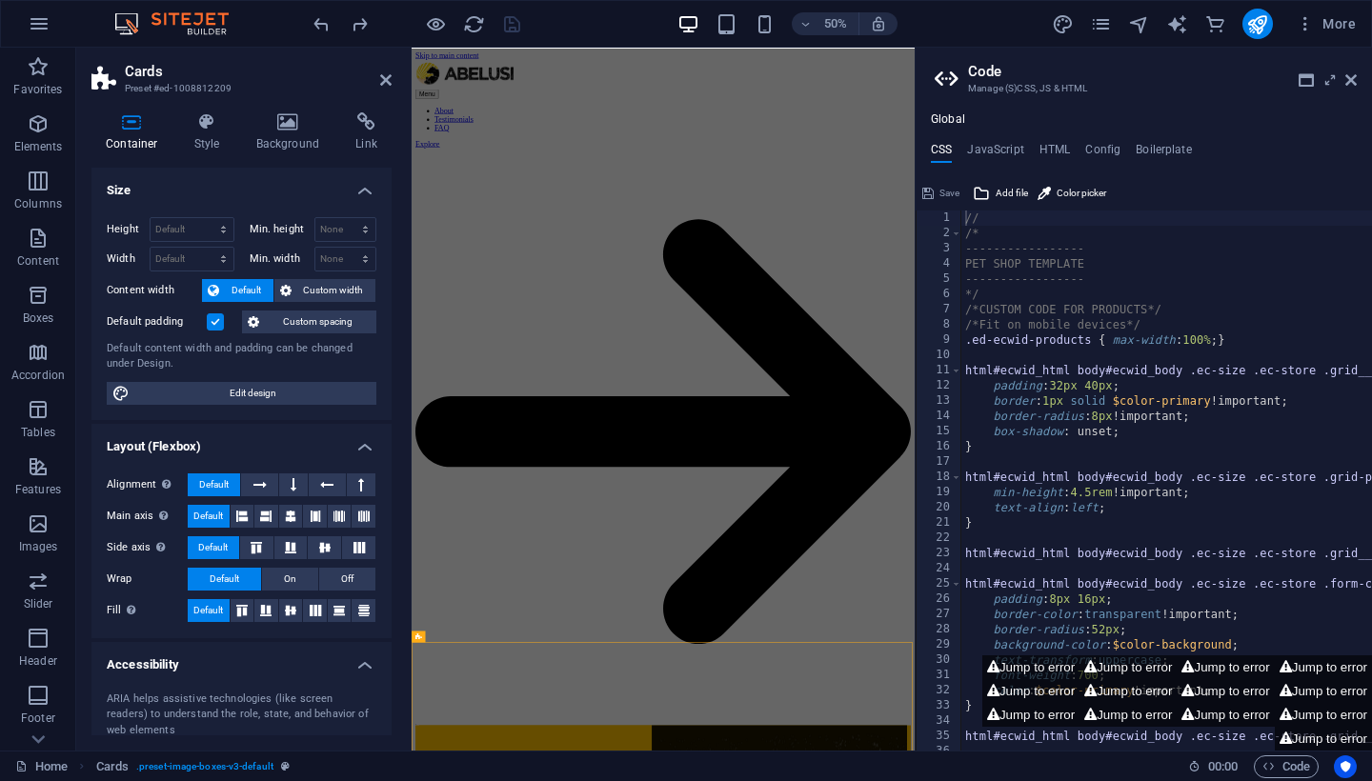
scroll to position [0, 0]
